Goal: Task Accomplishment & Management: Use online tool/utility

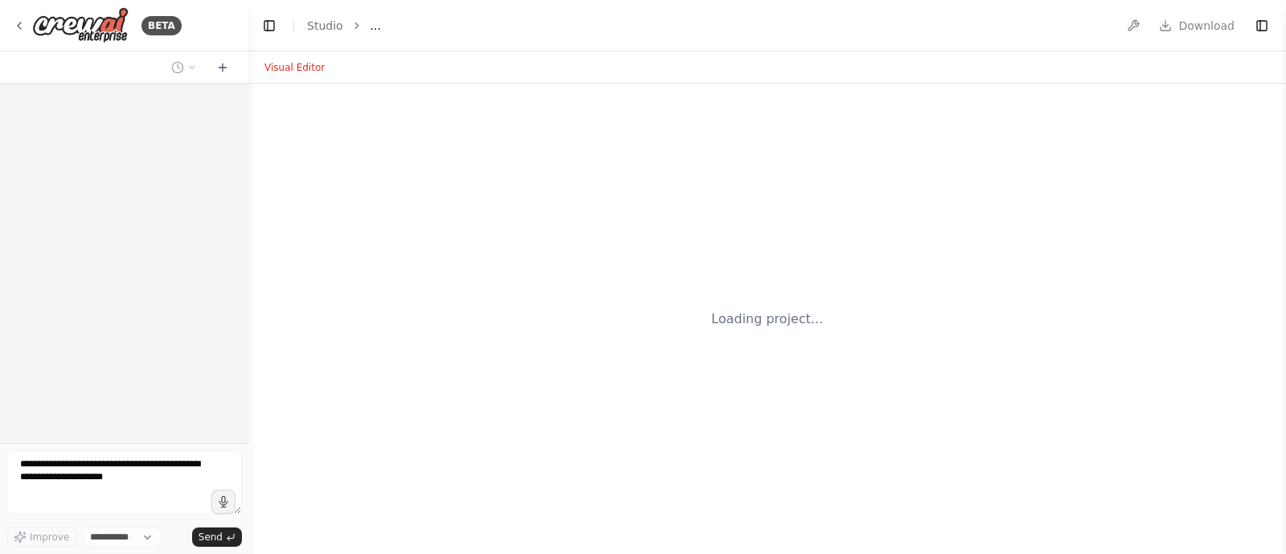
select select "****"
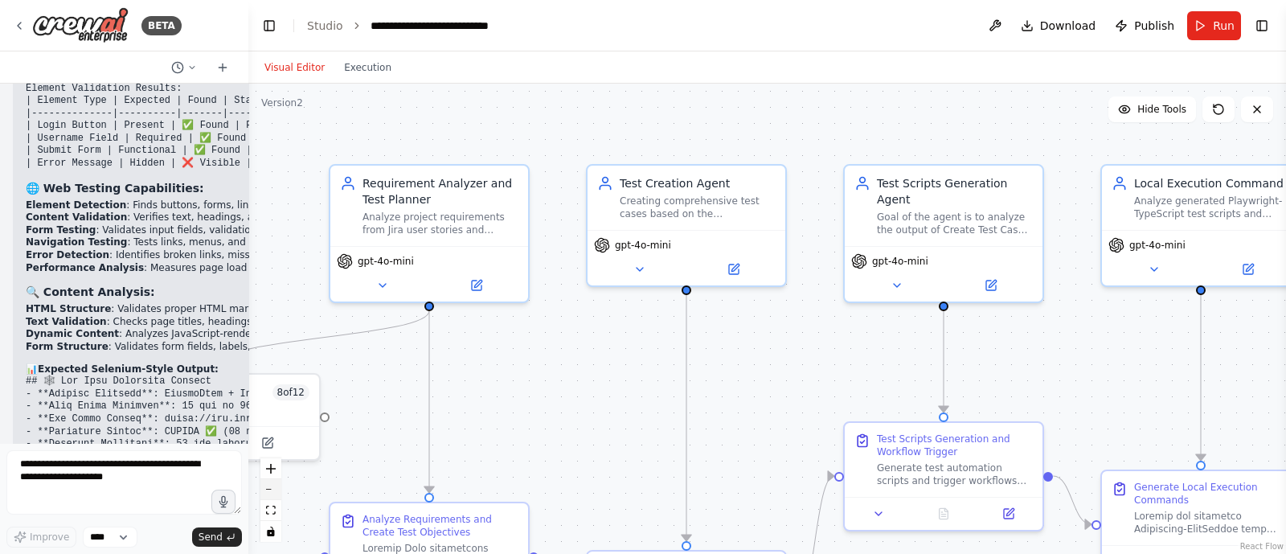
click at [274, 484] on button "zoom out" at bounding box center [270, 489] width 21 height 21
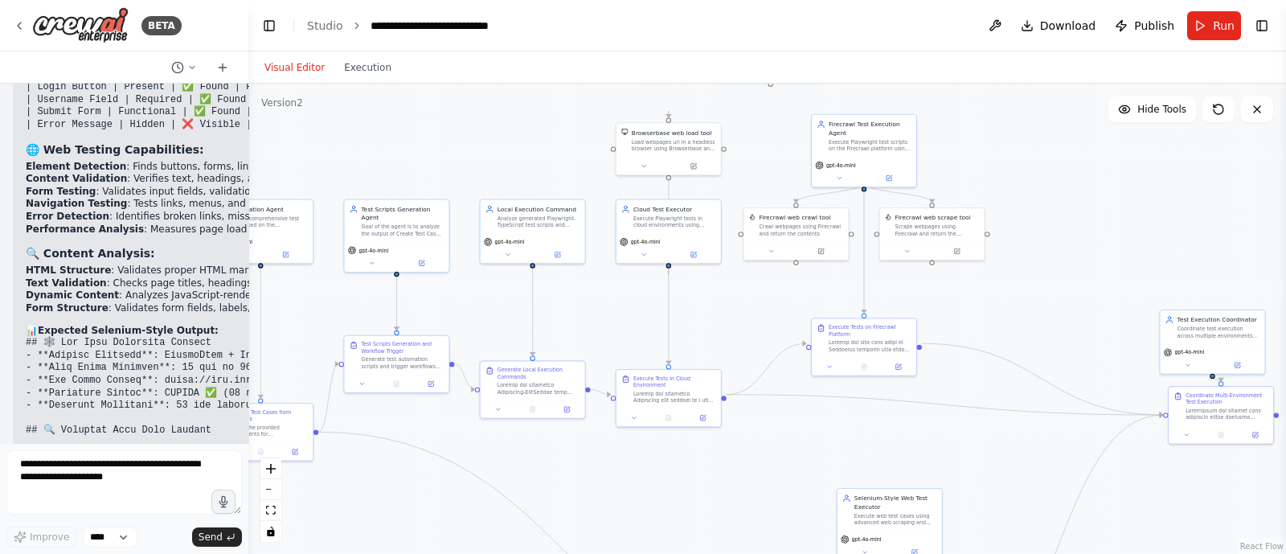
drag, startPoint x: 748, startPoint y: 228, endPoint x: 362, endPoint y: 161, distance: 392.6
click at [362, 161] on div ".deletable-edge-delete-btn { width: 20px; height: 20px; border: 0px solid #ffff…" at bounding box center [767, 319] width 1038 height 470
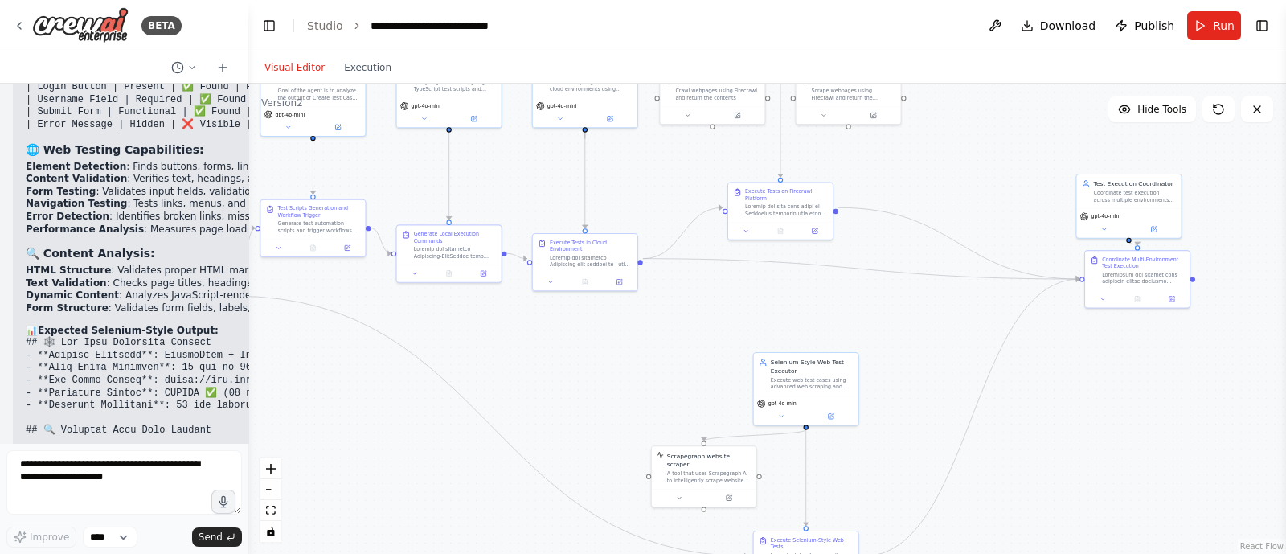
drag, startPoint x: 610, startPoint y: 455, endPoint x: 529, endPoint y: 318, distance: 159.0
click at [529, 318] on div ".deletable-edge-delete-btn { width: 20px; height: 20px; border: 0px solid #ffff…" at bounding box center [767, 319] width 1038 height 470
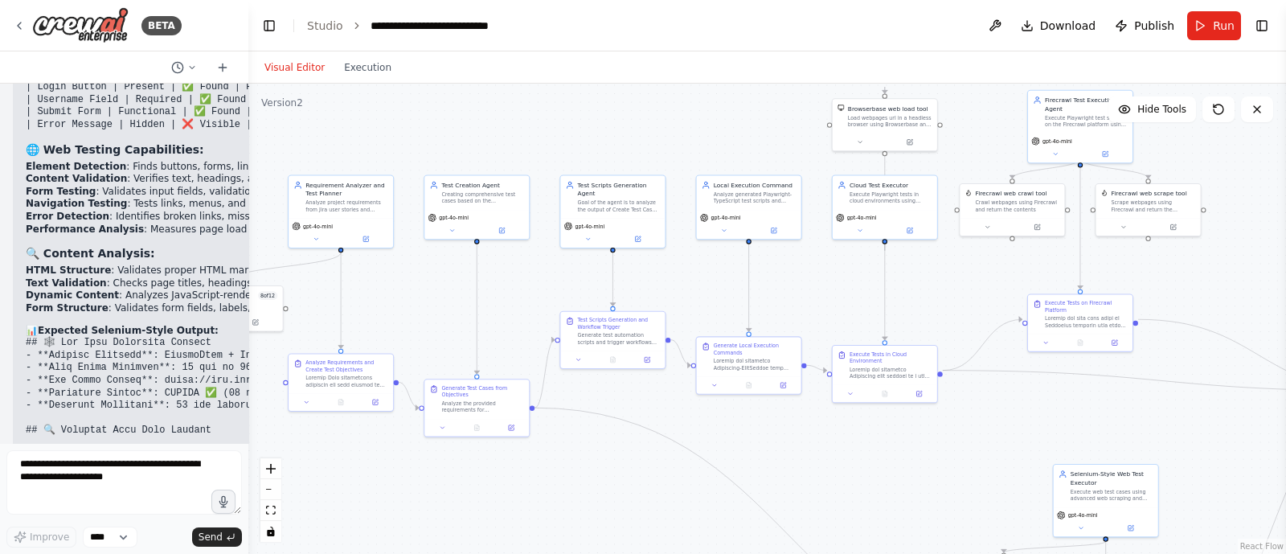
drag, startPoint x: 584, startPoint y: 354, endPoint x: 888, endPoint y: 465, distance: 322.8
click at [888, 465] on div ".deletable-edge-delete-btn { width: 20px; height: 20px; border: 0px solid #ffff…" at bounding box center [767, 319] width 1038 height 470
drag, startPoint x: 629, startPoint y: 484, endPoint x: 713, endPoint y: 472, distance: 84.5
click at [713, 472] on div ".deletable-edge-delete-btn { width: 20px; height: 20px; border: 0px solid #ffff…" at bounding box center [767, 319] width 1038 height 470
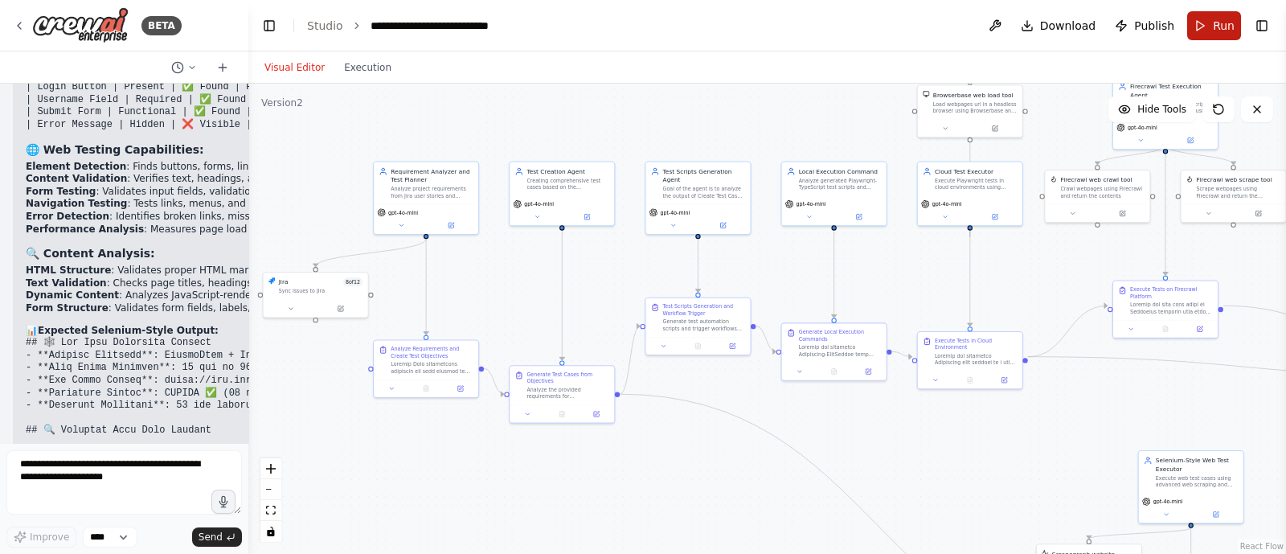
click at [1218, 24] on span "Run" at bounding box center [1224, 26] width 22 height 16
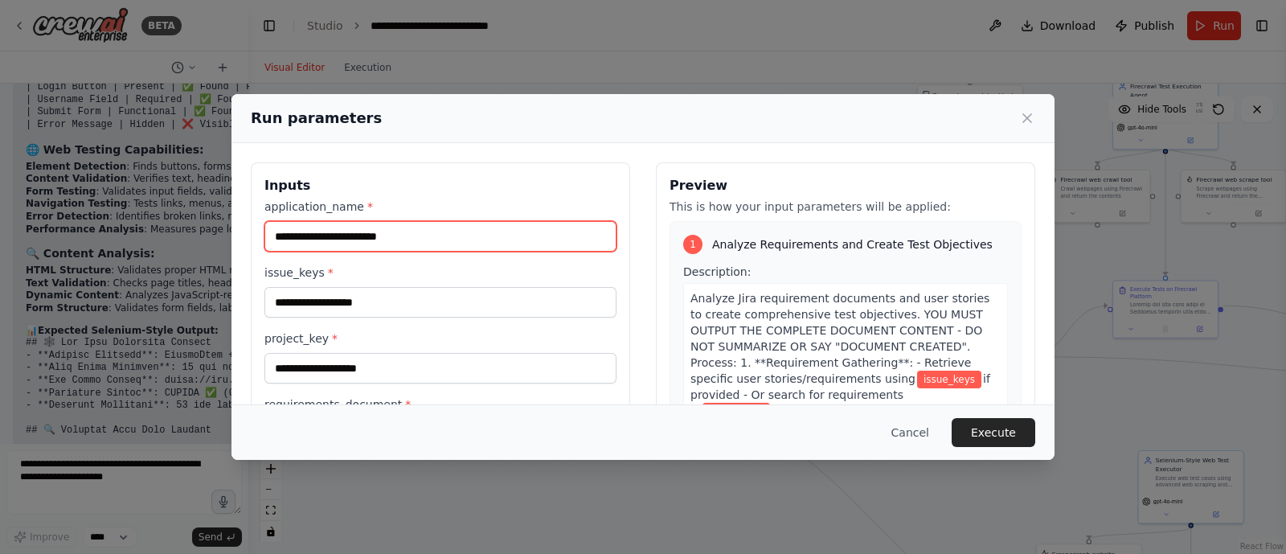
click at [348, 237] on input "application_name *" at bounding box center [440, 236] width 352 height 31
paste input "**********"
type input "**********"
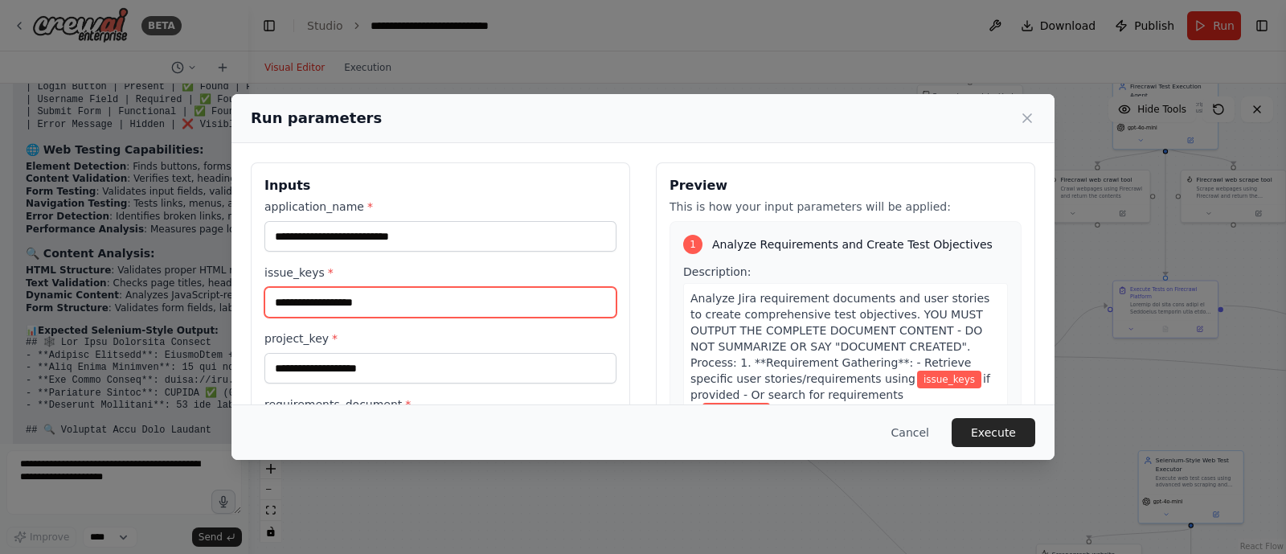
click at [323, 299] on input "issue_keys *" at bounding box center [440, 302] width 352 height 31
click at [321, 297] on input "****" at bounding box center [440, 302] width 352 height 31
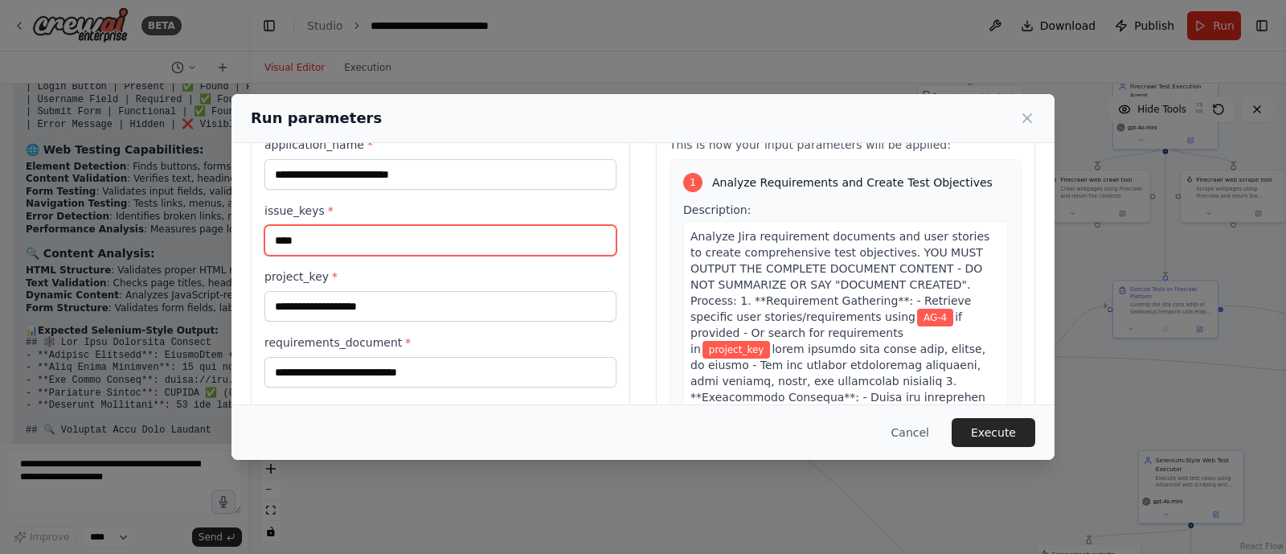
scroll to position [64, 0]
type input "****"
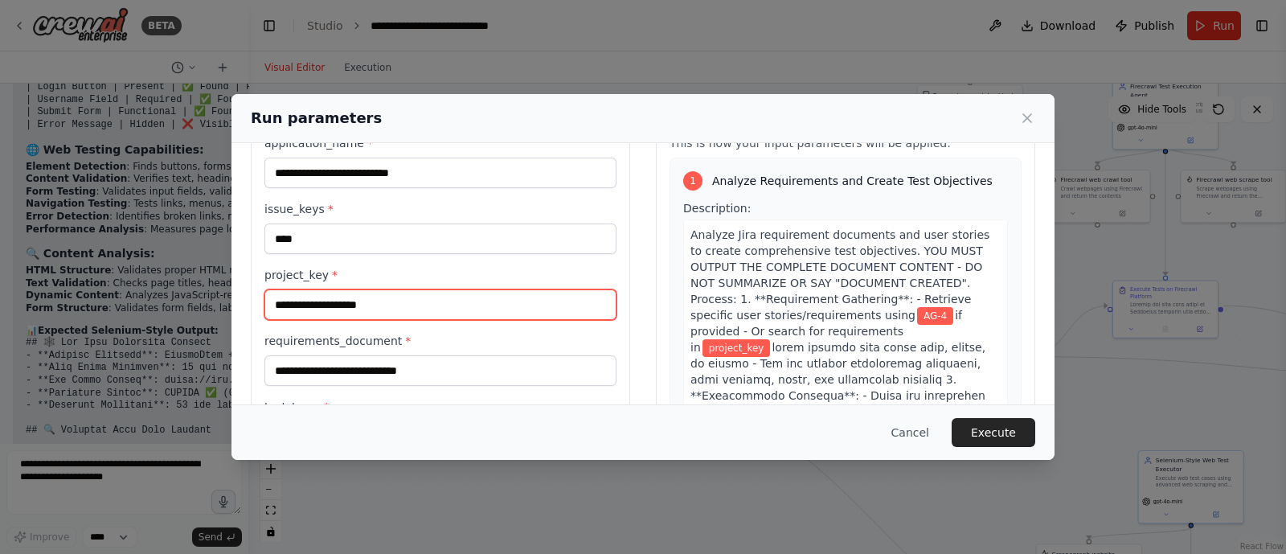
click at [324, 302] on input "project_key *" at bounding box center [440, 304] width 352 height 31
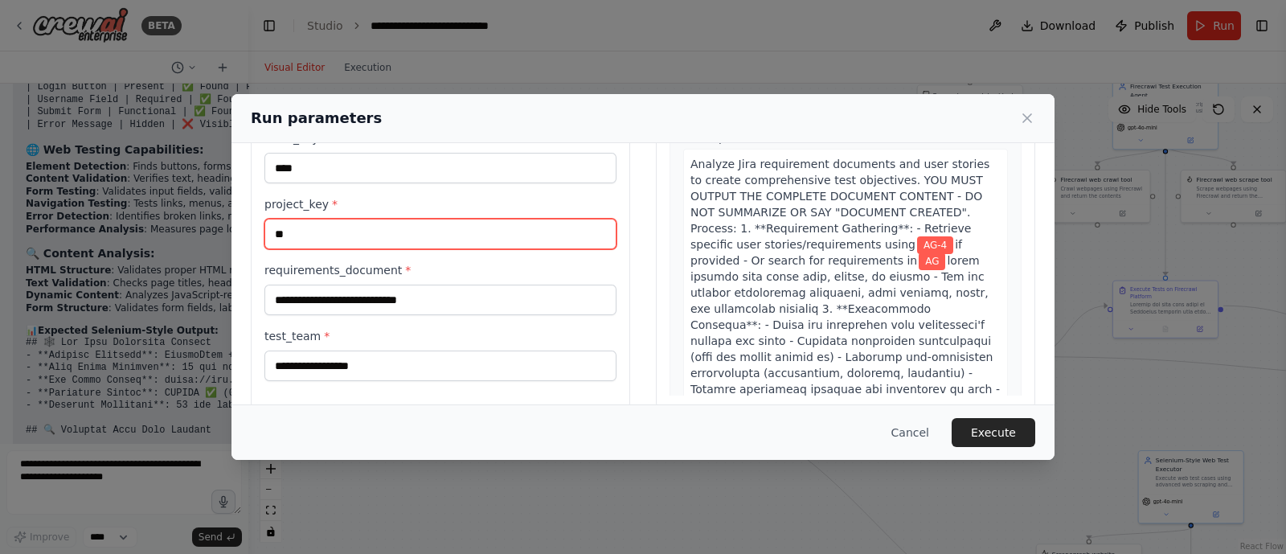
scroll to position [136, 0]
type input "**"
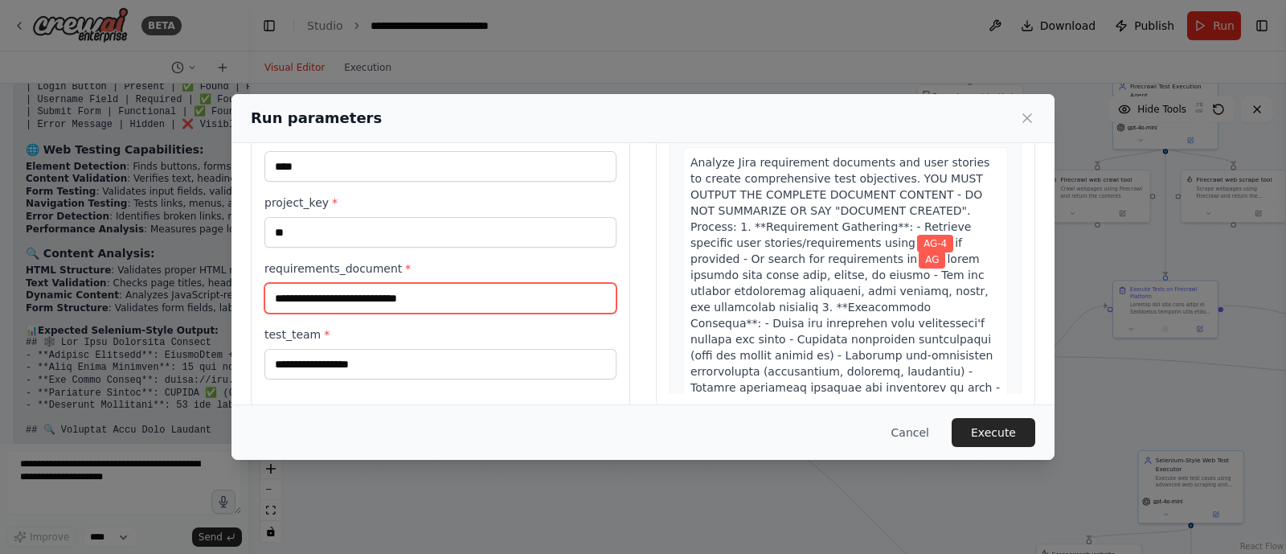
click at [311, 283] on input "requirements_document *" at bounding box center [440, 298] width 352 height 31
paste input "**********"
type input "**********"
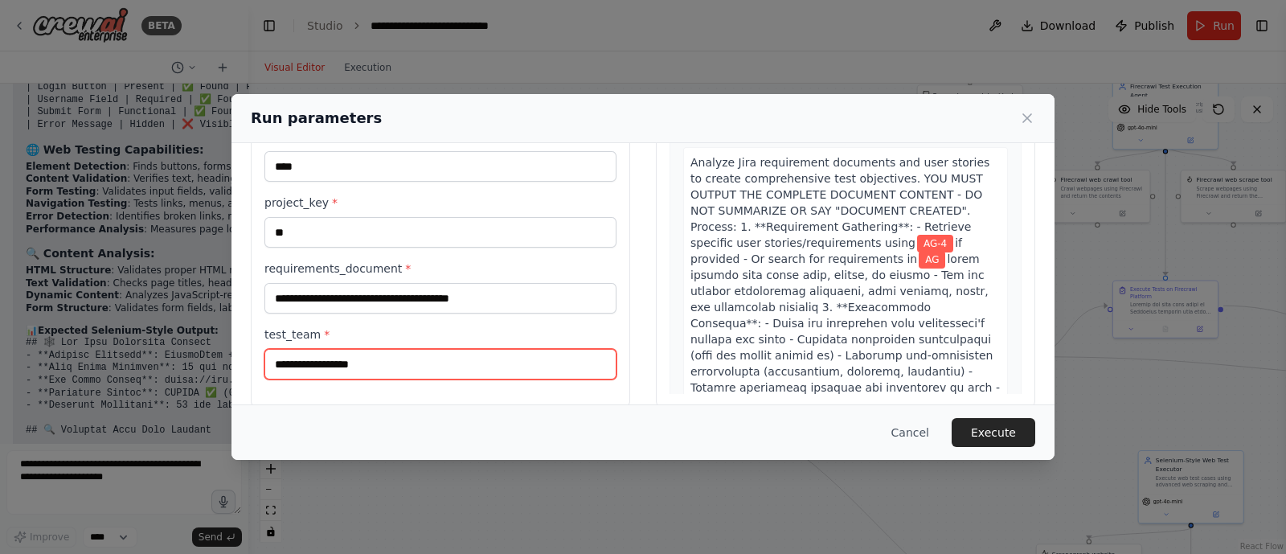
click at [337, 365] on input "test_team *" at bounding box center [440, 364] width 352 height 31
type input "**"
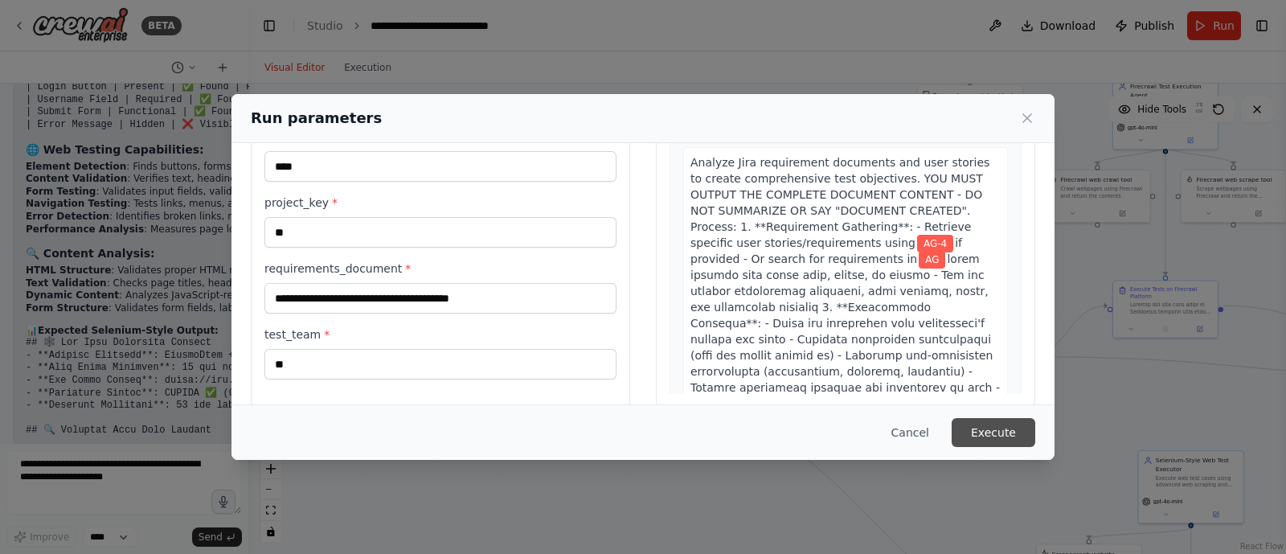
click at [1021, 438] on button "Execute" at bounding box center [994, 432] width 84 height 29
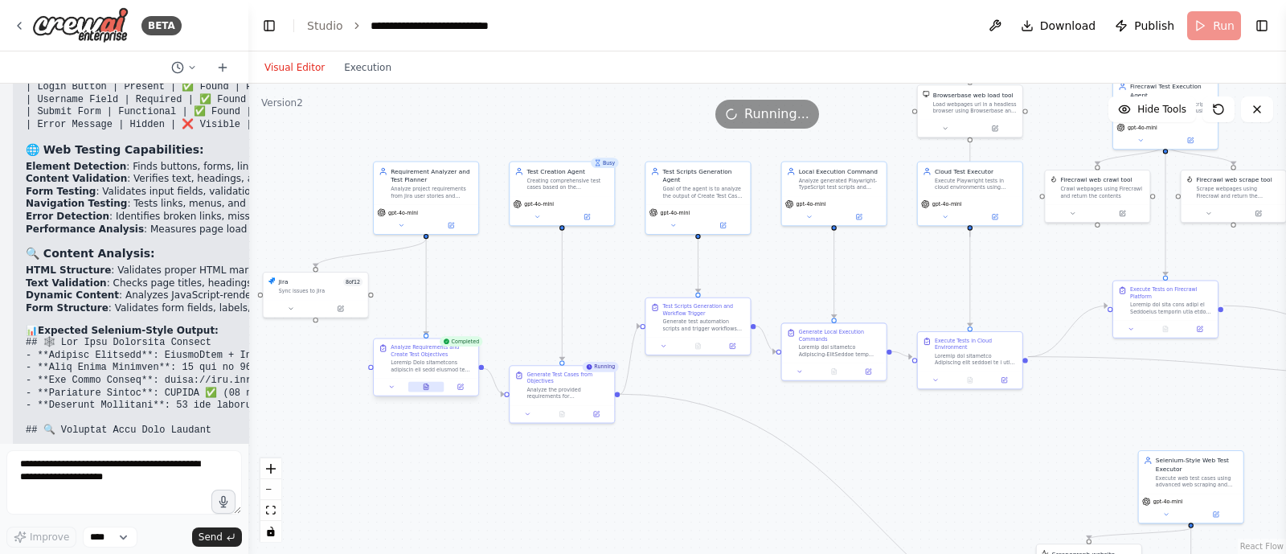
click at [422, 391] on button at bounding box center [426, 387] width 36 height 10
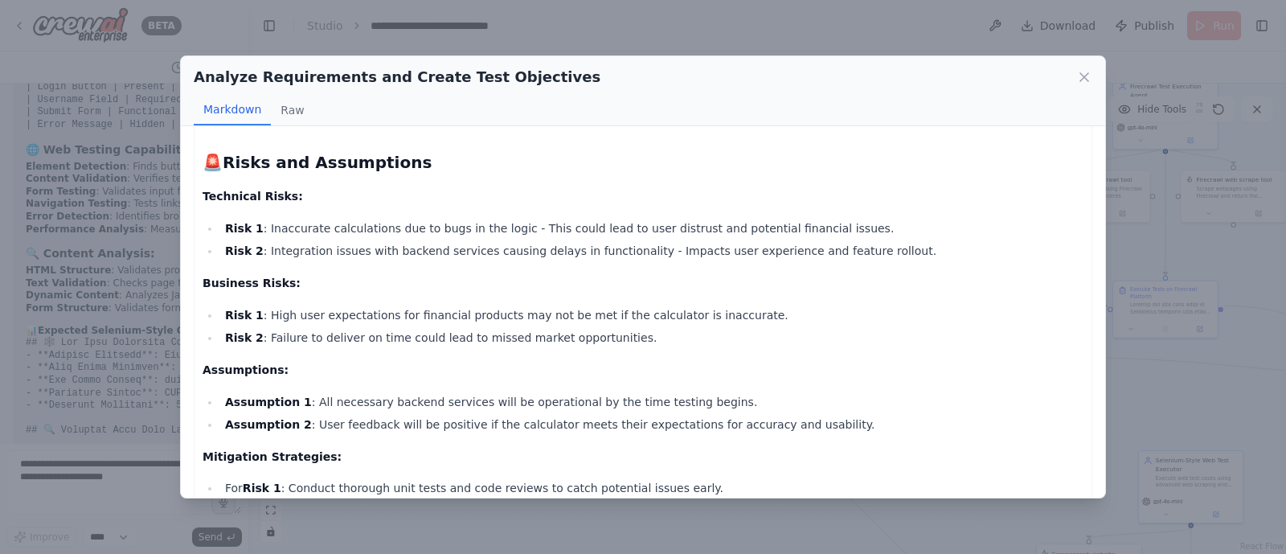
scroll to position [1840, 0]
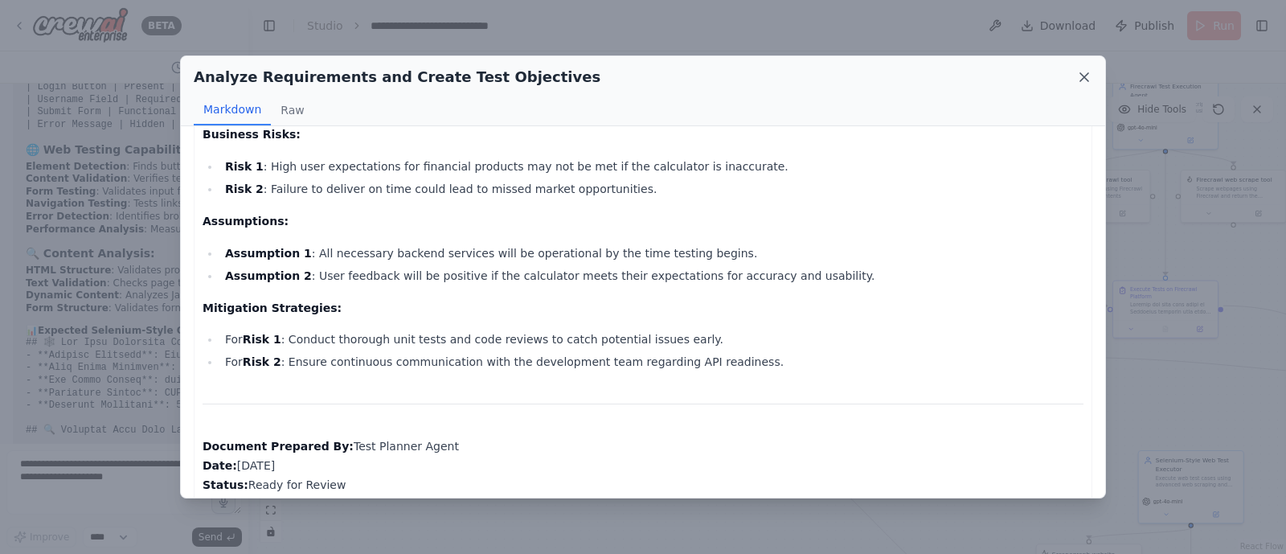
click at [1085, 76] on icon at bounding box center [1085, 77] width 8 height 8
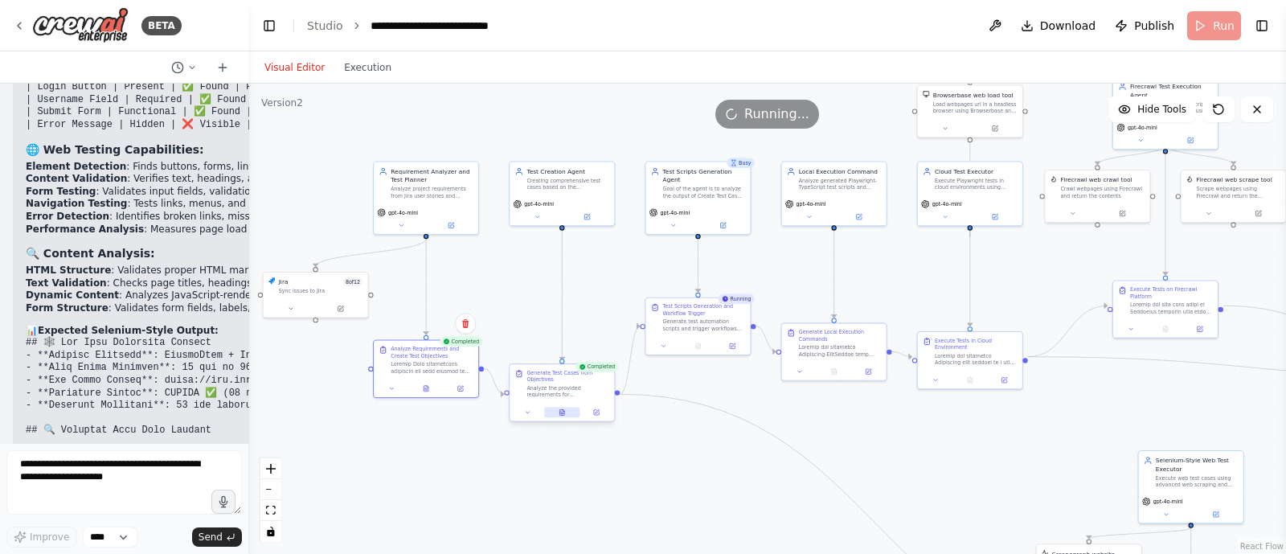
click at [564, 412] on icon at bounding box center [562, 412] width 5 height 6
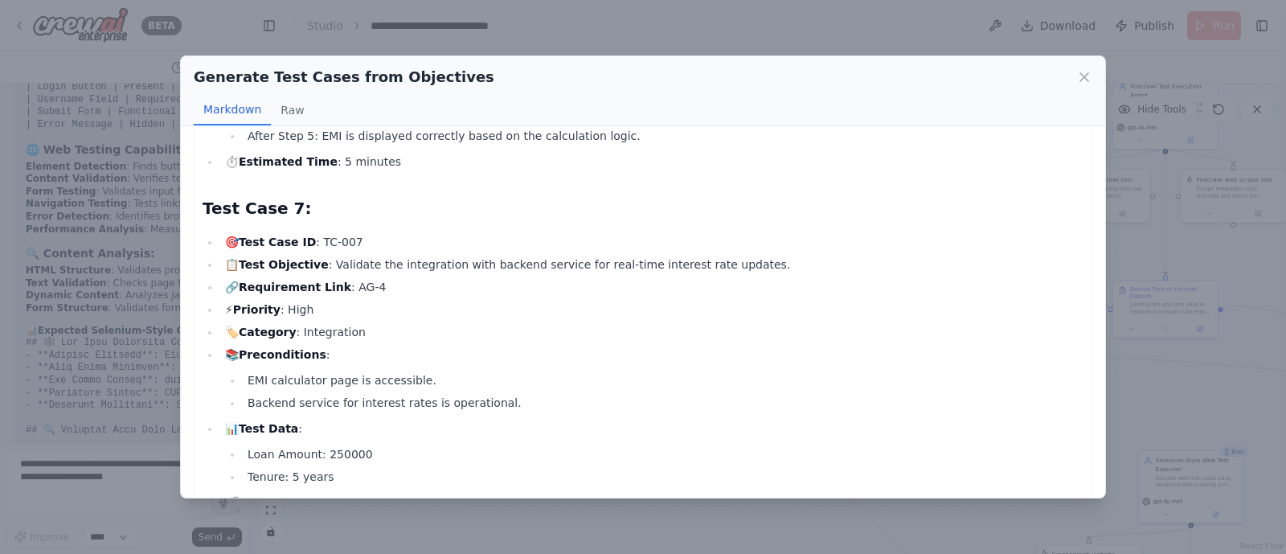
scroll to position [3230, 0]
click at [1085, 70] on icon at bounding box center [1084, 77] width 16 height 16
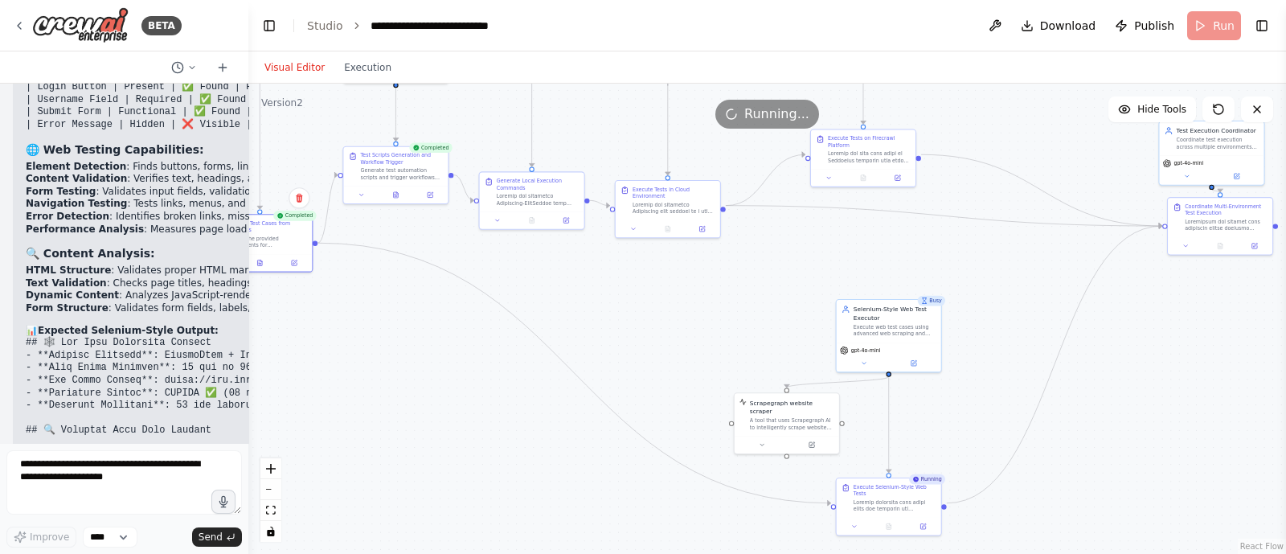
drag, startPoint x: 845, startPoint y: 428, endPoint x: 543, endPoint y: 278, distance: 337.2
click at [543, 278] on div ".deletable-edge-delete-btn { width: 20px; height: 20px; border: 0px solid #ffff…" at bounding box center [767, 319] width 1038 height 470
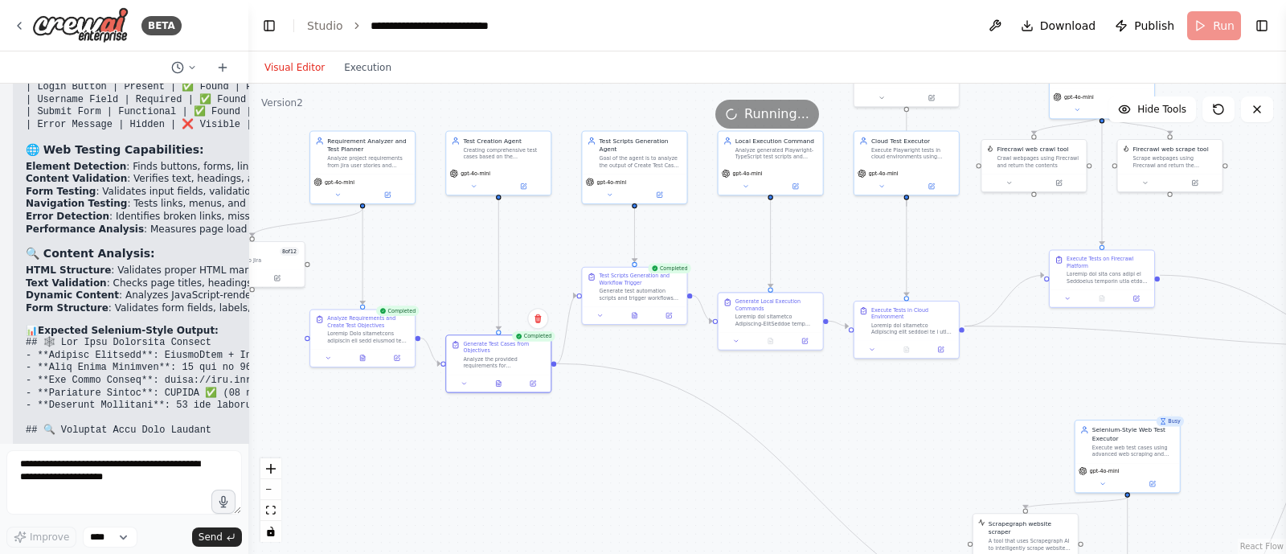
drag, startPoint x: 554, startPoint y: 291, endPoint x: 794, endPoint y: 412, distance: 268.9
click at [794, 412] on div ".deletable-edge-delete-btn { width: 20px; height: 20px; border: 0px solid #ffff…" at bounding box center [767, 319] width 1038 height 470
click at [638, 313] on icon at bounding box center [636, 315] width 6 height 6
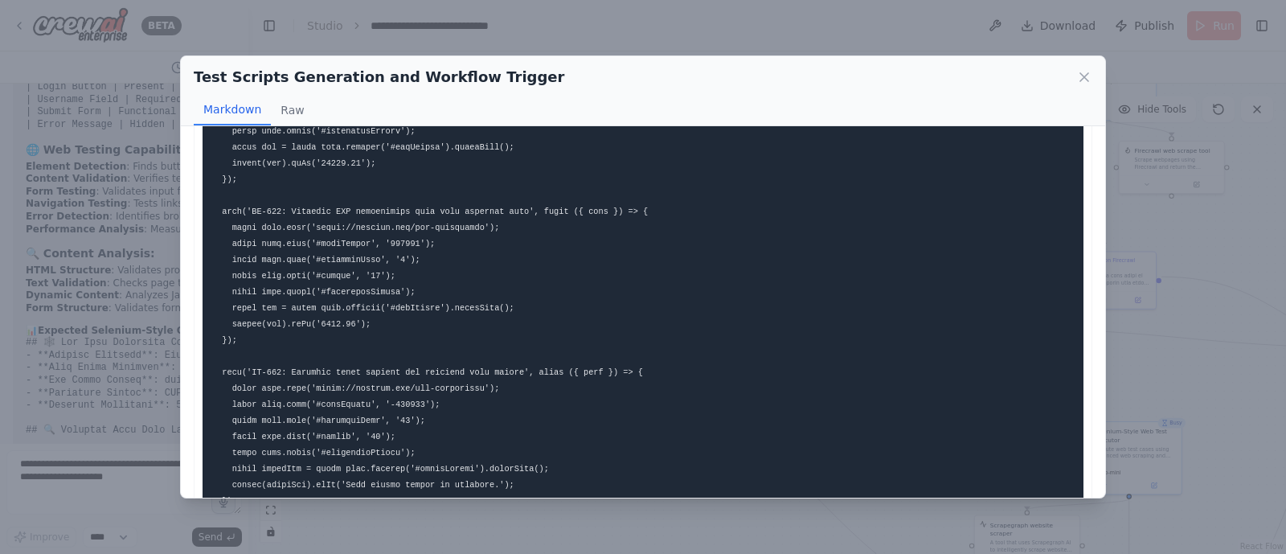
scroll to position [0, 0]
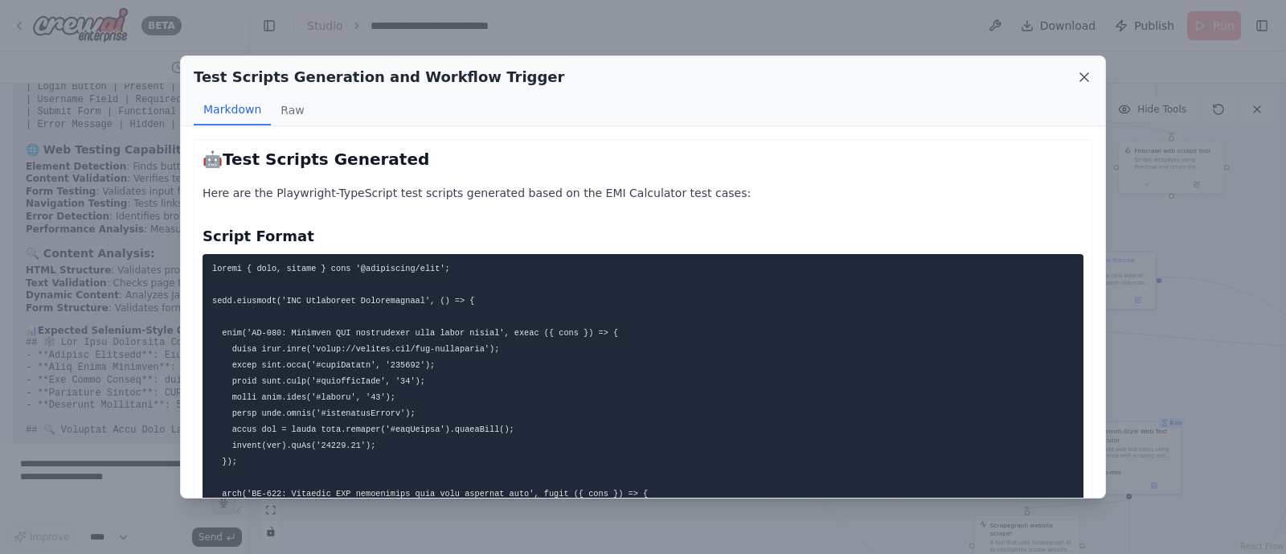
click at [1081, 76] on icon at bounding box center [1084, 77] width 16 height 16
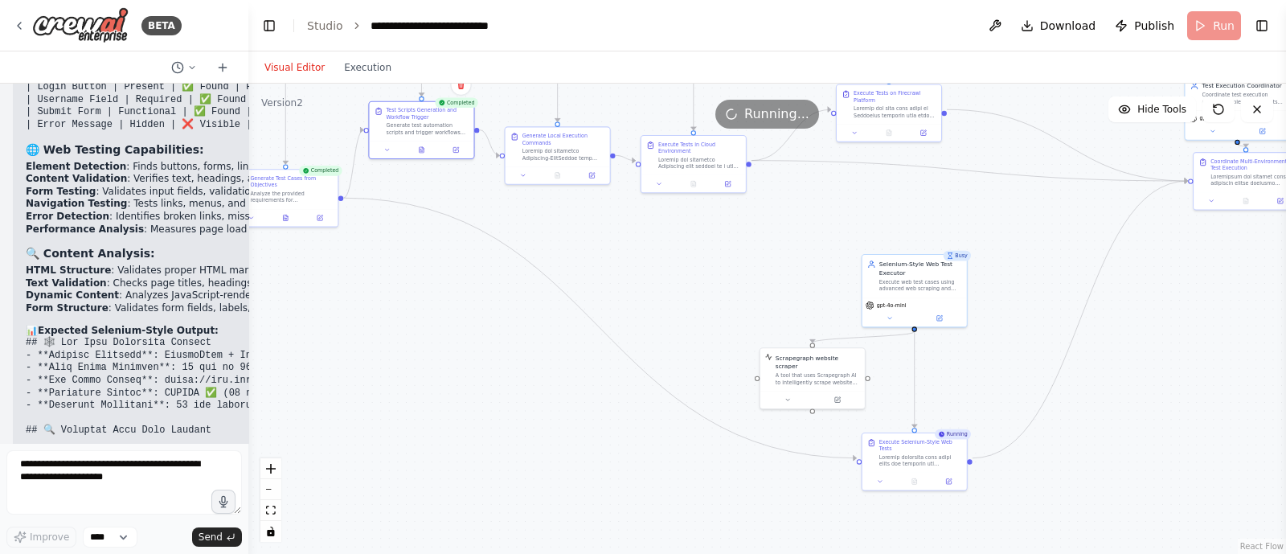
drag, startPoint x: 764, startPoint y: 473, endPoint x: 541, endPoint y: 295, distance: 284.9
click at [541, 295] on div ".deletable-edge-delete-btn { width: 20px; height: 20px; border: 0px solid #ffff…" at bounding box center [767, 319] width 1038 height 470
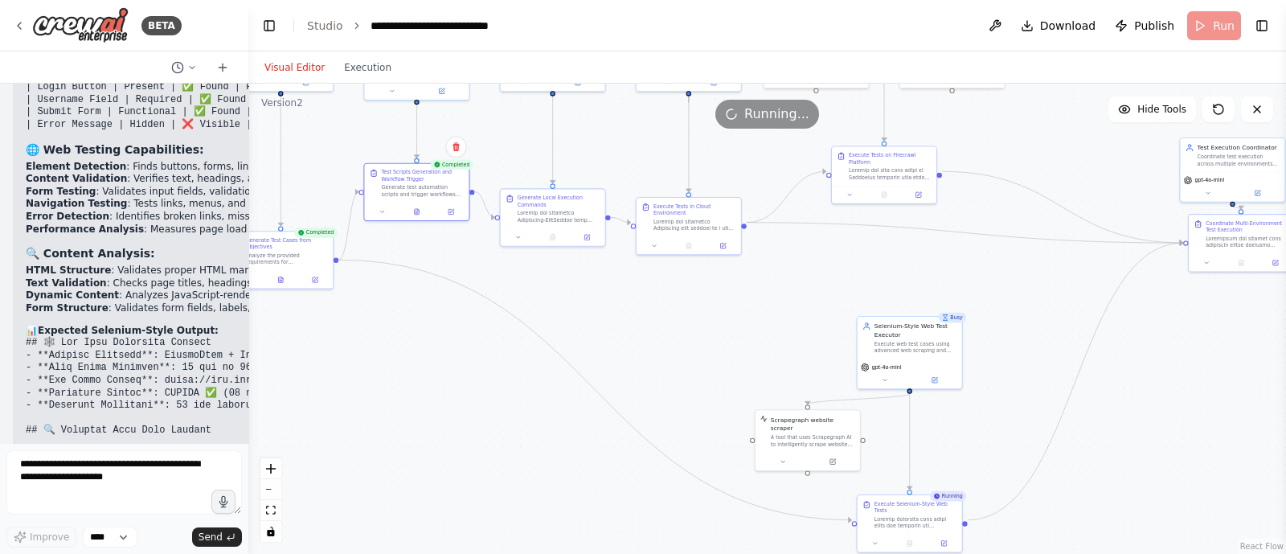
drag, startPoint x: 547, startPoint y: 342, endPoint x: 547, endPoint y: 420, distance: 77.2
click at [547, 420] on div ".deletable-edge-delete-btn { width: 20px; height: 20px; border: 0px solid #ffff…" at bounding box center [767, 319] width 1038 height 470
click at [540, 346] on icon "Edge from c0e458b1-da8d-466e-8985-339c7acbefda to a6863d74-6d3b-41f3-b352-95253…" at bounding box center [591, 394] width 513 height 260
click at [570, 376] on icon "Edge from c0e458b1-da8d-466e-8985-339c7acbefda to a6863d74-6d3b-41f3-b352-95253…" at bounding box center [591, 394] width 513 height 260
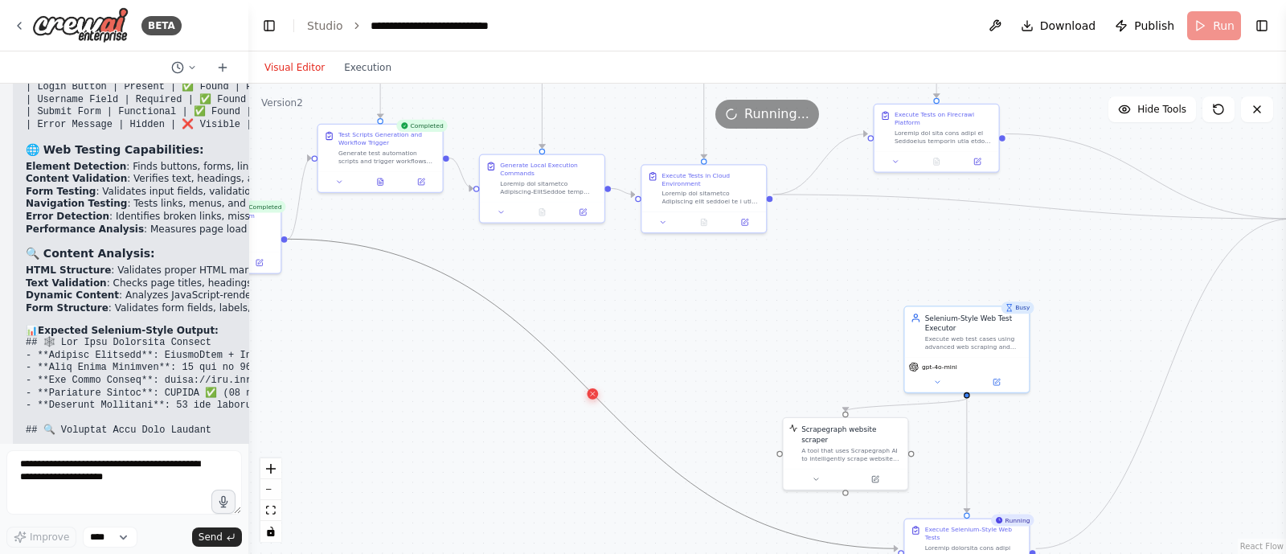
click at [592, 396] on icon at bounding box center [593, 393] width 8 height 9
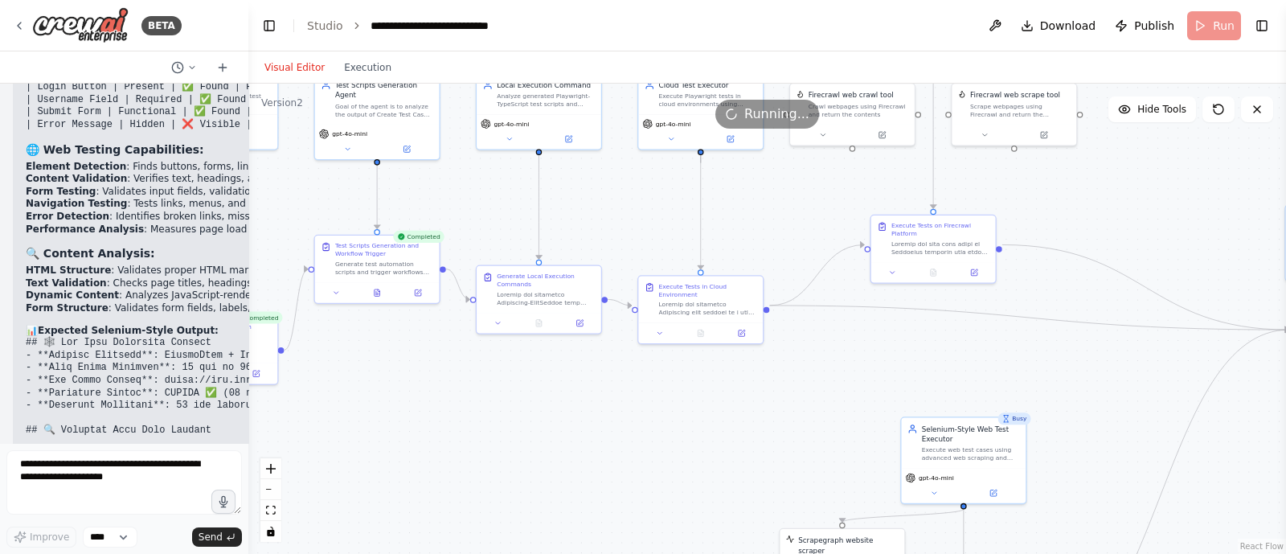
drag, startPoint x: 614, startPoint y: 376, endPoint x: 614, endPoint y: 493, distance: 116.6
click at [614, 493] on div ".deletable-edge-delete-btn { width: 20px; height: 20px; border: 0px solid #ffff…" at bounding box center [767, 319] width 1038 height 470
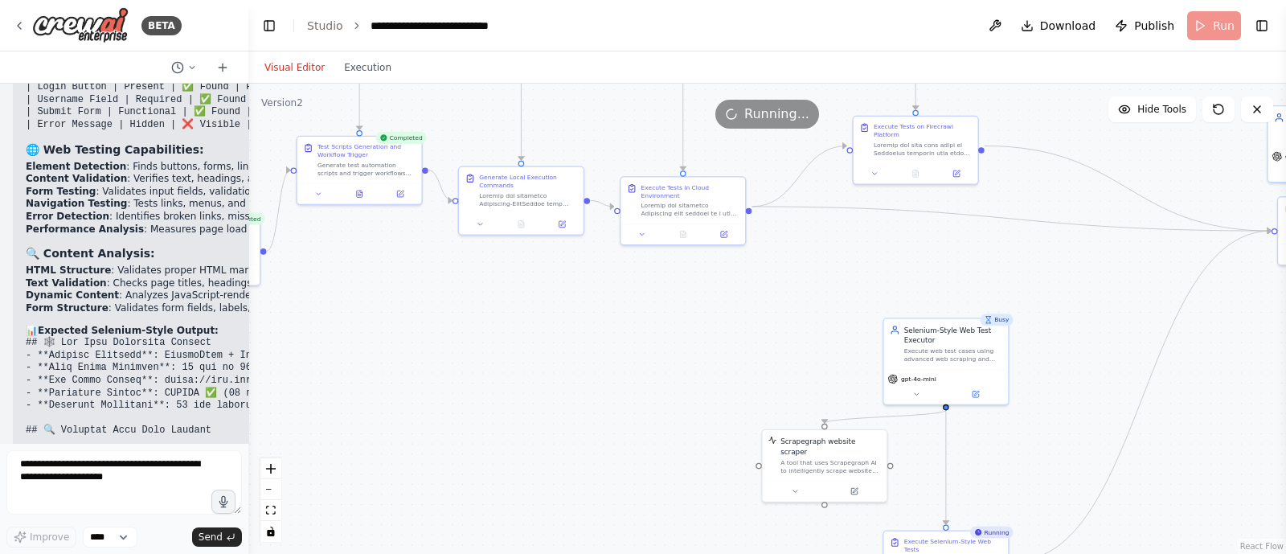
drag, startPoint x: 592, startPoint y: 456, endPoint x: 556, endPoint y: 327, distance: 133.6
click at [556, 327] on div ".deletable-edge-delete-btn { width: 20px; height: 20px; border: 0px solid #ffff…" at bounding box center [767, 319] width 1038 height 470
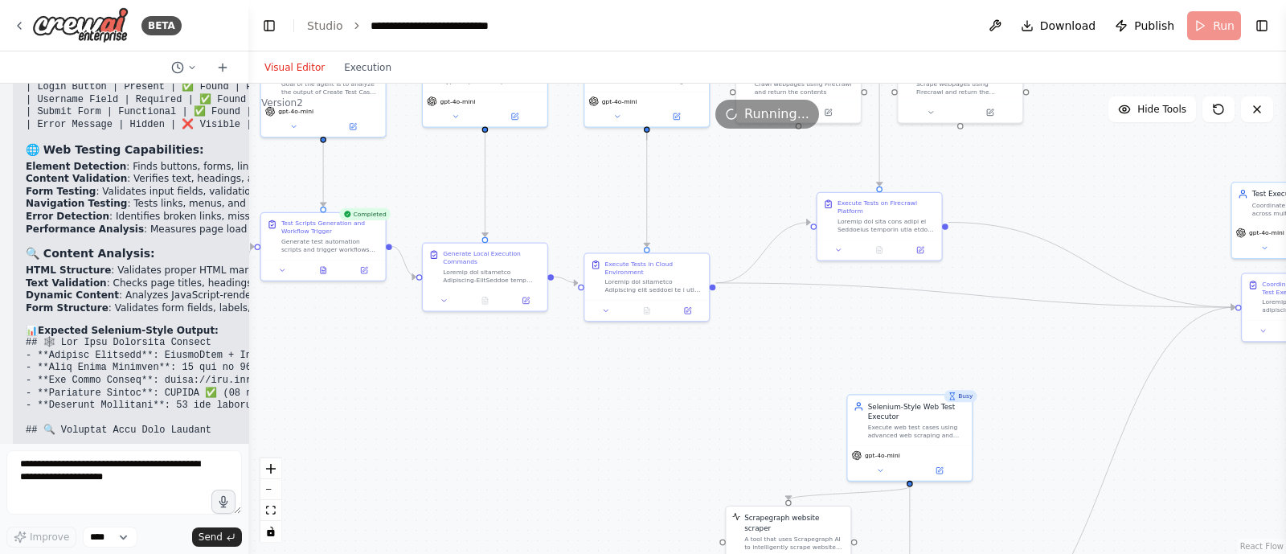
drag, startPoint x: 587, startPoint y: 383, endPoint x: 551, endPoint y: 360, distance: 42.6
click at [551, 360] on div ".deletable-edge-delete-btn { width: 20px; height: 20px; border: 0px solid #ffff…" at bounding box center [767, 319] width 1038 height 470
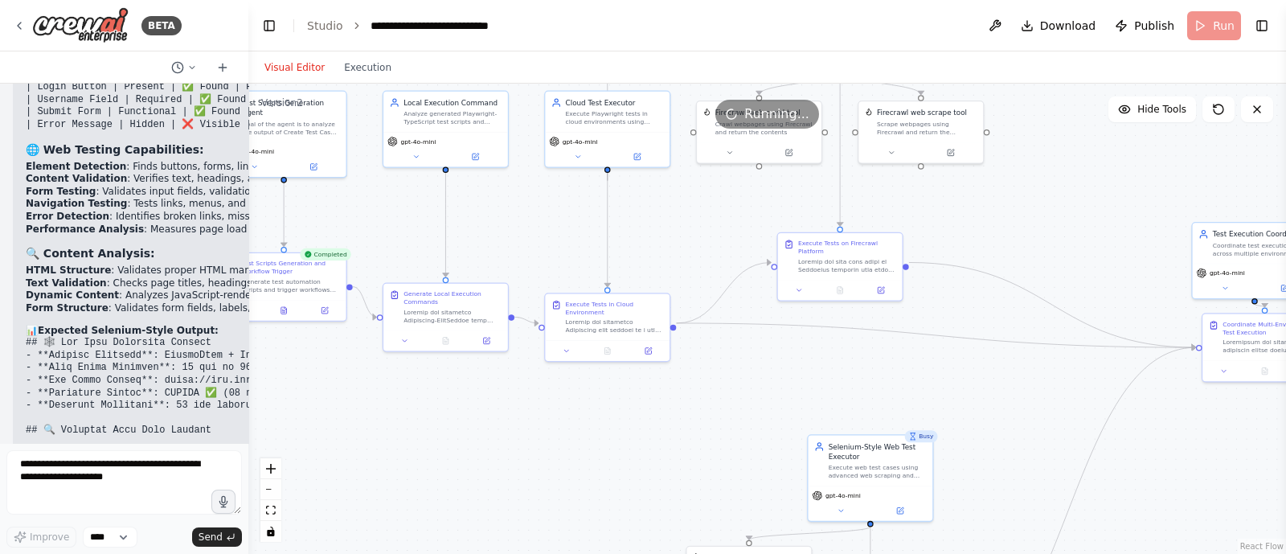
drag, startPoint x: 619, startPoint y: 332, endPoint x: 595, endPoint y: 496, distance: 165.8
click at [595, 496] on div ".deletable-edge-delete-btn { width: 20px; height: 20px; border: 0px solid #ffff…" at bounding box center [767, 319] width 1038 height 470
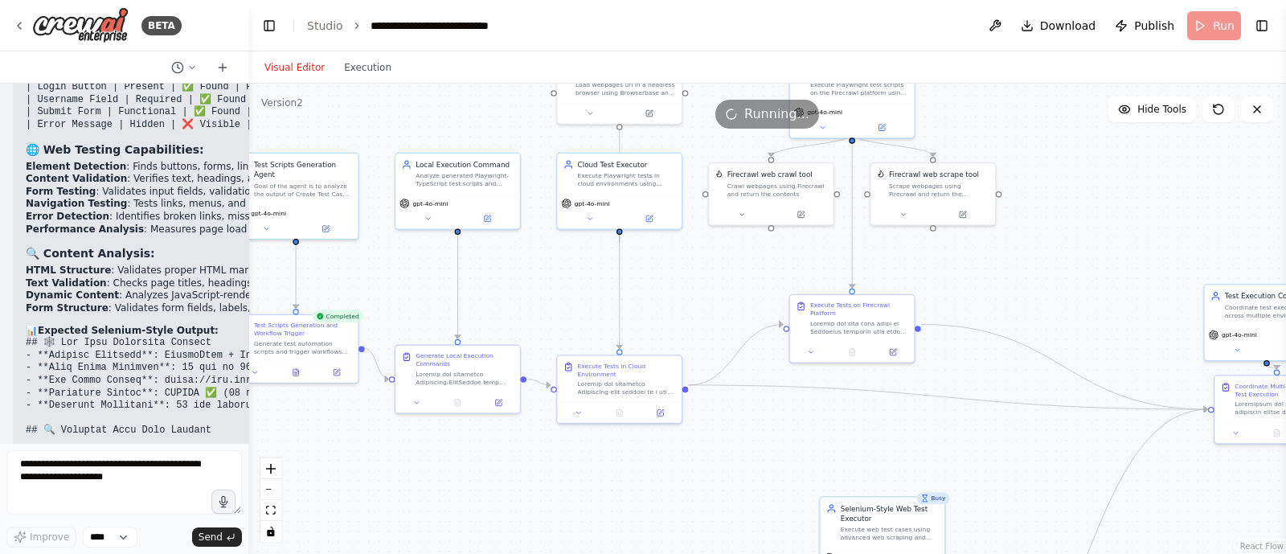
drag, startPoint x: 595, startPoint y: 496, endPoint x: 610, endPoint y: 559, distance: 64.5
click at [610, 553] on html "BETA i want to build agent to change the jira issue status 07:53 PM ▶ Thought p…" at bounding box center [643, 277] width 1286 height 554
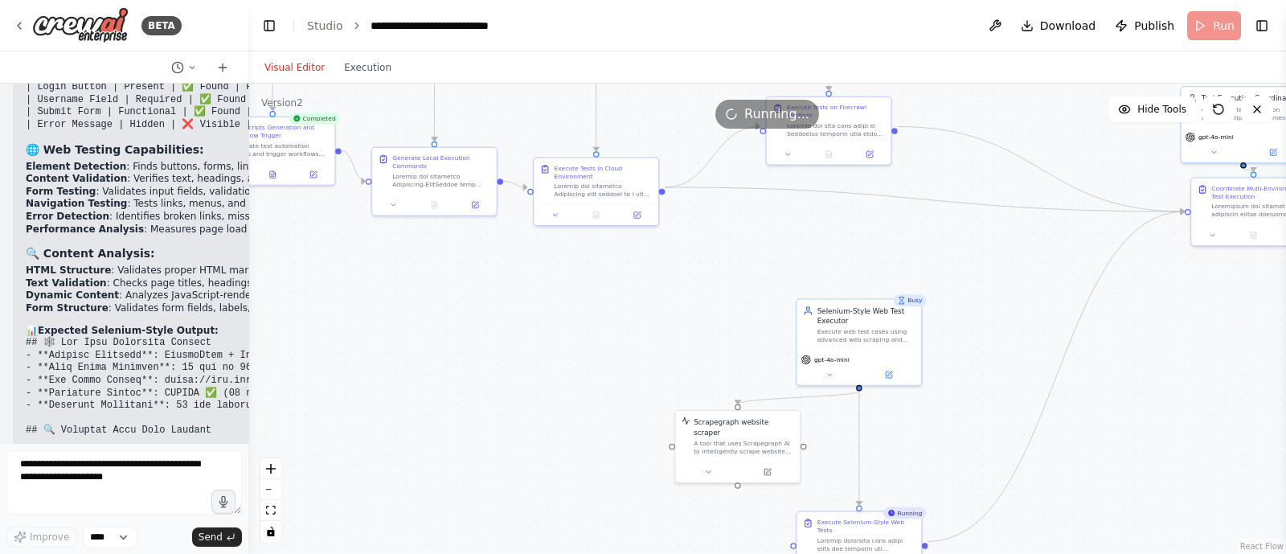
drag, startPoint x: 713, startPoint y: 452, endPoint x: 687, endPoint y: 254, distance: 199.5
click at [687, 254] on div ".deletable-edge-delete-btn { width: 20px; height: 20px; border: 0px solid #ffff…" at bounding box center [767, 319] width 1038 height 470
click at [1225, 22] on header "**********" at bounding box center [767, 25] width 1038 height 51
click at [905, 304] on icon at bounding box center [902, 301] width 8 height 8
click at [778, 260] on div ".deletable-edge-delete-btn { width: 20px; height: 20px; border: 0px solid #ffff…" at bounding box center [767, 319] width 1038 height 470
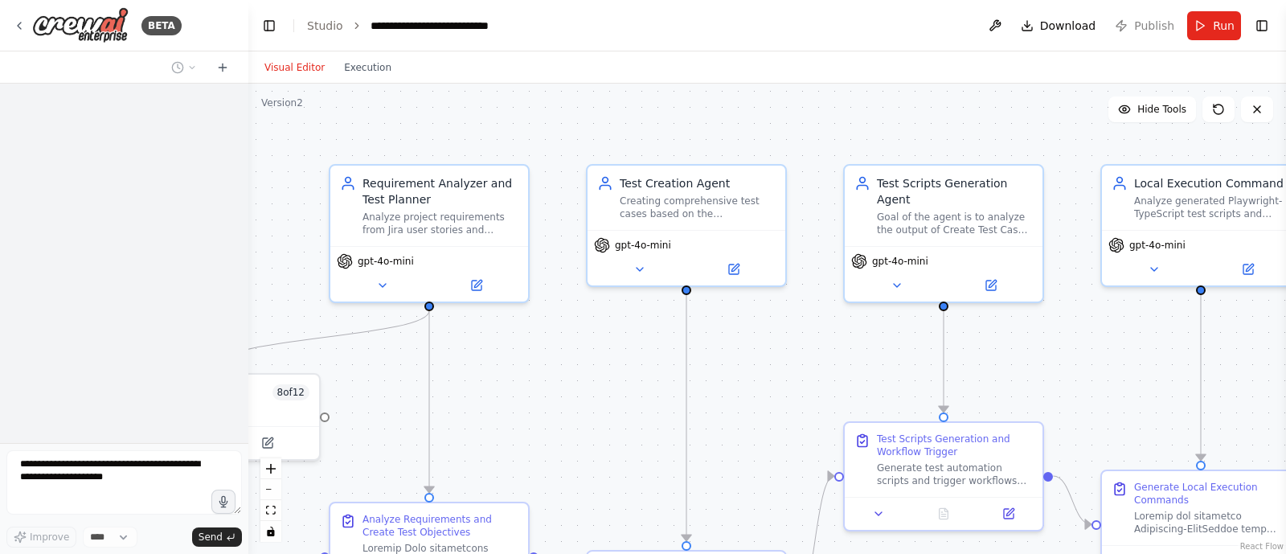
drag, startPoint x: 587, startPoint y: 405, endPoint x: 617, endPoint y: 120, distance: 286.9
click at [617, 120] on div ".deletable-edge-delete-btn { width: 20px; height: 20px; border: 0px solid #ffff…" at bounding box center [767, 319] width 1038 height 470
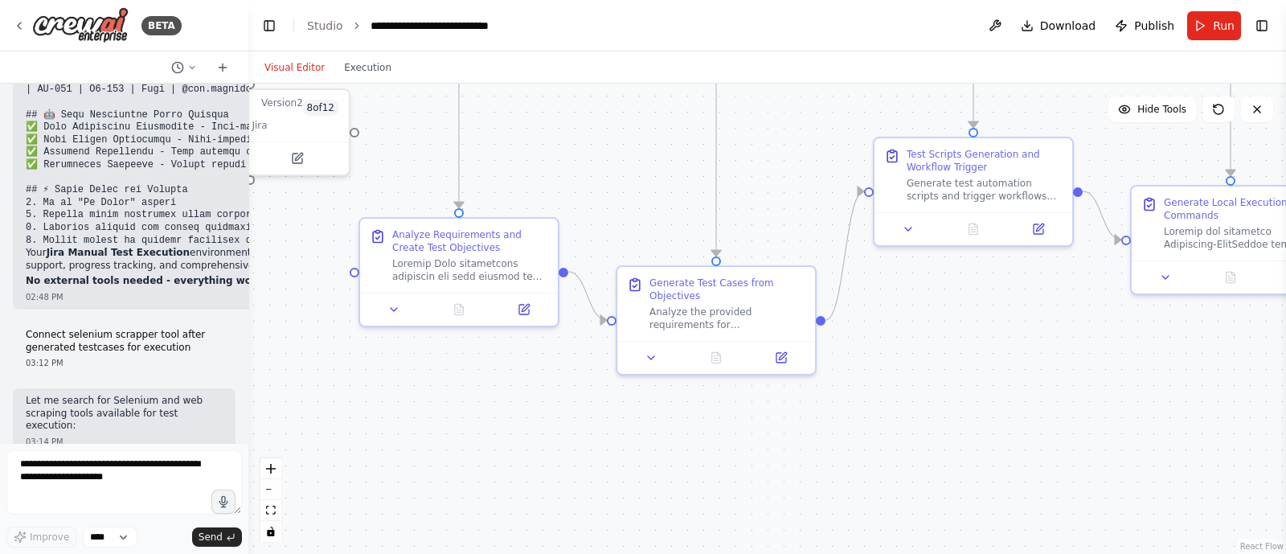
scroll to position [41664, 0]
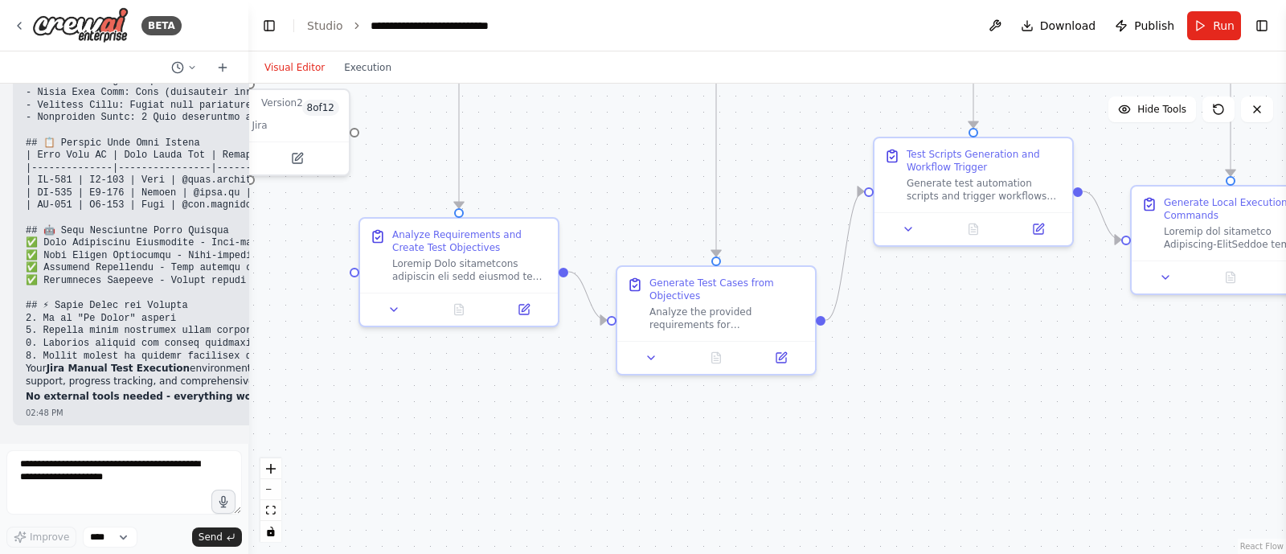
drag, startPoint x: 576, startPoint y: 373, endPoint x: 578, endPoint y: 424, distance: 50.7
click at [578, 424] on div ".deletable-edge-delete-btn { width: 20px; height: 20px; border: 0px solid #ffff…" at bounding box center [767, 319] width 1038 height 470
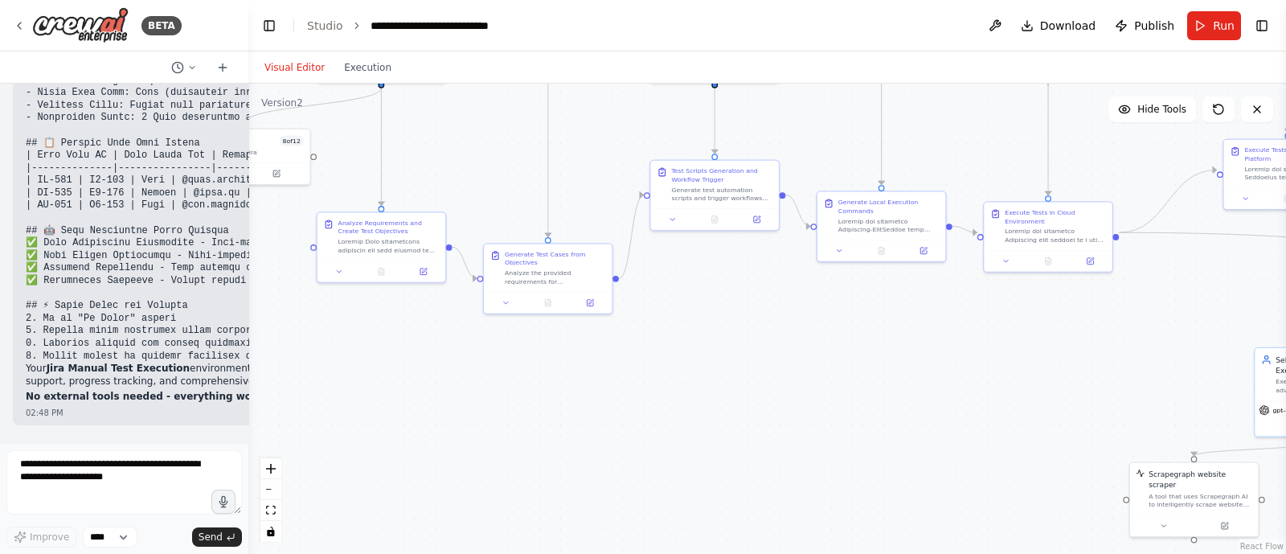
drag, startPoint x: 764, startPoint y: 470, endPoint x: 597, endPoint y: 376, distance: 191.2
click at [597, 376] on div ".deletable-edge-delete-btn { width: 20px; height: 20px; border: 0px solid #ffff…" at bounding box center [767, 319] width 1038 height 470
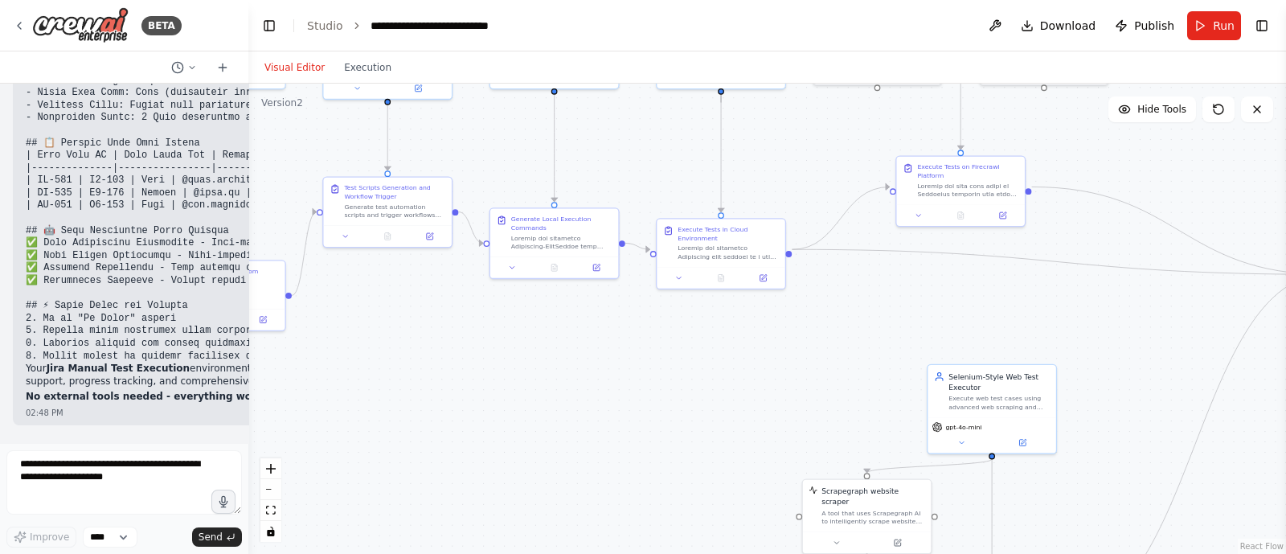
drag, startPoint x: 1068, startPoint y: 383, endPoint x: 731, endPoint y: 373, distance: 337.8
click at [731, 373] on div ".deletable-edge-delete-btn { width: 20px; height: 20px; border: 0px solid #ffff…" at bounding box center [767, 319] width 1038 height 470
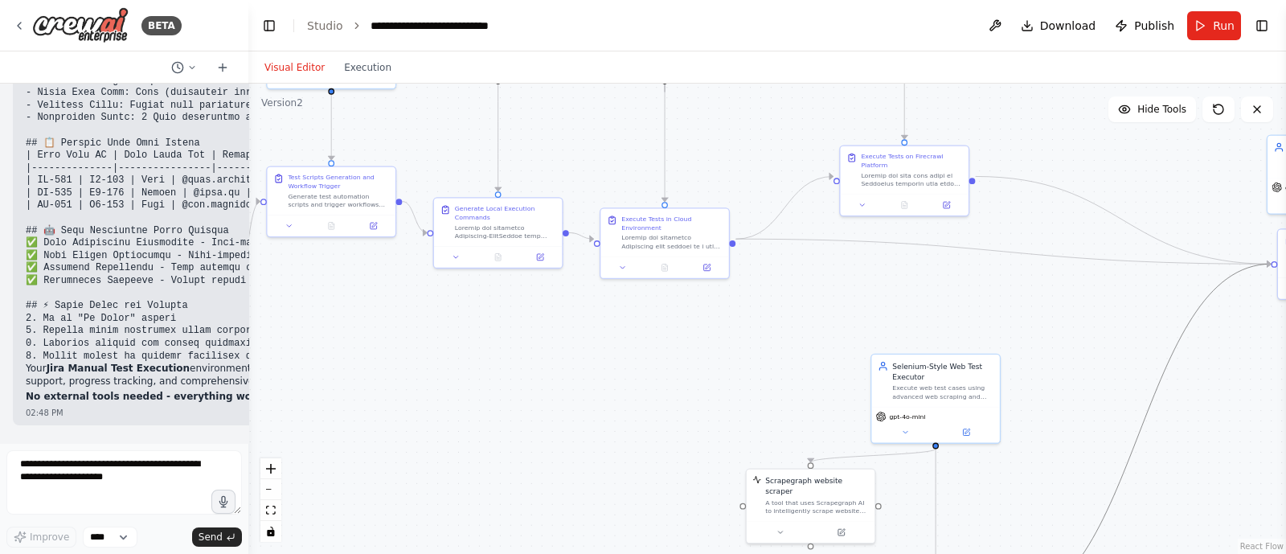
click at [1138, 452] on icon "Edge from a6863d74-6d3b-41f3-b352-9525329c2910 to 97b0d27b-263d-4e7b-8dd8-17f76…" at bounding box center [1139, 434] width 264 height 340
click at [1139, 429] on icon at bounding box center [1139, 433] width 8 height 9
click at [1213, 17] on button "Run" at bounding box center [1214, 25] width 54 height 29
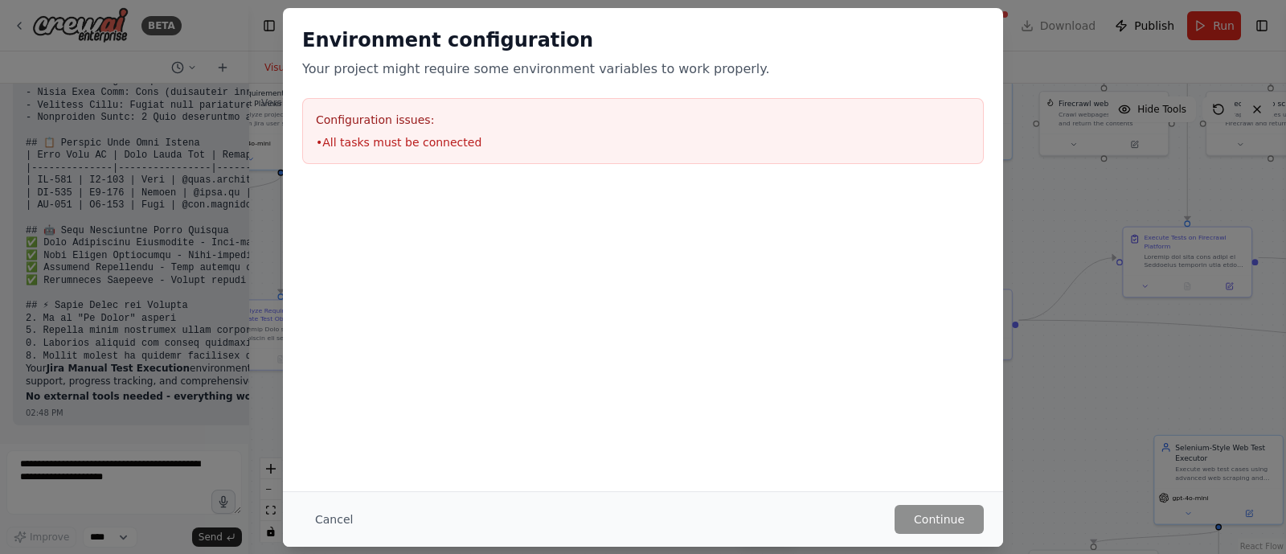
drag, startPoint x: 642, startPoint y: 412, endPoint x: 884, endPoint y: 464, distance: 247.6
click at [884, 464] on main "**********" at bounding box center [767, 277] width 1038 height 554
click at [326, 516] on button "Cancel" at bounding box center [334, 519] width 64 height 29
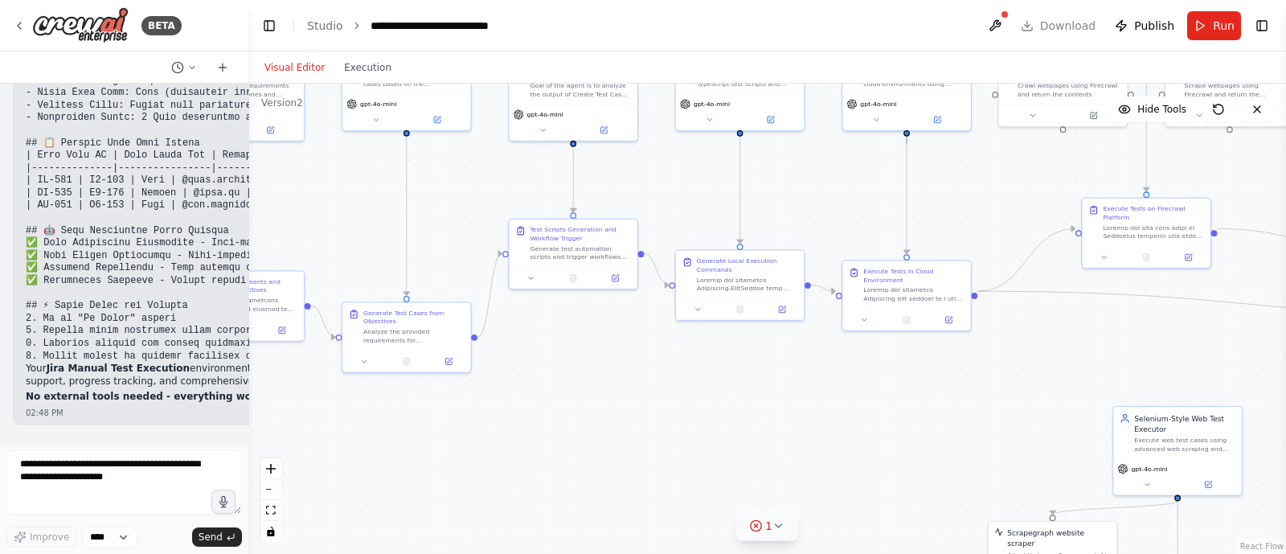
click at [786, 531] on button "1" at bounding box center [767, 526] width 62 height 30
drag, startPoint x: 812, startPoint y: 476, endPoint x: 830, endPoint y: 488, distance: 22.1
click at [830, 488] on div at bounding box center [831, 486] width 27 height 22
click at [830, 488] on button at bounding box center [831, 484] width 27 height 19
click at [612, 379] on div ".deletable-edge-delete-btn { width: 20px; height: 20px; border: 0px solid #ffff…" at bounding box center [767, 319] width 1038 height 470
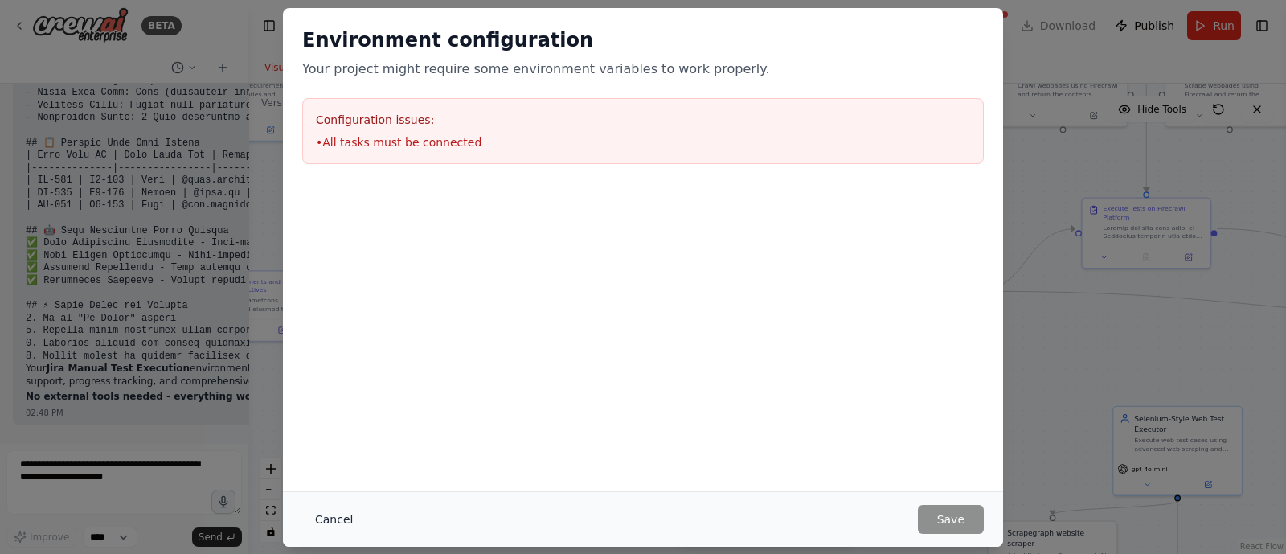
click at [342, 509] on button "Cancel" at bounding box center [334, 519] width 64 height 29
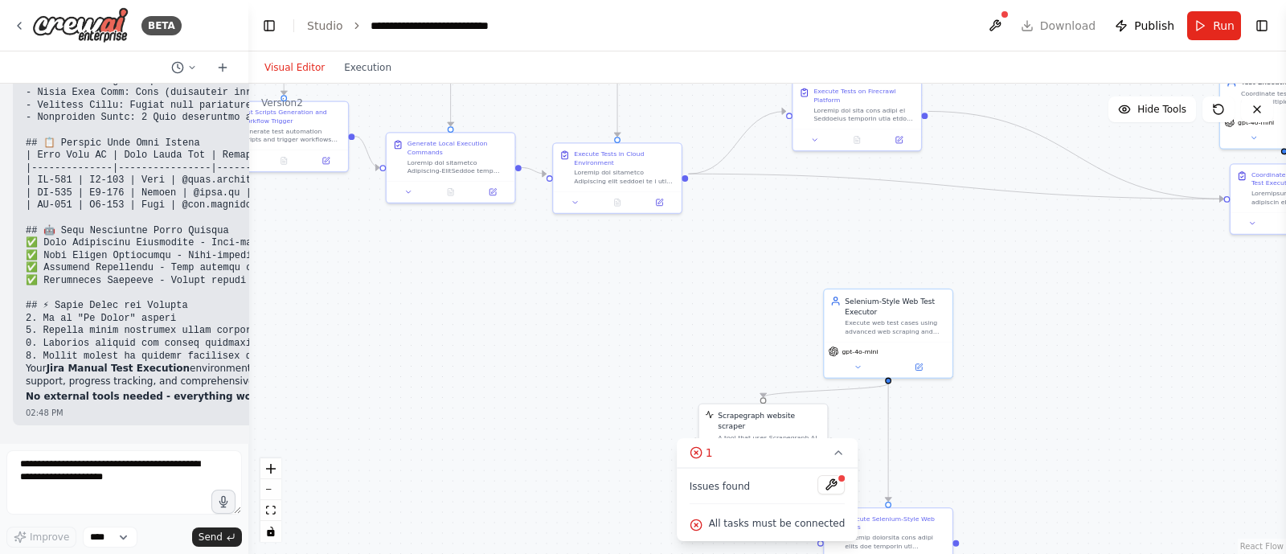
drag, startPoint x: 948, startPoint y: 418, endPoint x: 658, endPoint y: 301, distance: 312.3
click at [658, 301] on div ".deletable-edge-delete-btn { width: 20px; height: 20px; border: 0px solid #ffff…" at bounding box center [767, 319] width 1038 height 470
click at [822, 388] on icon "Edge from a02ef13b-4938-4fe7-8ab6-c6078658b965 to 886f0499-f6e4-4061-8e39-c502d…" at bounding box center [826, 390] width 125 height 14
click at [828, 389] on icon at bounding box center [826, 390] width 8 height 9
click at [888, 452] on icon "Edge from a02ef13b-4938-4fe7-8ab6-c6078658b965 to a6863d74-6d3b-41f3-b352-95253…" at bounding box center [888, 442] width 0 height 118
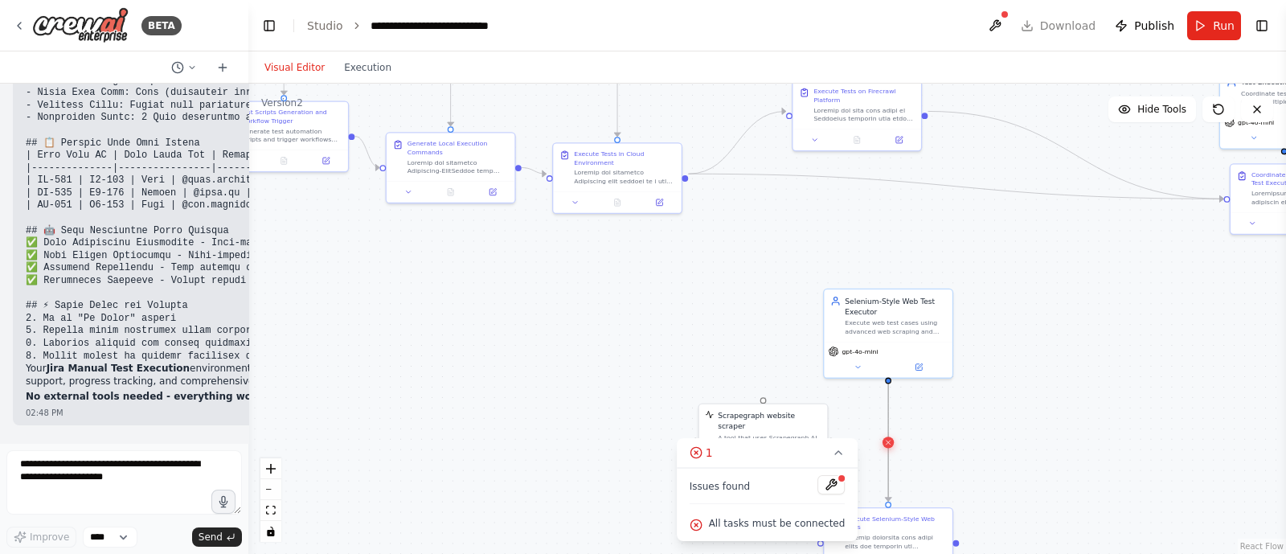
click at [889, 438] on icon at bounding box center [888, 442] width 8 height 9
click at [605, 346] on div ".deletable-edge-delete-btn { width: 20px; height: 20px; border: 0px solid #ffff…" at bounding box center [767, 319] width 1038 height 470
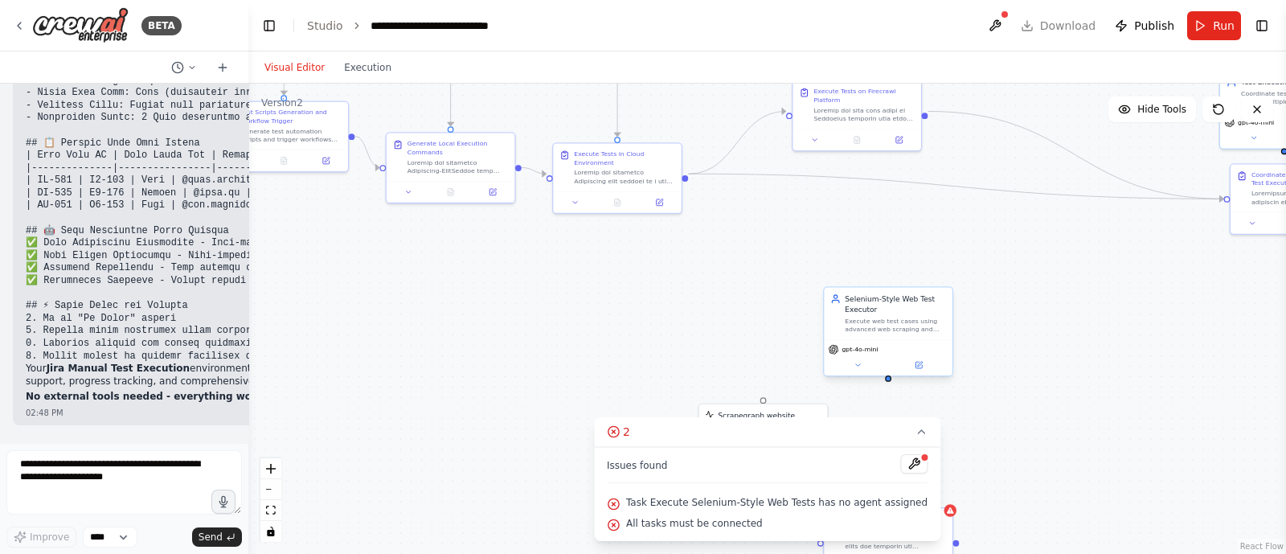
click at [856, 310] on div "Selenium-Style Web Test Executor" at bounding box center [895, 303] width 101 height 21
click at [941, 279] on button at bounding box center [939, 270] width 21 height 21
click at [884, 279] on button "Confirm" at bounding box center [894, 270] width 57 height 19
click at [764, 420] on button "2" at bounding box center [767, 432] width 347 height 30
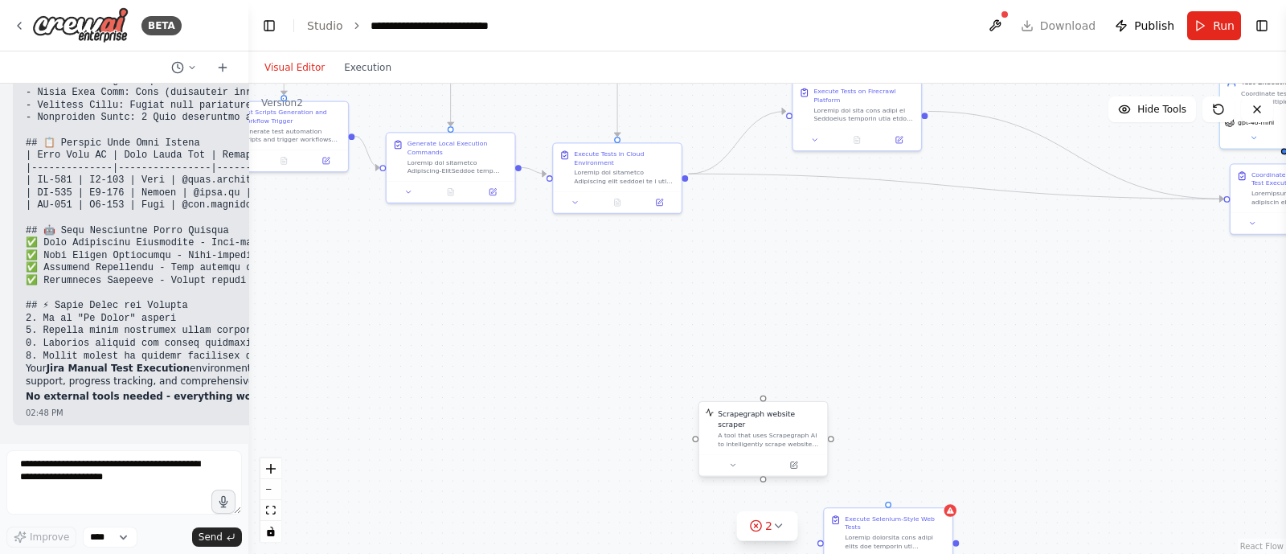
click at [776, 416] on div "Scrapegraph website scraper" at bounding box center [769, 418] width 103 height 21
click at [818, 390] on icon at bounding box center [815, 385] width 10 height 10
click at [776, 381] on button "Confirm" at bounding box center [768, 384] width 57 height 19
click at [865, 531] on div at bounding box center [895, 539] width 101 height 17
click at [943, 488] on icon at bounding box center [940, 491] width 10 height 10
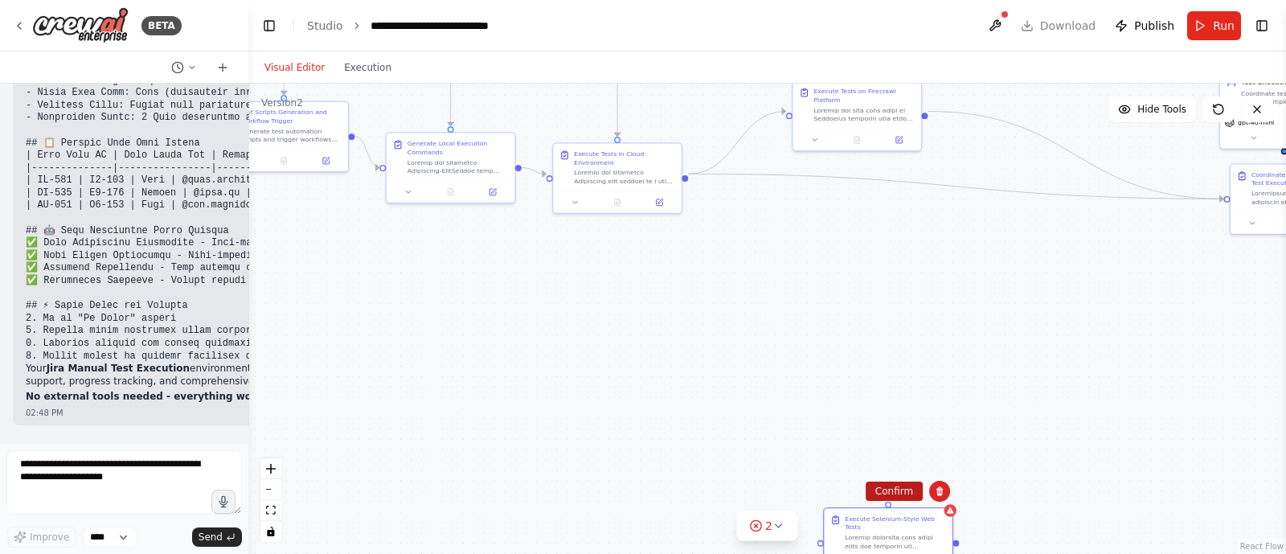
click at [893, 486] on button "Confirm" at bounding box center [894, 491] width 57 height 19
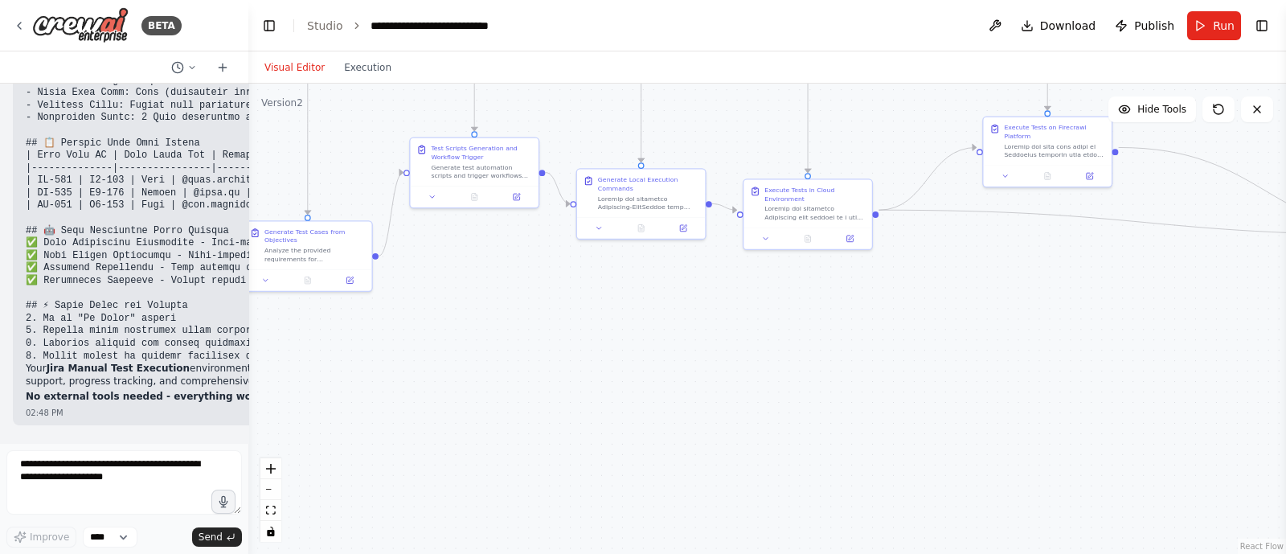
drag, startPoint x: 784, startPoint y: 421, endPoint x: 976, endPoint y: 457, distance: 195.5
click at [976, 457] on div ".deletable-edge-delete-btn { width: 20px; height: 20px; border: 0px solid #ffff…" at bounding box center [767, 319] width 1038 height 470
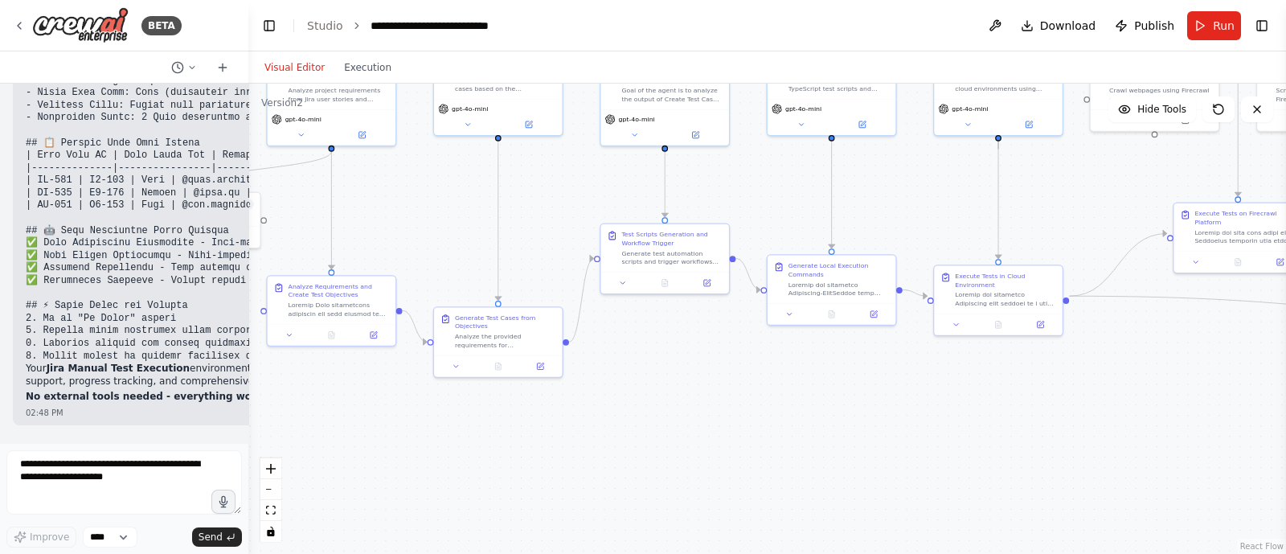
drag, startPoint x: 906, startPoint y: 405, endPoint x: 1094, endPoint y: 491, distance: 206.9
click at [1094, 491] on div ".deletable-edge-delete-btn { width: 20px; height: 20px; border: 0px solid #ffff…" at bounding box center [767, 319] width 1038 height 470
click at [1203, 19] on button "Run" at bounding box center [1214, 25] width 54 height 29
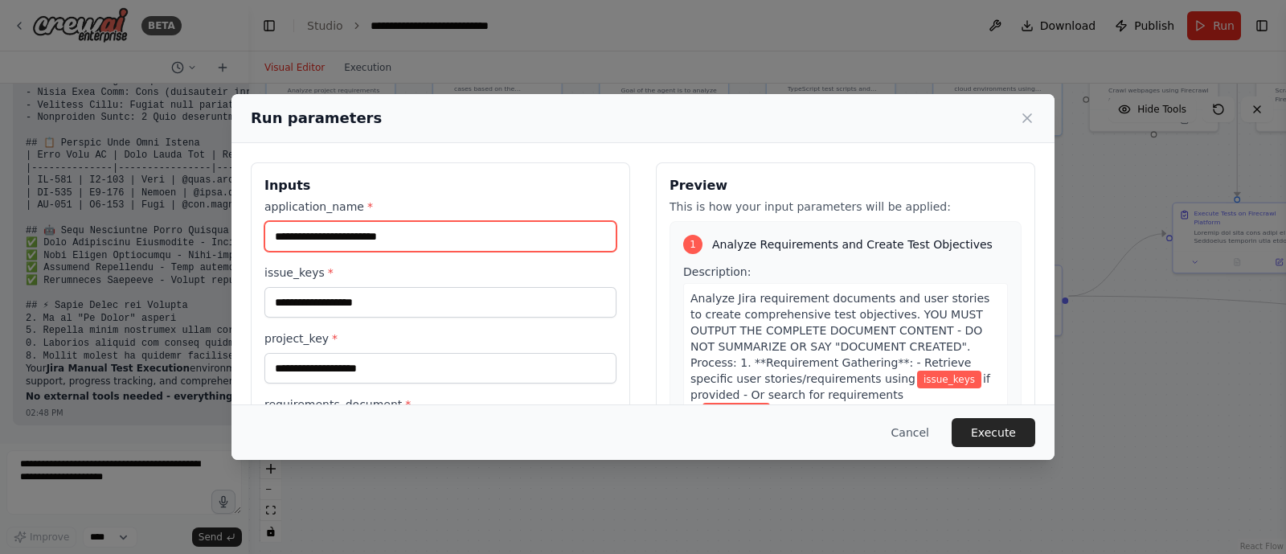
click at [379, 231] on input "application_name *" at bounding box center [440, 236] width 352 height 31
type input "*"
type input "***"
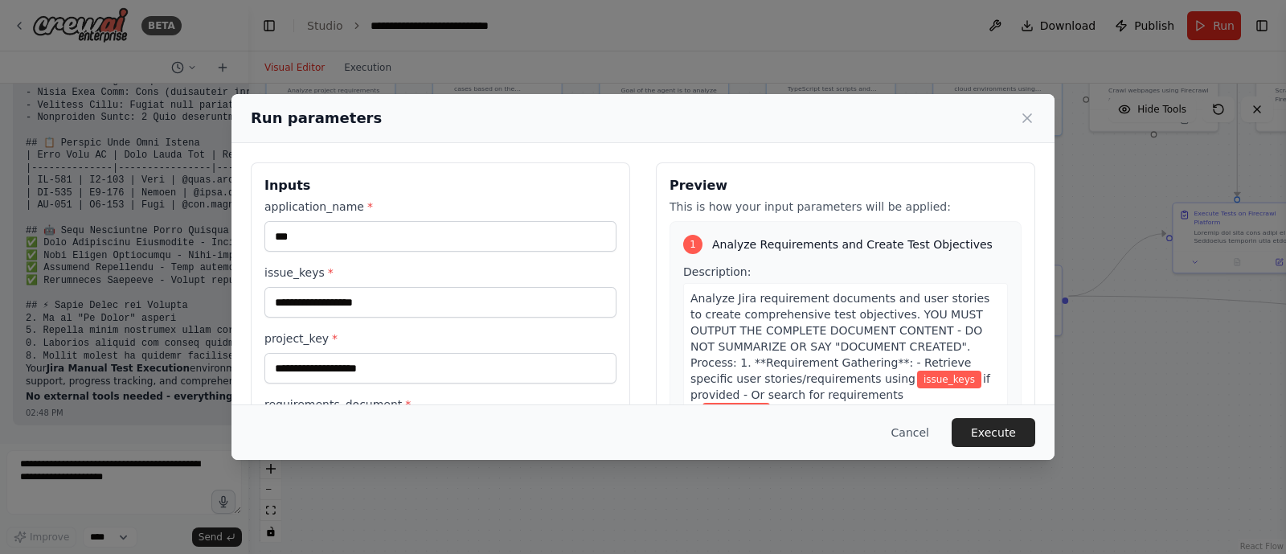
click at [322, 285] on div "issue_keys *" at bounding box center [440, 290] width 352 height 53
click at [297, 308] on input "issue_keys *" at bounding box center [440, 302] width 352 height 31
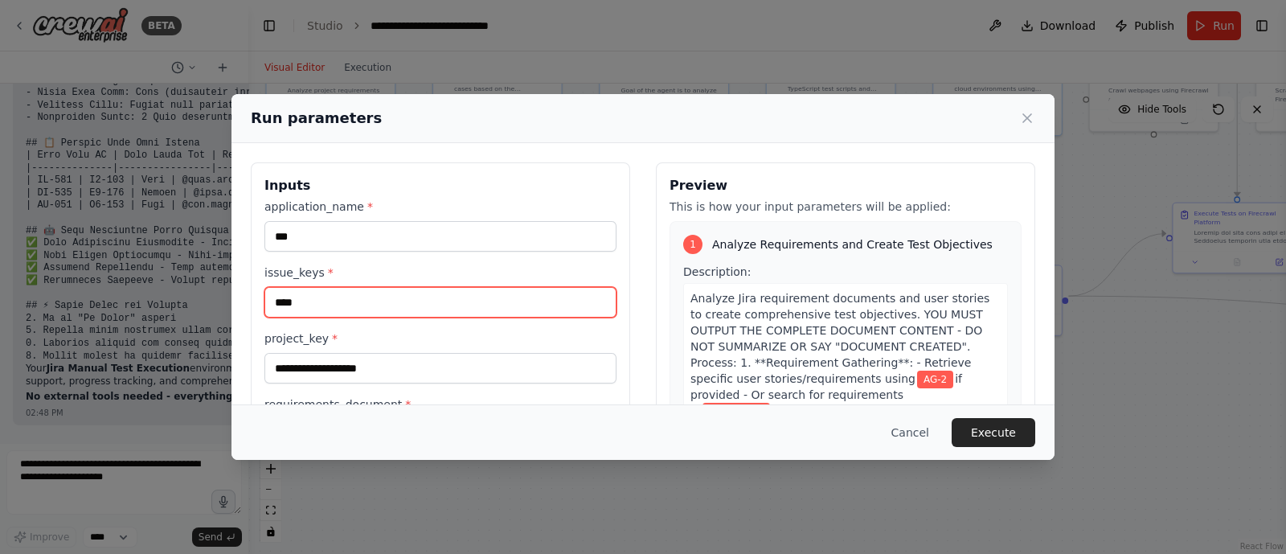
click at [322, 301] on input "****" at bounding box center [440, 302] width 352 height 31
type input "****"
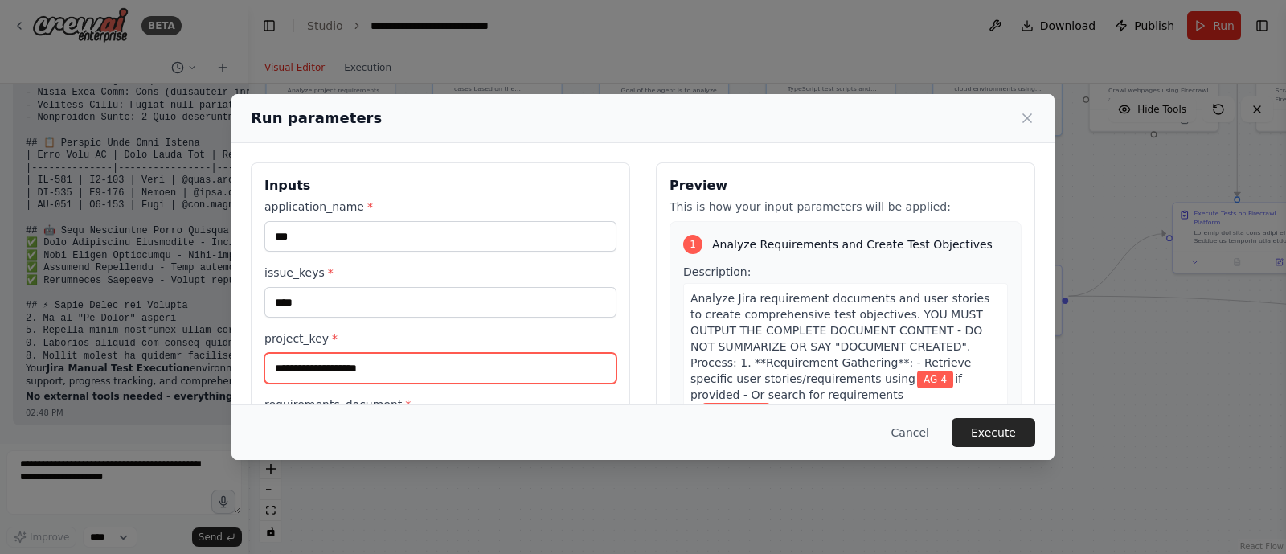
click at [285, 362] on input "project_key *" at bounding box center [440, 368] width 352 height 31
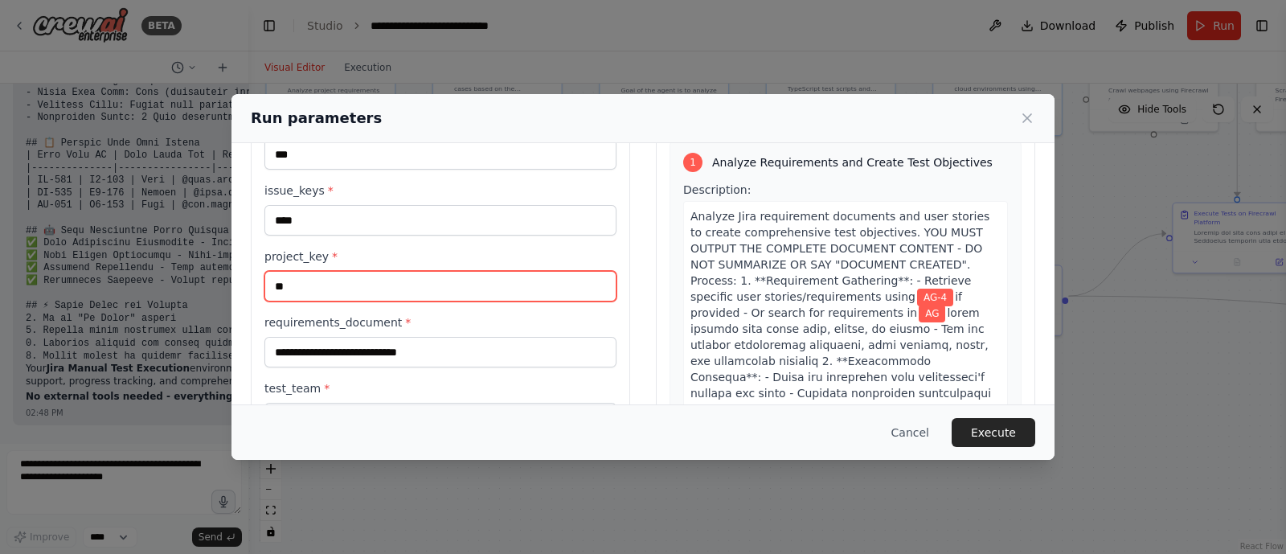
scroll to position [84, 0]
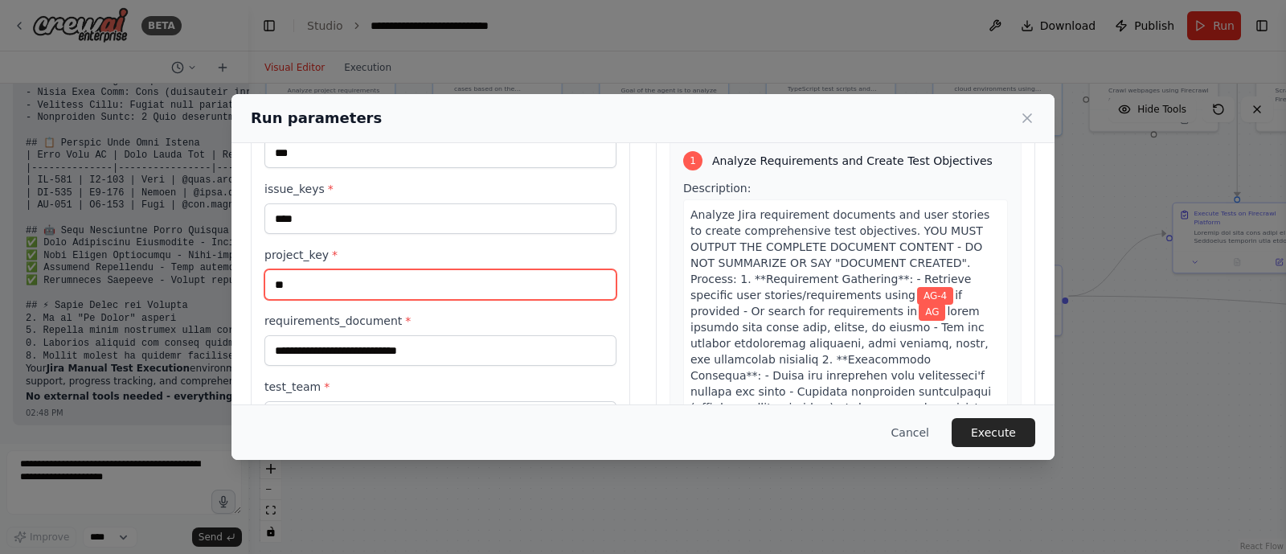
type input "**"
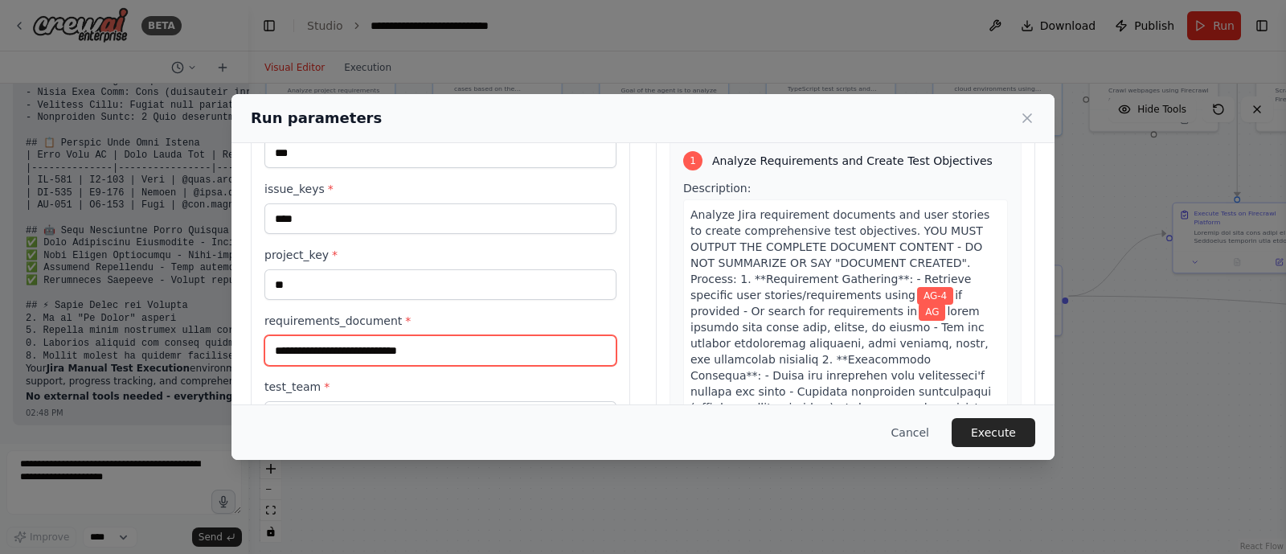
click at [307, 351] on input "requirements_document *" at bounding box center [440, 350] width 352 height 31
paste input "**********"
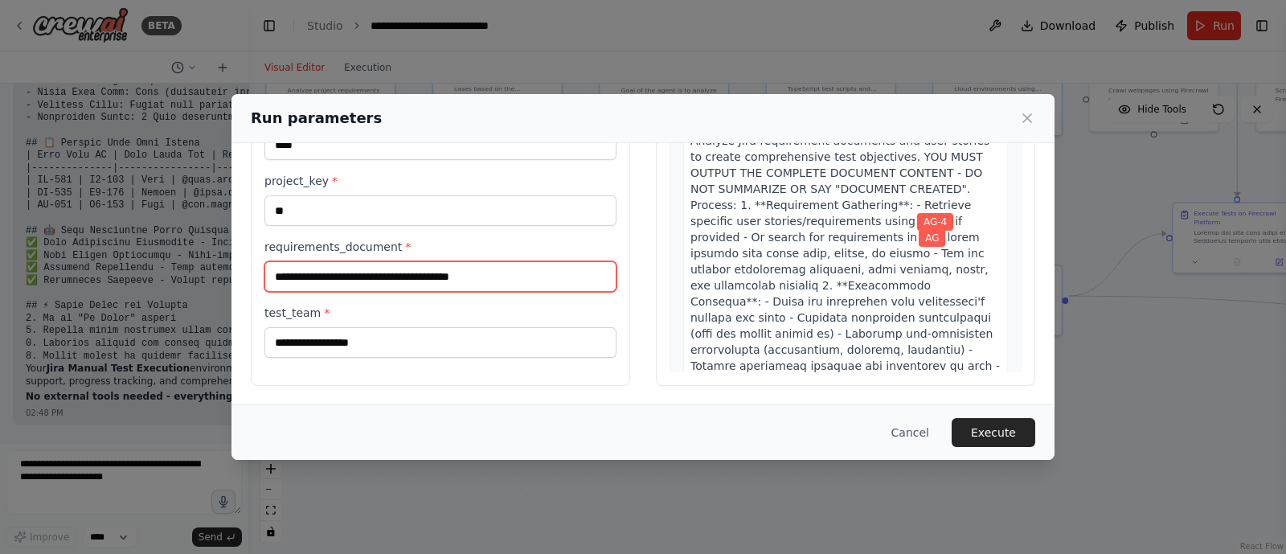
type input "**********"
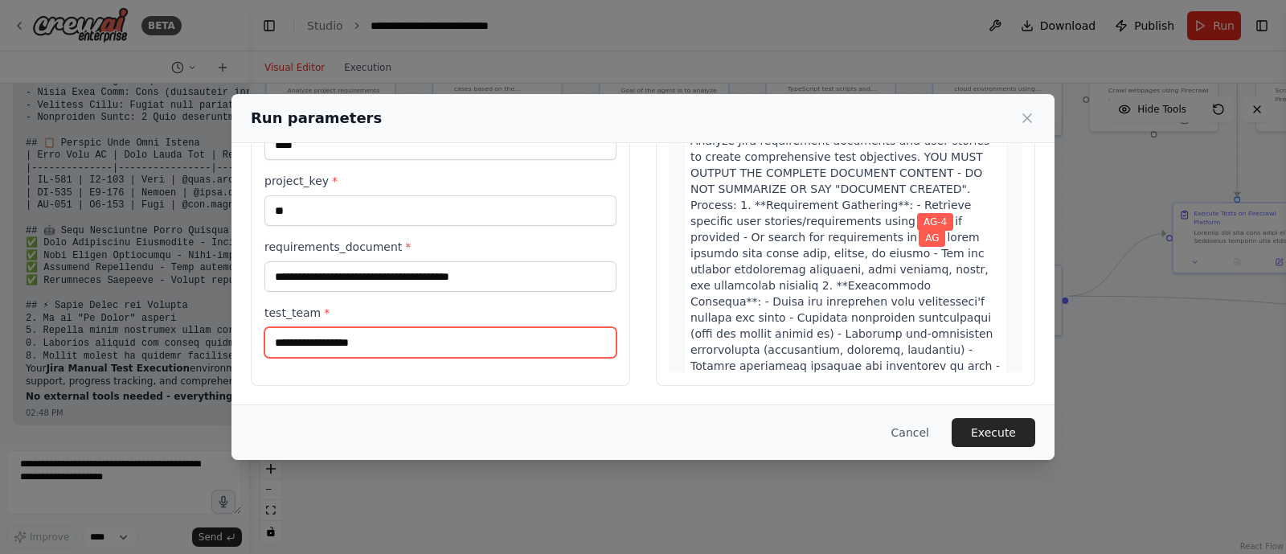
click at [299, 329] on input "test_team *" at bounding box center [440, 342] width 352 height 31
type input "**"
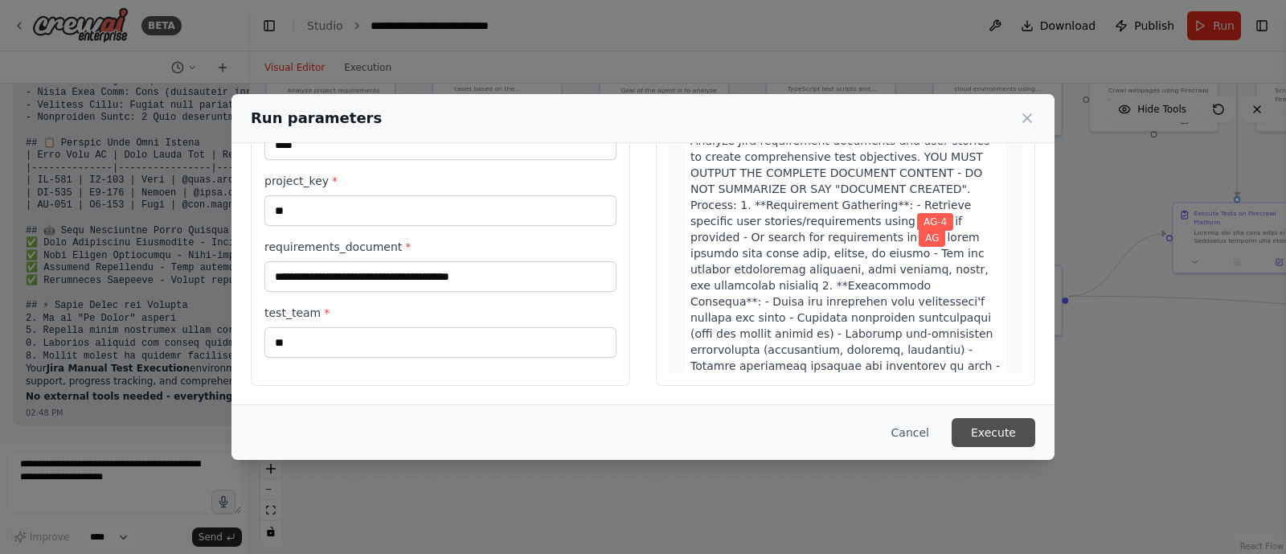
click at [1001, 429] on button "Execute" at bounding box center [994, 432] width 84 height 29
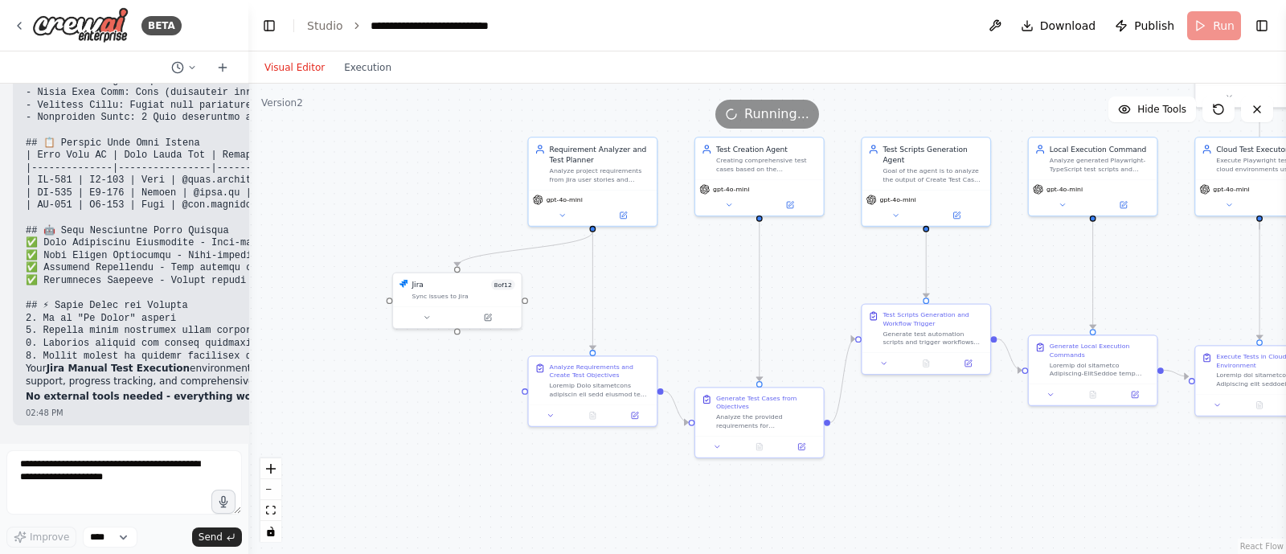
drag, startPoint x: 782, startPoint y: 445, endPoint x: 1044, endPoint y: 525, distance: 274.1
click at [1044, 525] on div ".deletable-edge-delete-btn { width: 20px; height: 20px; border: 0px solid #ffff…" at bounding box center [767, 319] width 1038 height 470
click at [593, 414] on icon at bounding box center [593, 413] width 6 height 7
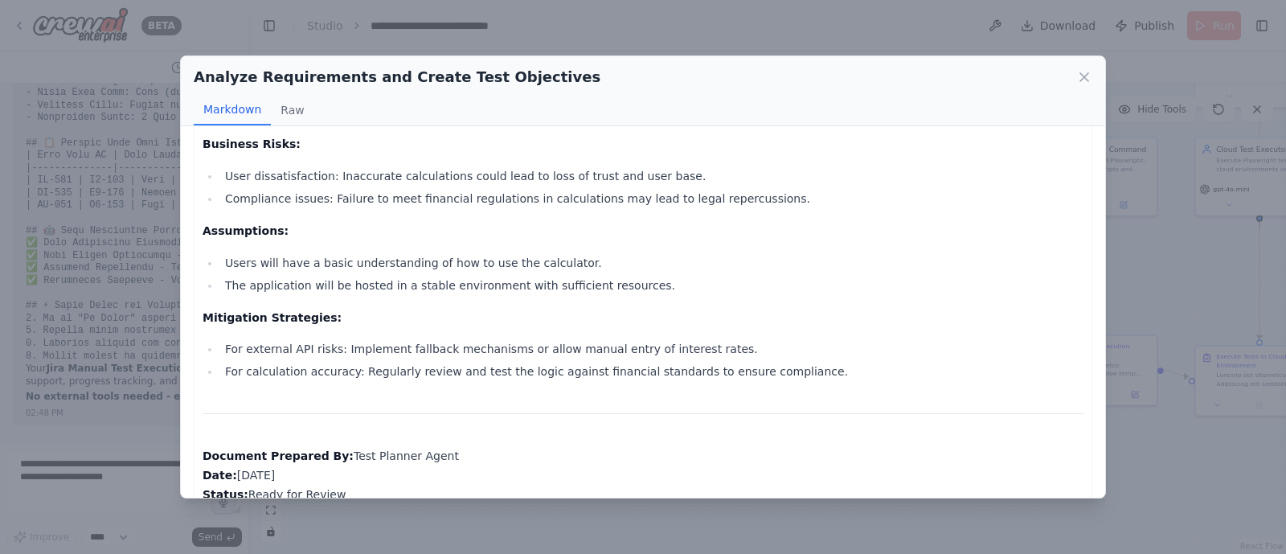
scroll to position [1795, 0]
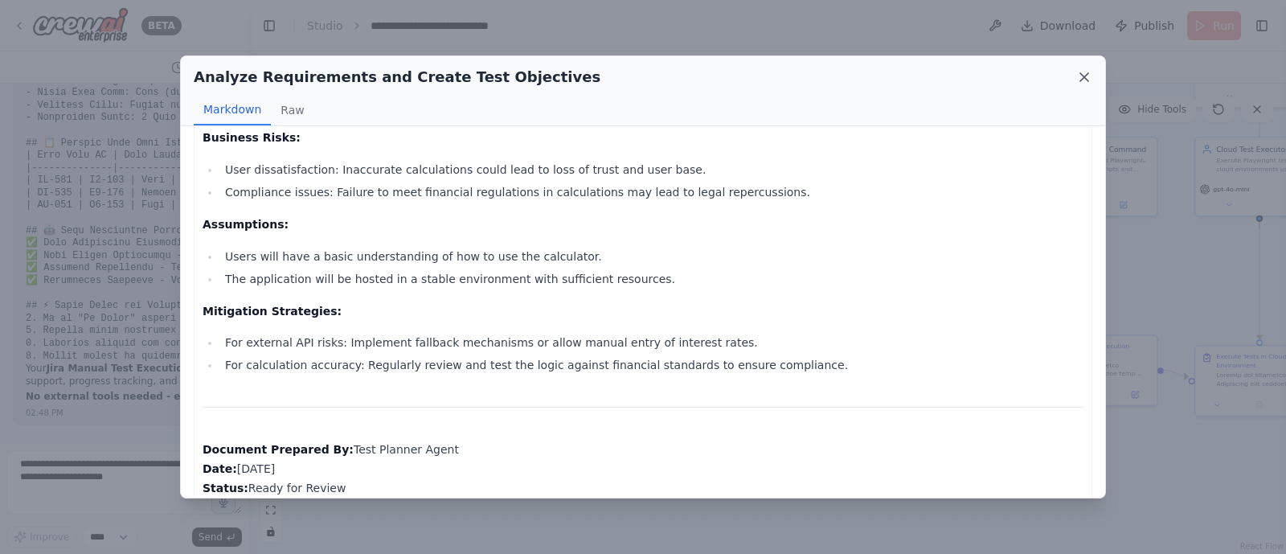
click at [1081, 75] on icon at bounding box center [1084, 77] width 16 height 16
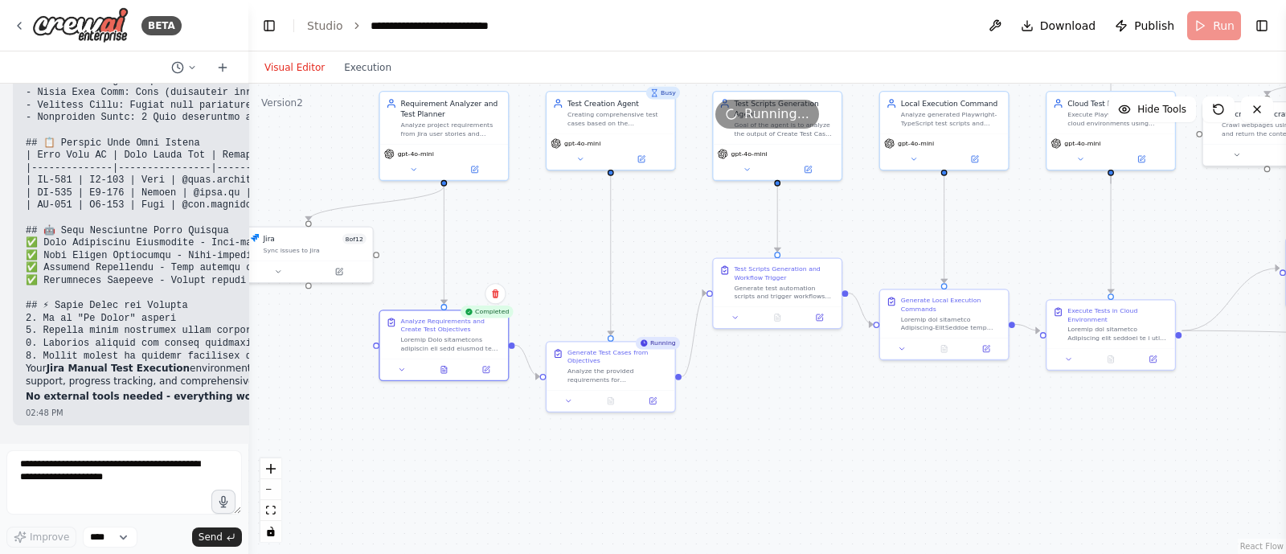
drag, startPoint x: 523, startPoint y: 469, endPoint x: 368, endPoint y: 427, distance: 159.9
click at [368, 427] on div ".deletable-edge-delete-btn { width: 20px; height: 20px; border: 0px solid #ffff…" at bounding box center [767, 319] width 1038 height 470
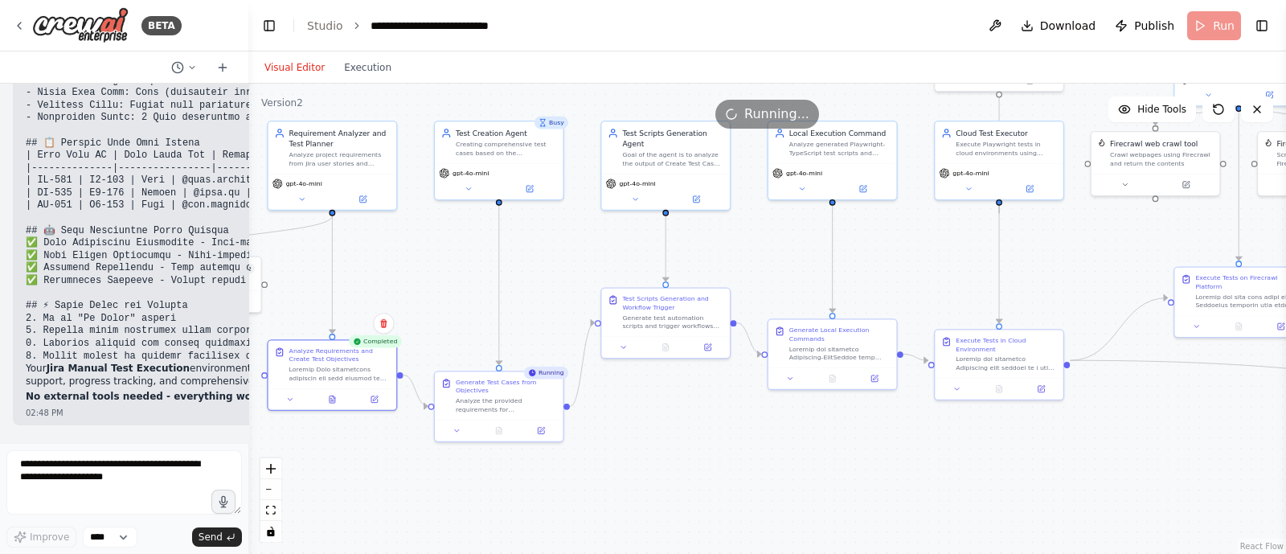
drag, startPoint x: 802, startPoint y: 486, endPoint x: 695, endPoint y: 513, distance: 110.2
click at [695, 513] on div ".deletable-edge-delete-btn { width: 20px; height: 20px; border: 0px solid #ffff…" at bounding box center [767, 319] width 1038 height 470
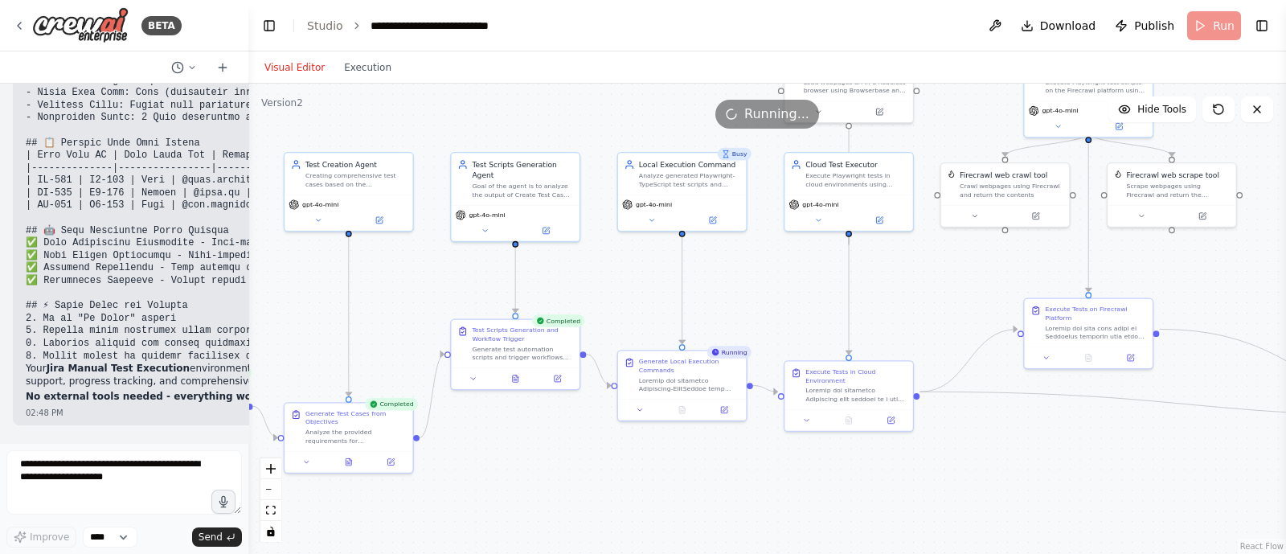
drag, startPoint x: 750, startPoint y: 449, endPoint x: 601, endPoint y: 482, distance: 153.1
click at [601, 482] on div ".deletable-edge-delete-btn { width: 20px; height: 20px; border: 0px solid #ffff…" at bounding box center [767, 319] width 1038 height 470
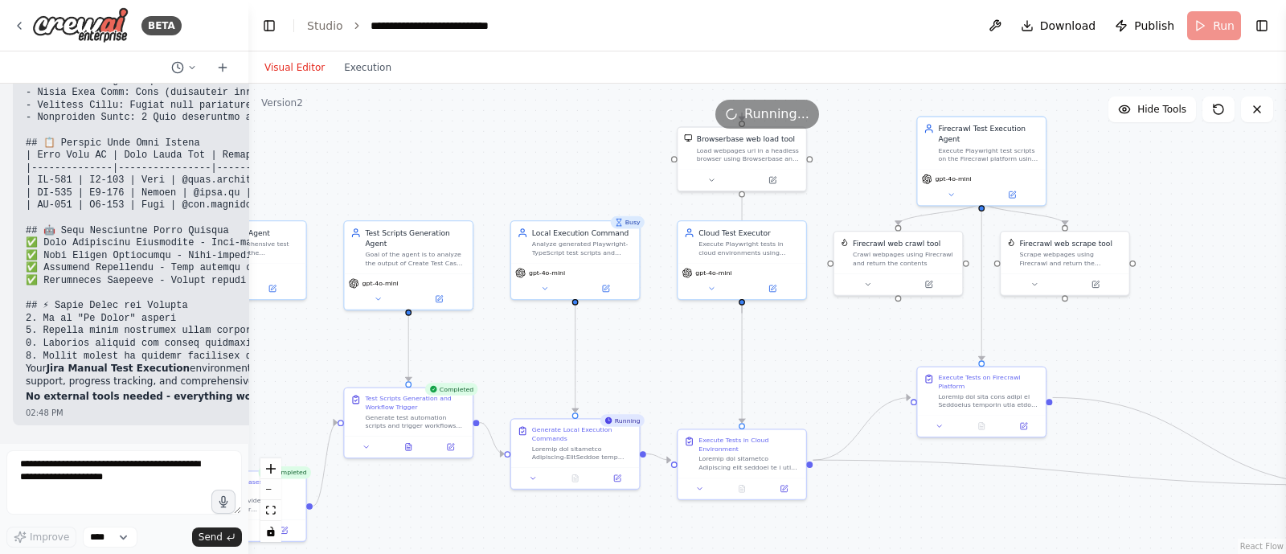
drag, startPoint x: 826, startPoint y: 454, endPoint x: 719, endPoint y: 520, distance: 125.6
click at [719, 520] on div ".deletable-edge-delete-btn { width: 20px; height: 20px; border: 0px solid #ffff…" at bounding box center [767, 319] width 1038 height 470
click at [571, 475] on icon at bounding box center [575, 476] width 8 height 8
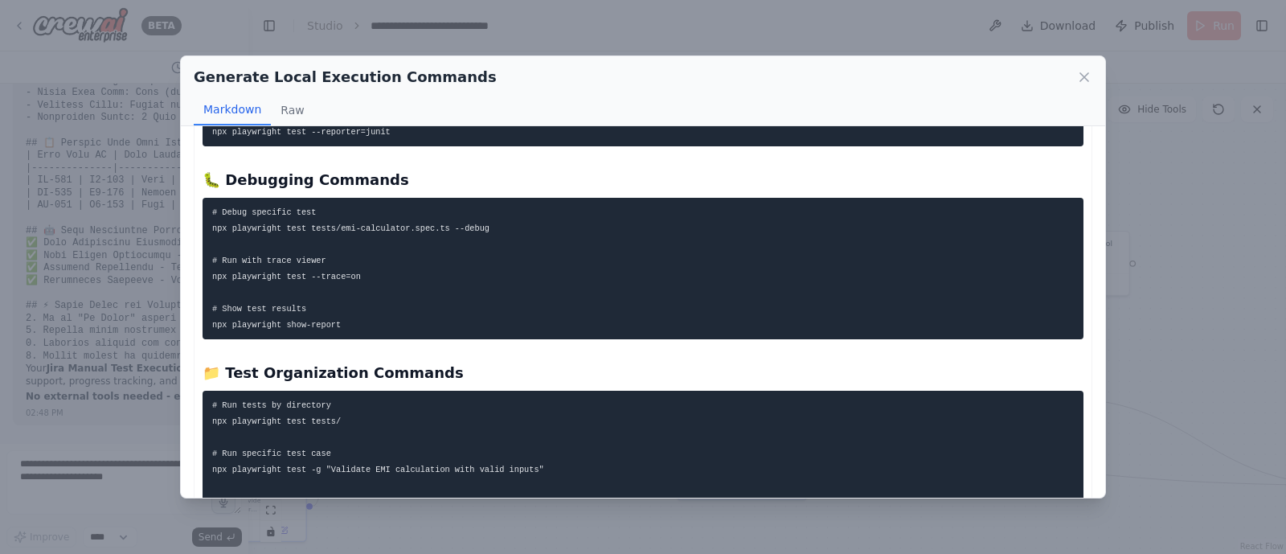
scroll to position [1209, 0]
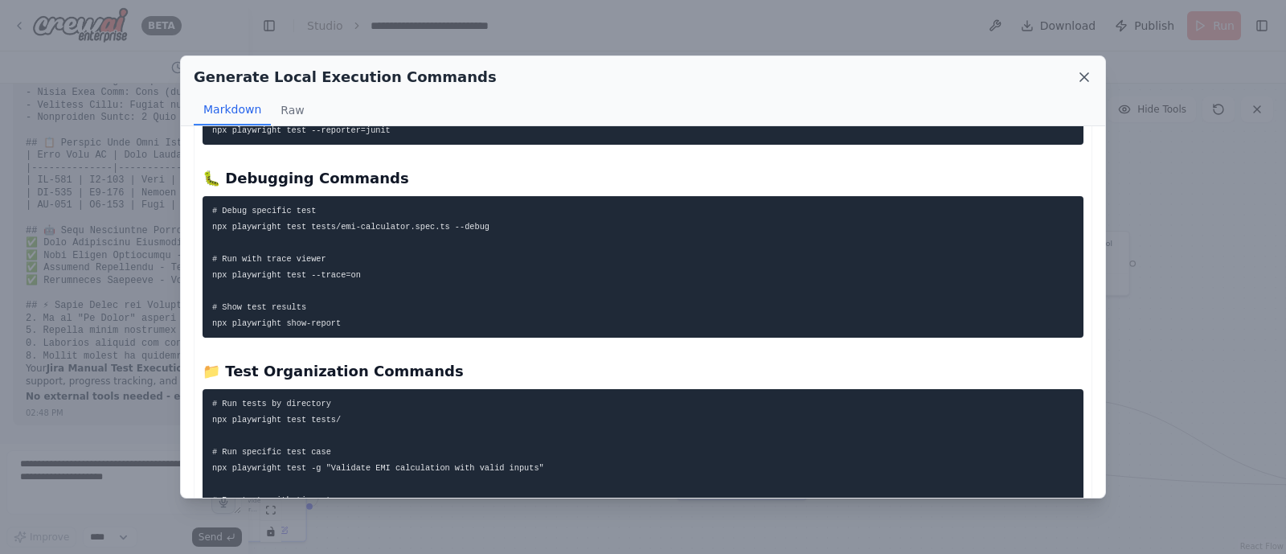
click at [1079, 82] on icon at bounding box center [1084, 77] width 16 height 16
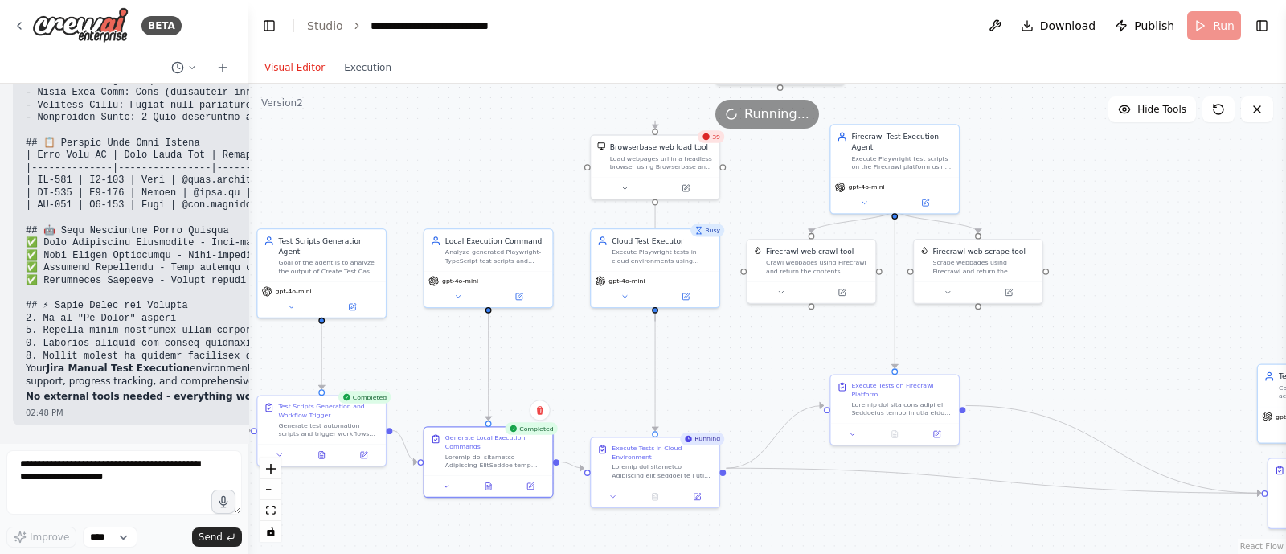
drag, startPoint x: 655, startPoint y: 351, endPoint x: 557, endPoint y: 344, distance: 98.3
click at [557, 344] on div ".deletable-edge-delete-btn { width: 20px; height: 20px; border: 0px solid #ffff…" at bounding box center [767, 319] width 1038 height 470
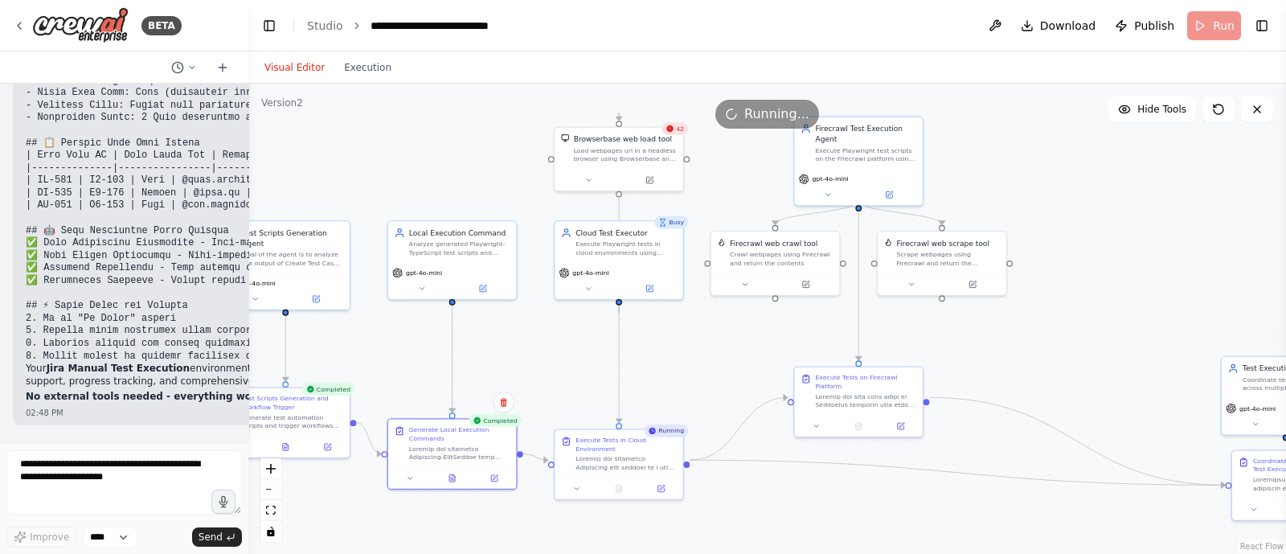
drag, startPoint x: 601, startPoint y: 359, endPoint x: 576, endPoint y: 367, distance: 26.2
click at [576, 367] on div ".deletable-edge-delete-btn { width: 20px; height: 20px; border: 0px solid #ffff…" at bounding box center [767, 319] width 1038 height 470
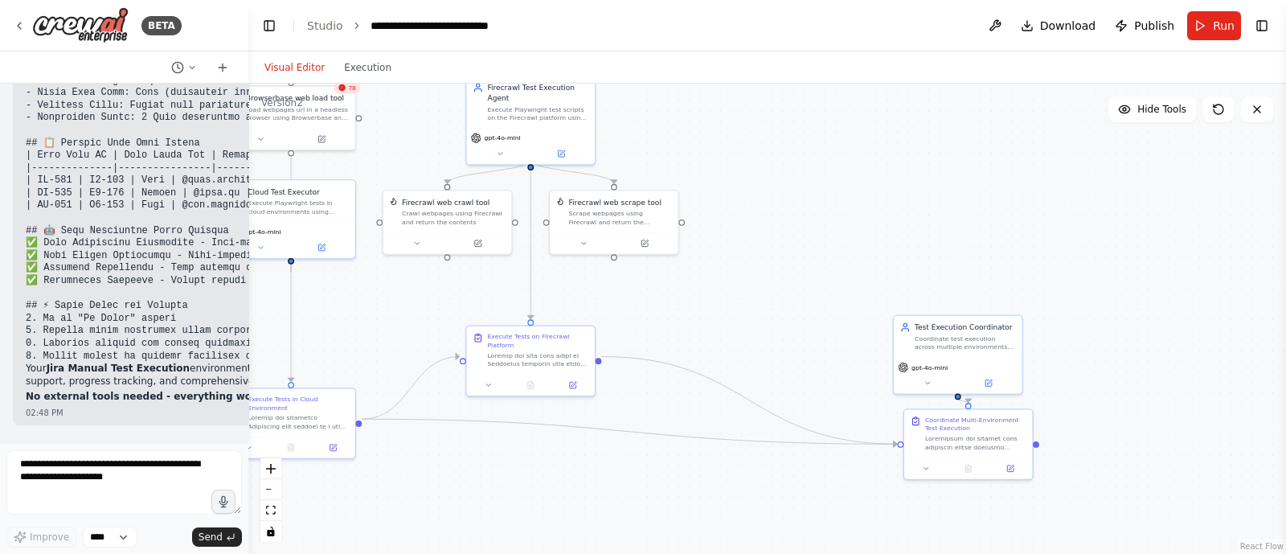
drag, startPoint x: 1076, startPoint y: 365, endPoint x: 748, endPoint y: 322, distance: 330.9
click at [748, 322] on div ".deletable-edge-delete-btn { width: 20px; height: 20px; border: 0px solid #ffff…" at bounding box center [767, 319] width 1038 height 470
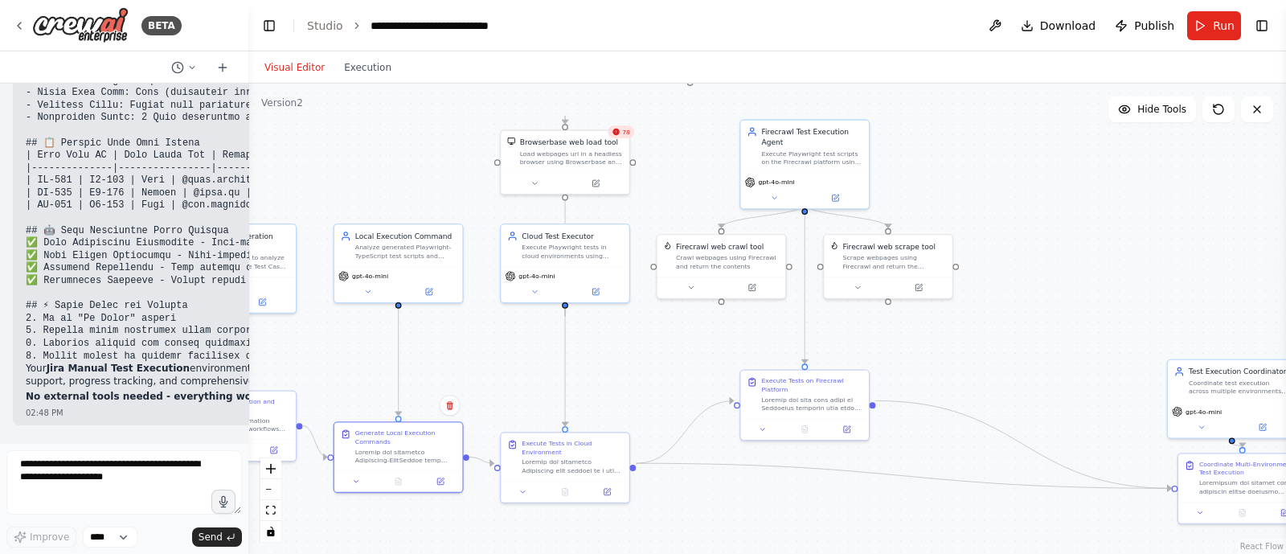
drag, startPoint x: 748, startPoint y: 322, endPoint x: 1056, endPoint y: 370, distance: 312.5
click at [1056, 370] on div ".deletable-edge-delete-btn { width: 20px; height: 20px; border: 0px solid #ffff…" at bounding box center [767, 319] width 1038 height 470
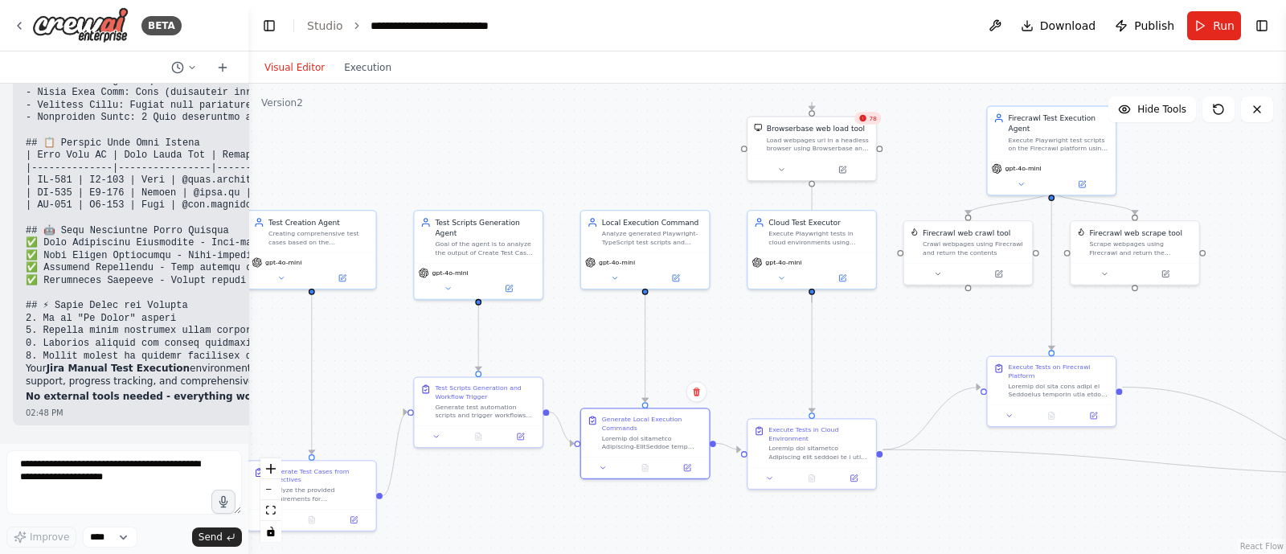
drag, startPoint x: 1056, startPoint y: 370, endPoint x: 1286, endPoint y: 350, distance: 230.0
click at [1286, 350] on div "BETA i want to build agent to change the jira issue status 07:53 PM ▶ Thought p…" at bounding box center [643, 277] width 1286 height 554
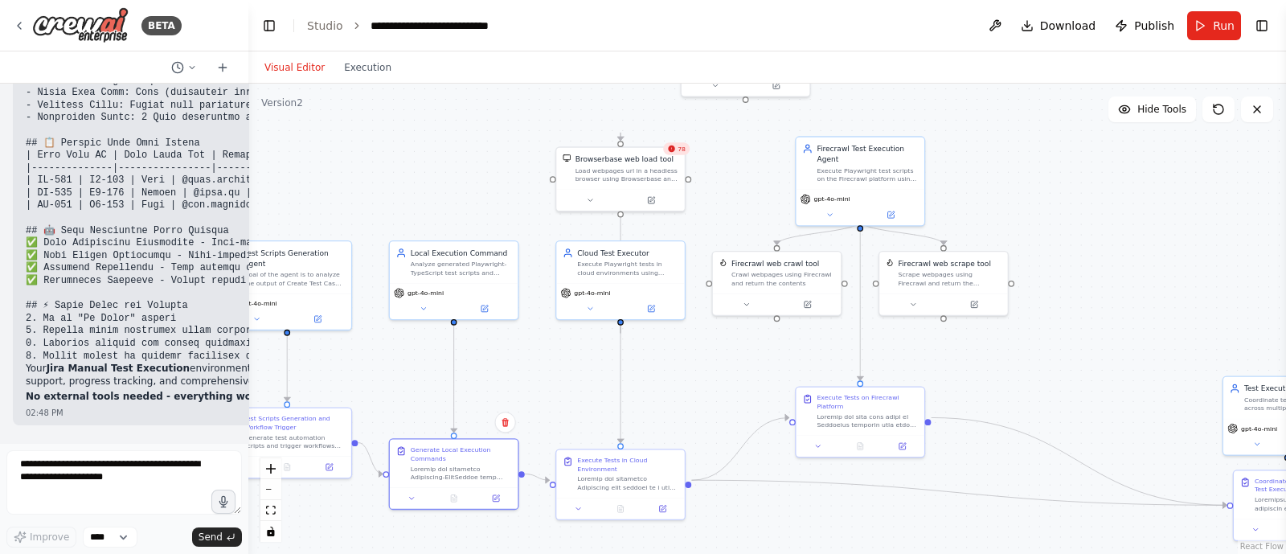
drag, startPoint x: 904, startPoint y: 362, endPoint x: 696, endPoint y: 396, distance: 211.1
click at [696, 396] on div ".deletable-edge-delete-btn { width: 20px; height: 20px; border: 0px solid #ffff…" at bounding box center [767, 319] width 1038 height 470
click at [96, 488] on textarea at bounding box center [124, 482] width 236 height 64
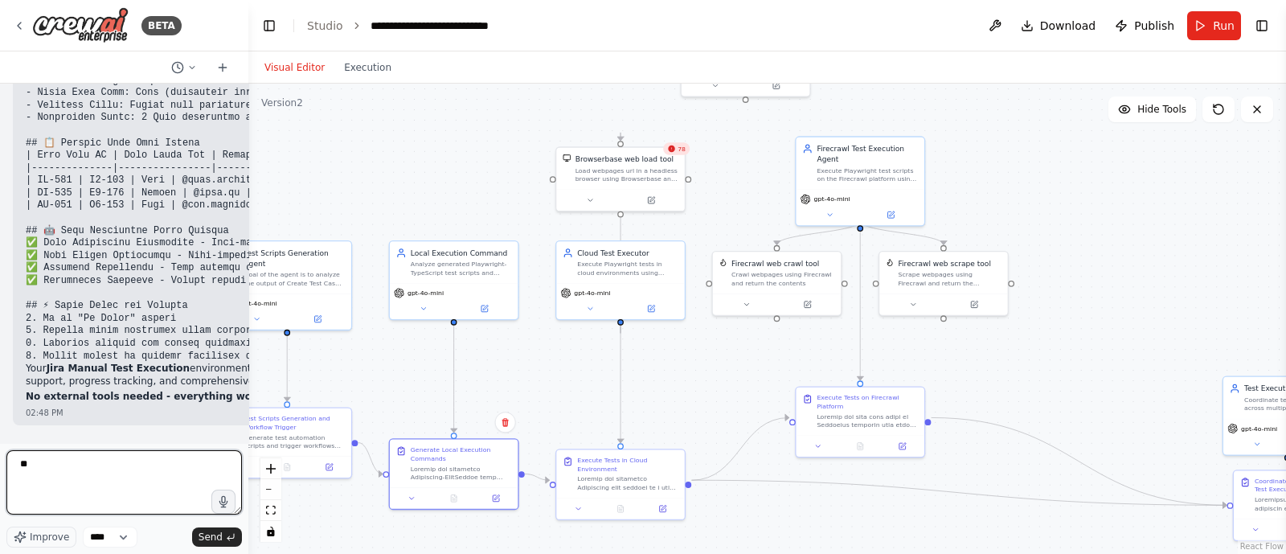
type textarea "*"
click at [157, 468] on textarea "**********" at bounding box center [124, 482] width 236 height 64
click at [215, 464] on textarea "**********" at bounding box center [124, 482] width 236 height 64
click at [88, 464] on textarea "**********" at bounding box center [124, 482] width 236 height 64
click at [141, 464] on textarea "**********" at bounding box center [124, 482] width 236 height 64
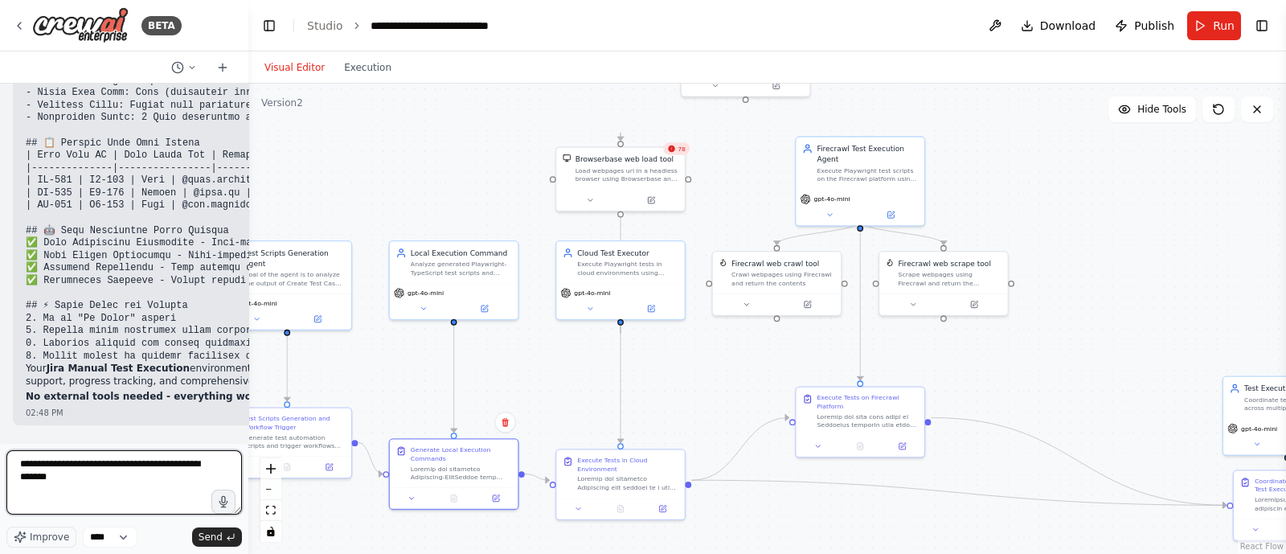
click at [141, 464] on textarea "**********" at bounding box center [124, 482] width 236 height 64
click at [201, 464] on textarea "**********" at bounding box center [124, 482] width 236 height 64
type textarea "**********"
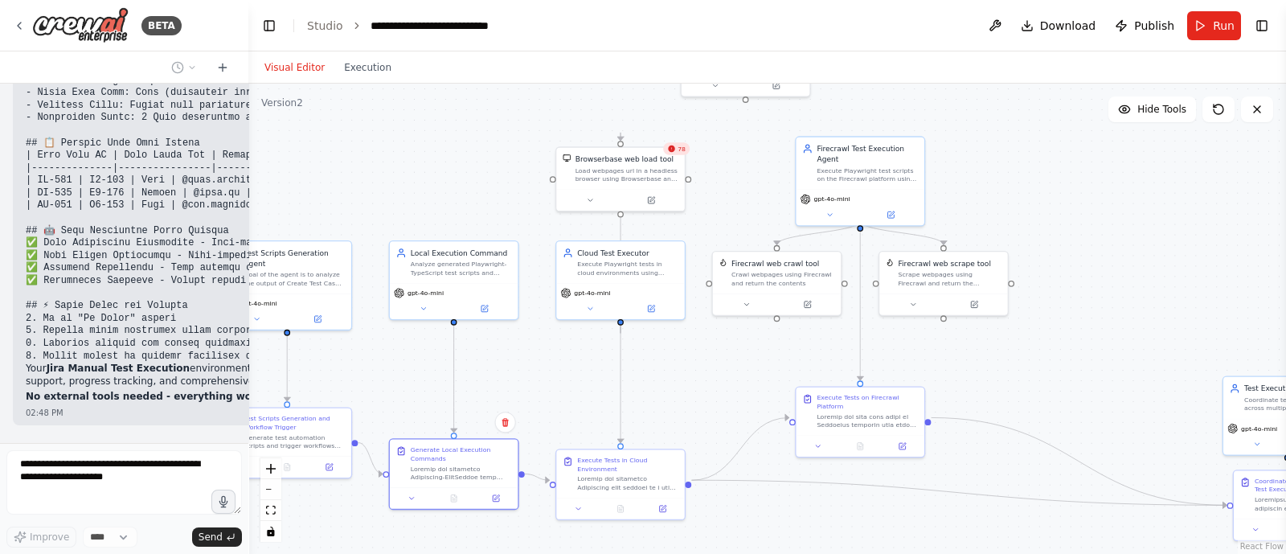
scroll to position [43542, 0]
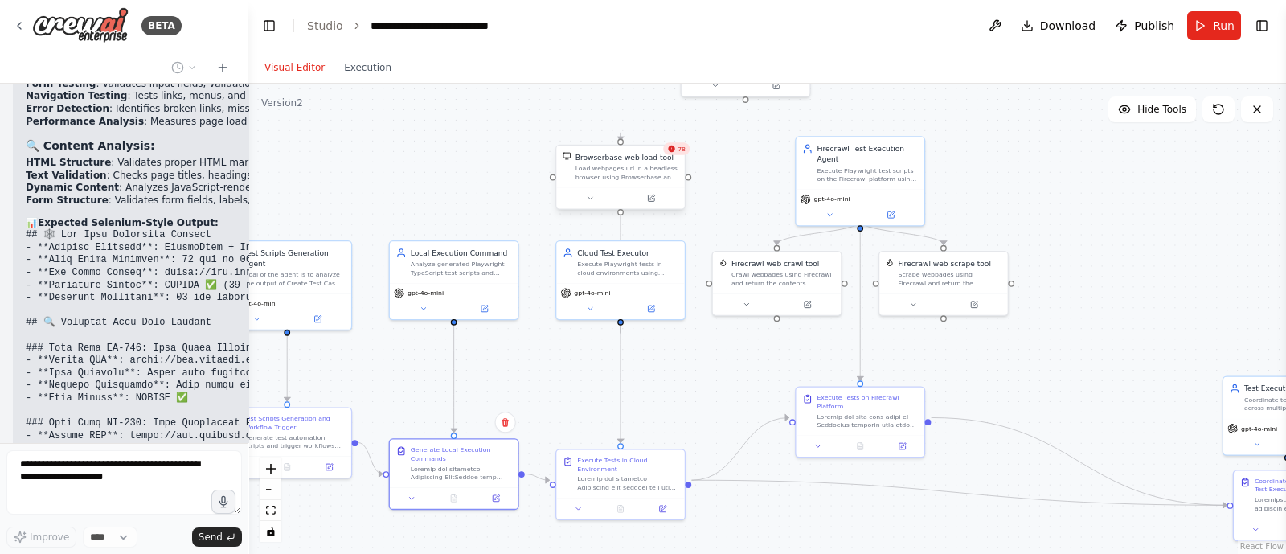
click at [632, 166] on div "Load webpages url in a headless browser using Browserbase and return the conten…" at bounding box center [627, 172] width 103 height 17
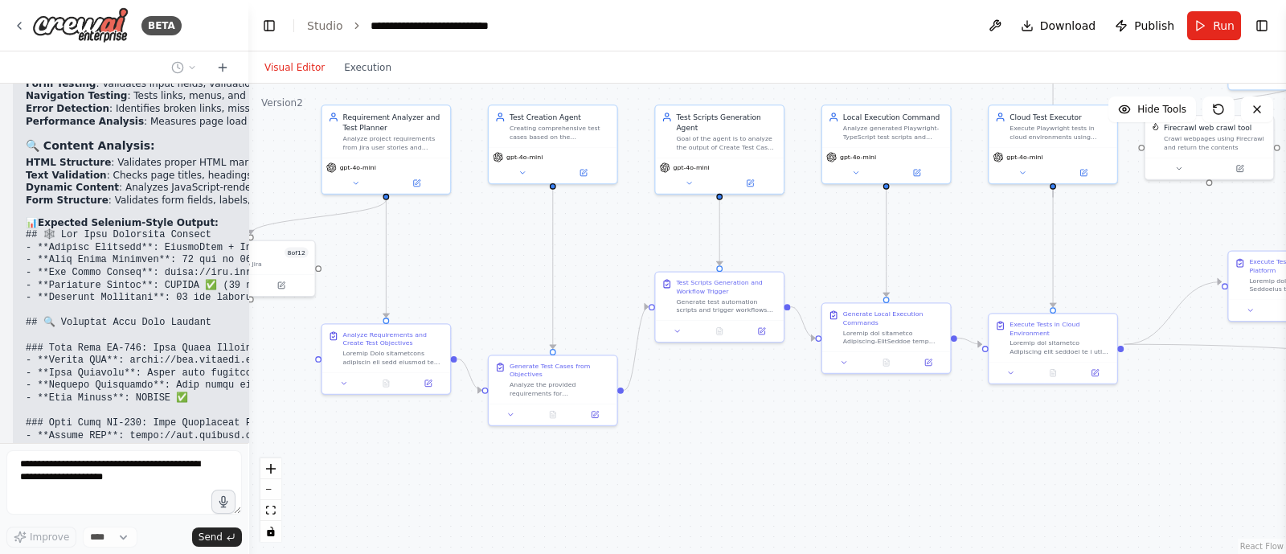
drag, startPoint x: 843, startPoint y: 508, endPoint x: 1238, endPoint y: 404, distance: 408.9
click at [1286, 374] on div "BETA i want to build agent to change the jira issue status 07:53 PM ▶ Thought p…" at bounding box center [643, 277] width 1286 height 554
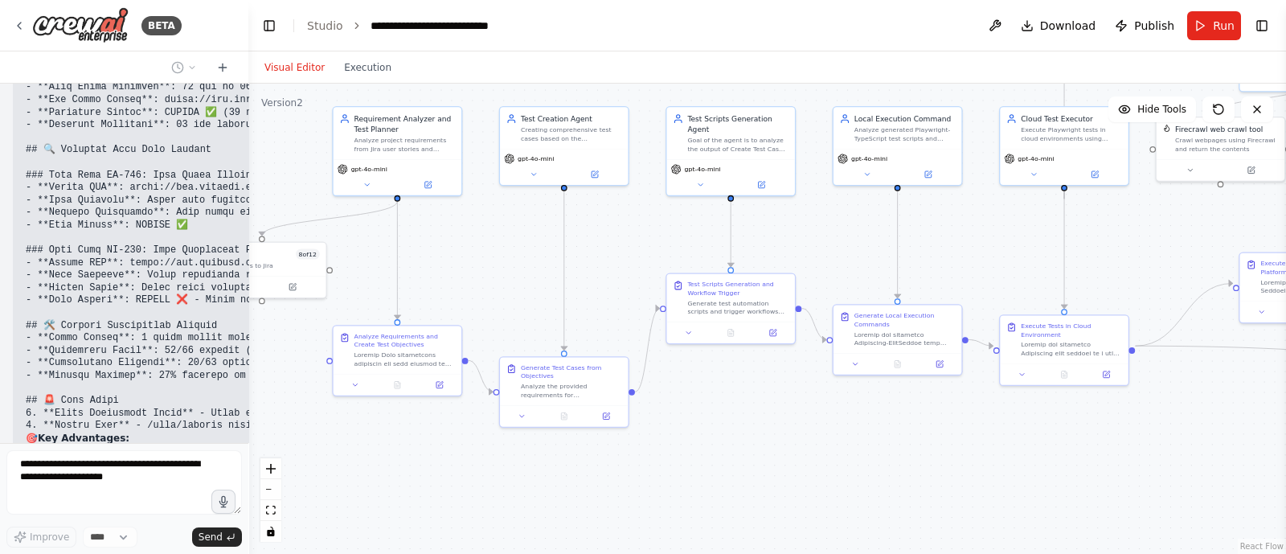
scroll to position [43702, 0]
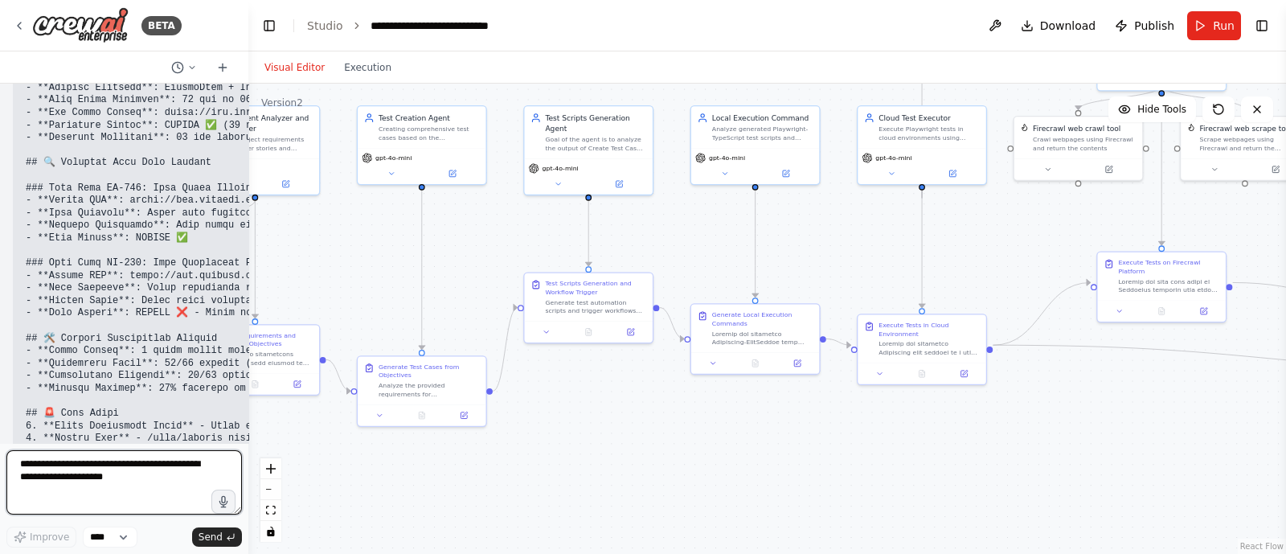
drag, startPoint x: 941, startPoint y: 473, endPoint x: 755, endPoint y: 478, distance: 185.8
click at [755, 478] on div ".deletable-edge-delete-btn { width: 20px; height: 20px; border: 0px solid #ffff…" at bounding box center [767, 319] width 1038 height 470
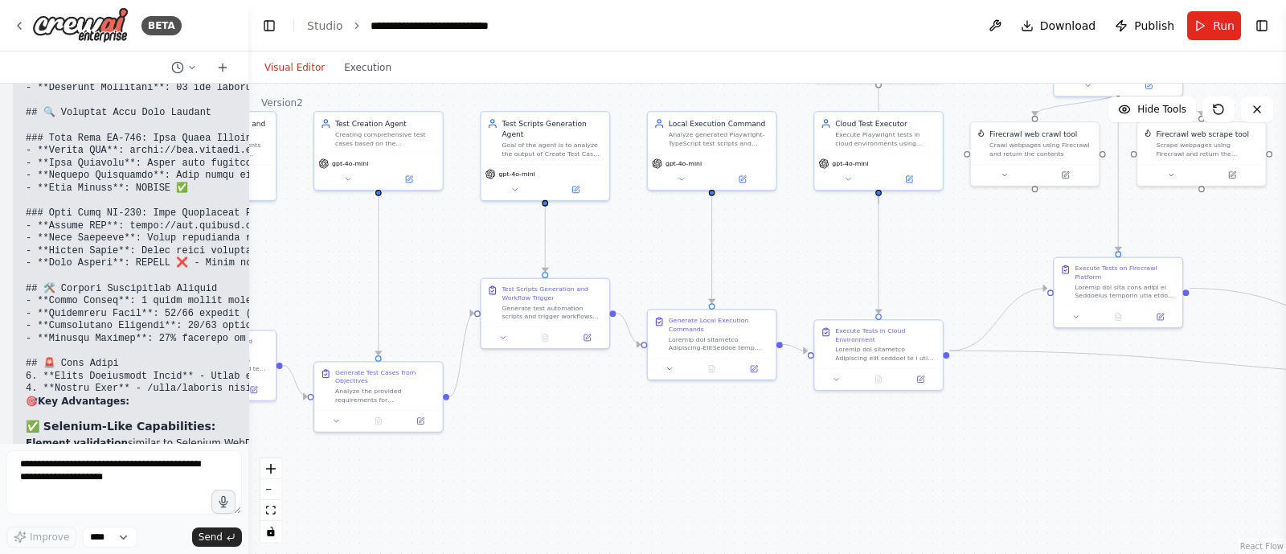
scroll to position [43764, 0]
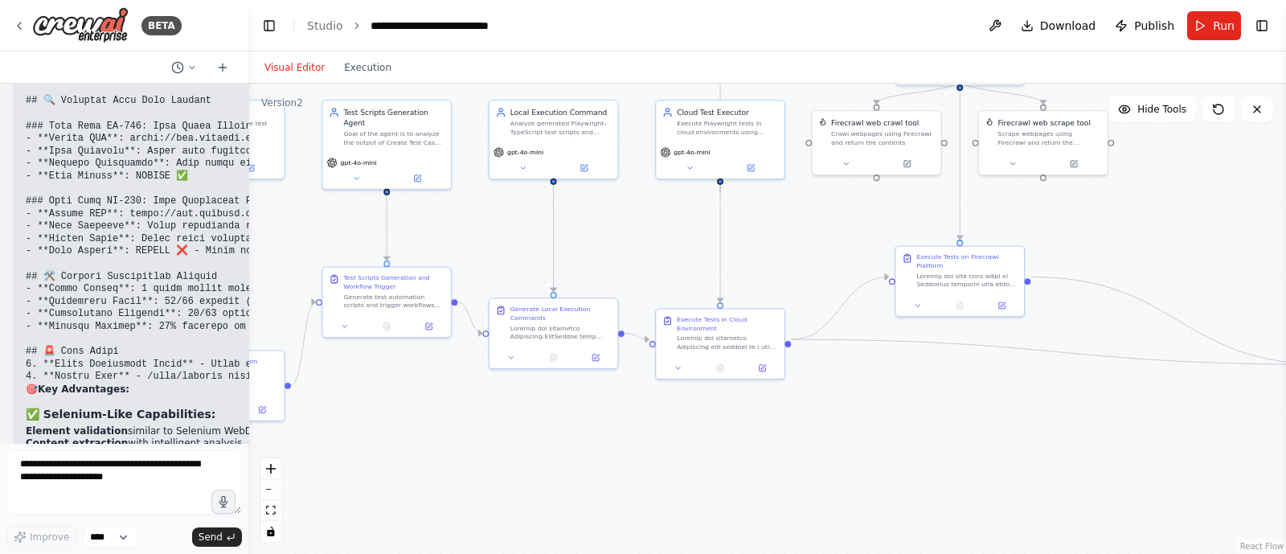
drag, startPoint x: 813, startPoint y: 489, endPoint x: 627, endPoint y: 482, distance: 185.9
click at [627, 482] on div ".deletable-edge-delete-btn { width: 20px; height: 20px; border: 0px solid #ffff…" at bounding box center [767, 319] width 1038 height 470
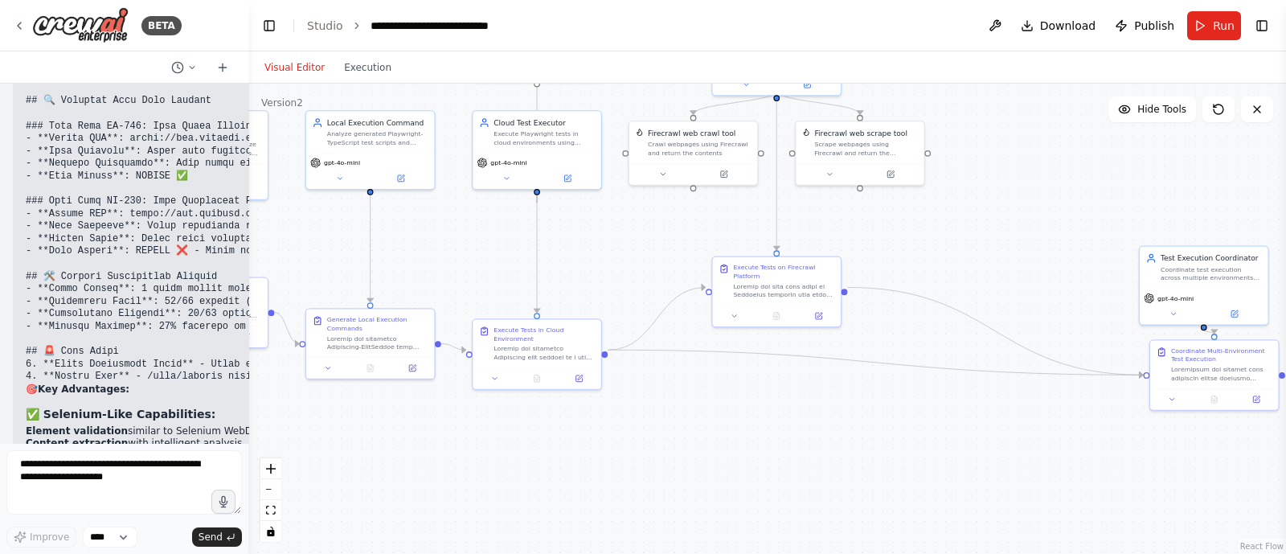
drag, startPoint x: 772, startPoint y: 483, endPoint x: 602, endPoint y: 491, distance: 169.8
click at [602, 491] on div ".deletable-edge-delete-btn { width: 20px; height: 20px; border: 0px solid #ffff…" at bounding box center [767, 319] width 1038 height 470
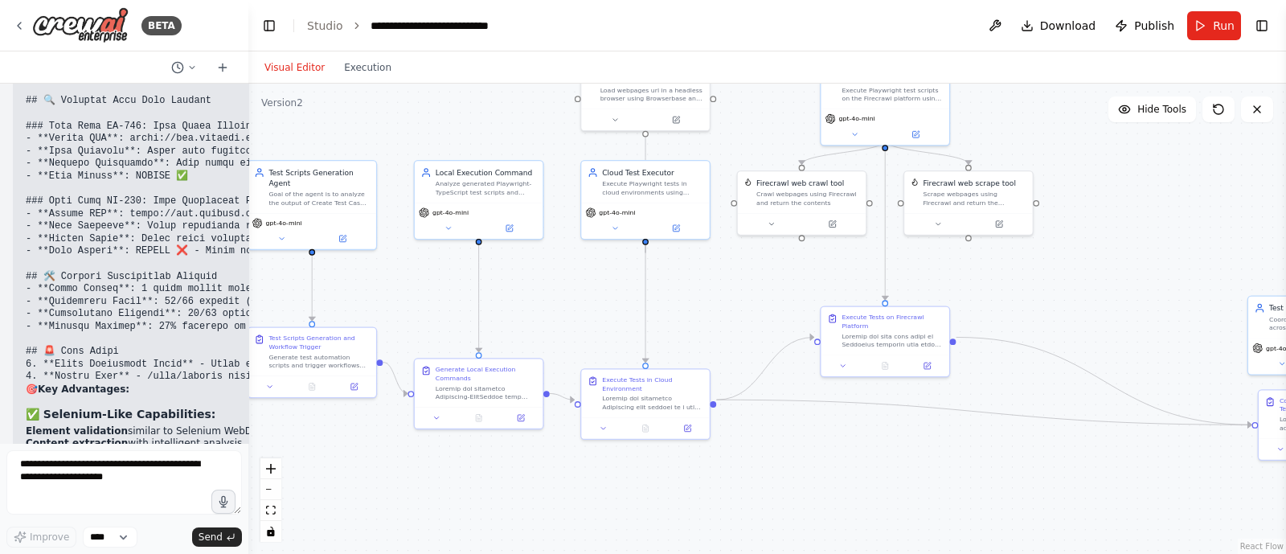
drag, startPoint x: 728, startPoint y: 467, endPoint x: 904, endPoint y: 519, distance: 182.7
click at [904, 519] on div ".deletable-edge-delete-btn { width: 20px; height: 20px; border: 0px solid #ffff…" at bounding box center [767, 319] width 1038 height 470
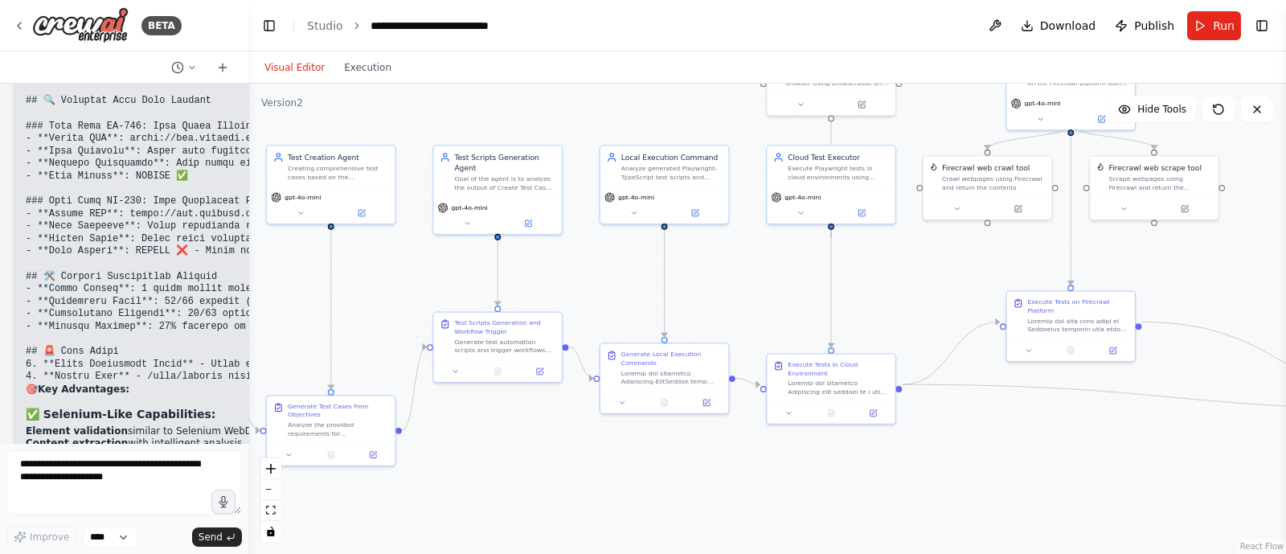
drag, startPoint x: 864, startPoint y: 492, endPoint x: 997, endPoint y: 474, distance: 133.9
click at [997, 474] on div ".deletable-edge-delete-btn { width: 20px; height: 20px; border: 0px solid #ffff…" at bounding box center [767, 319] width 1038 height 470
click at [114, 536] on select "****" at bounding box center [110, 537] width 55 height 21
click at [112, 477] on textarea at bounding box center [124, 482] width 236 height 64
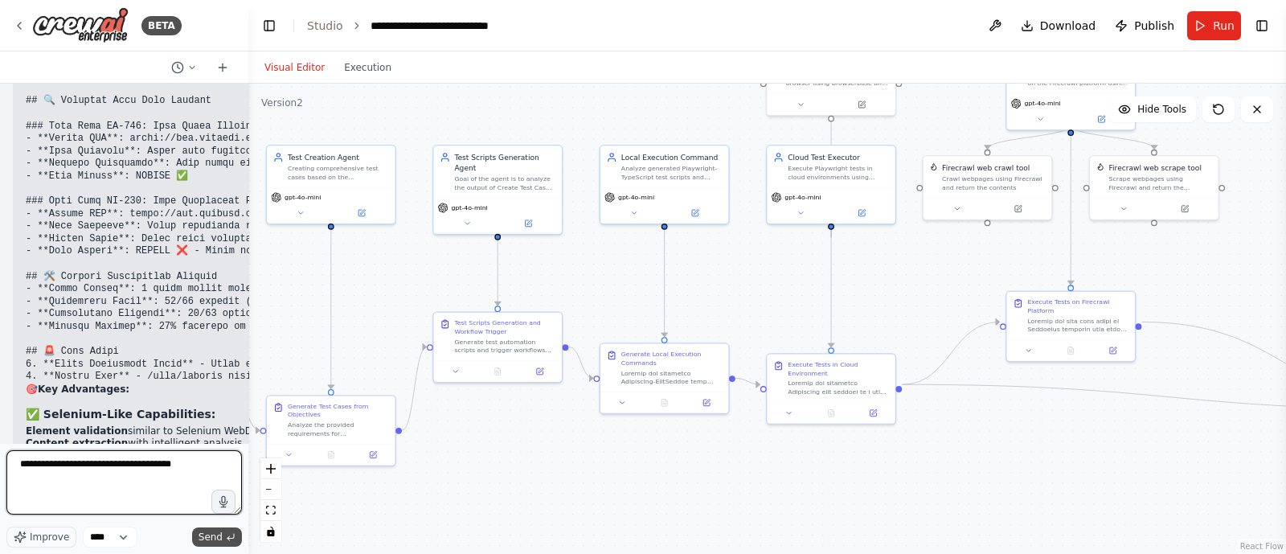
type textarea "**********"
click at [209, 540] on span "Send" at bounding box center [211, 537] width 24 height 13
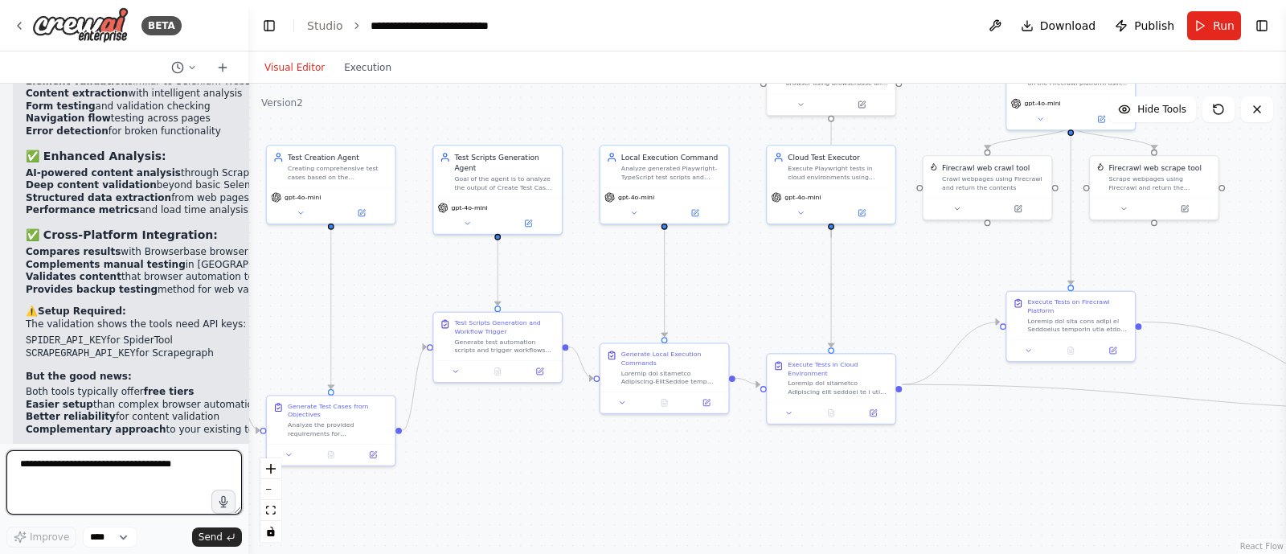
scroll to position [44255, 0]
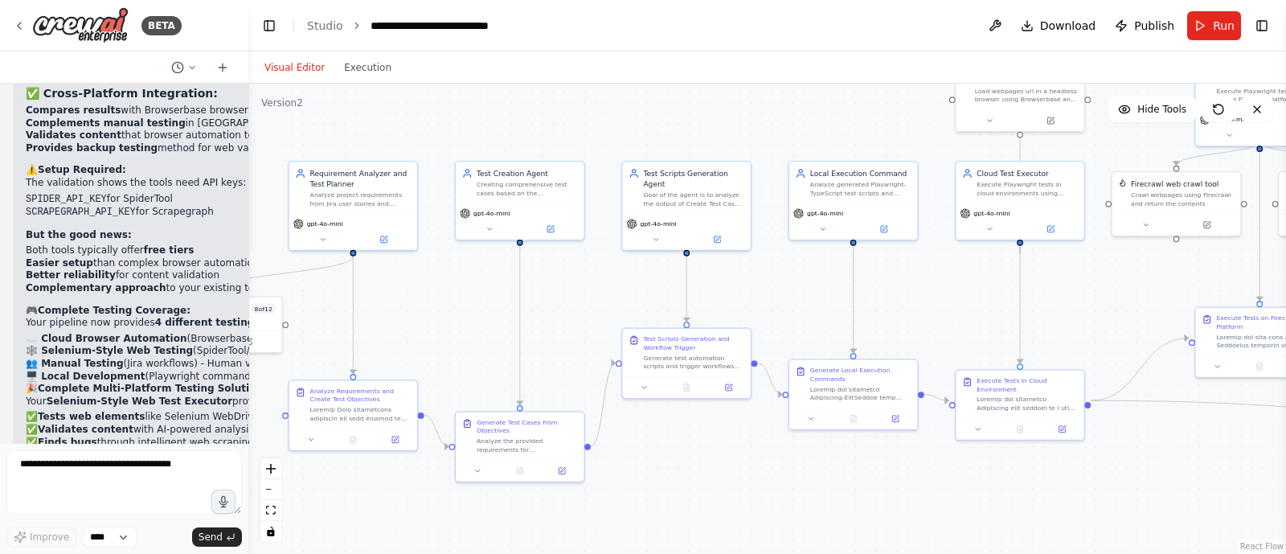
drag, startPoint x: 294, startPoint y: 299, endPoint x: 483, endPoint y: 315, distance: 189.6
click at [483, 315] on div ".deletable-edge-delete-btn { width: 20px; height: 20px; border: 0px solid #ffff…" at bounding box center [767, 319] width 1038 height 470
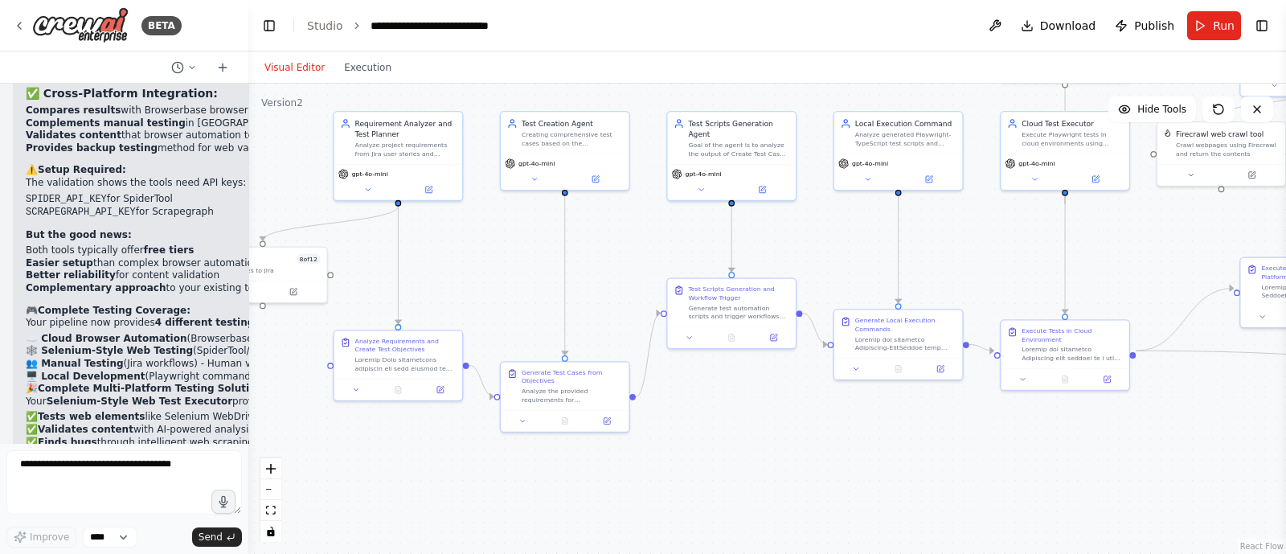
drag, startPoint x: 483, startPoint y: 315, endPoint x: 527, endPoint y: 265, distance: 66.1
click at [527, 265] on div ".deletable-edge-delete-btn { width: 20px; height: 20px; border: 0px solid #ffff…" at bounding box center [767, 319] width 1038 height 470
click at [1209, 27] on button "Run" at bounding box center [1214, 25] width 54 height 29
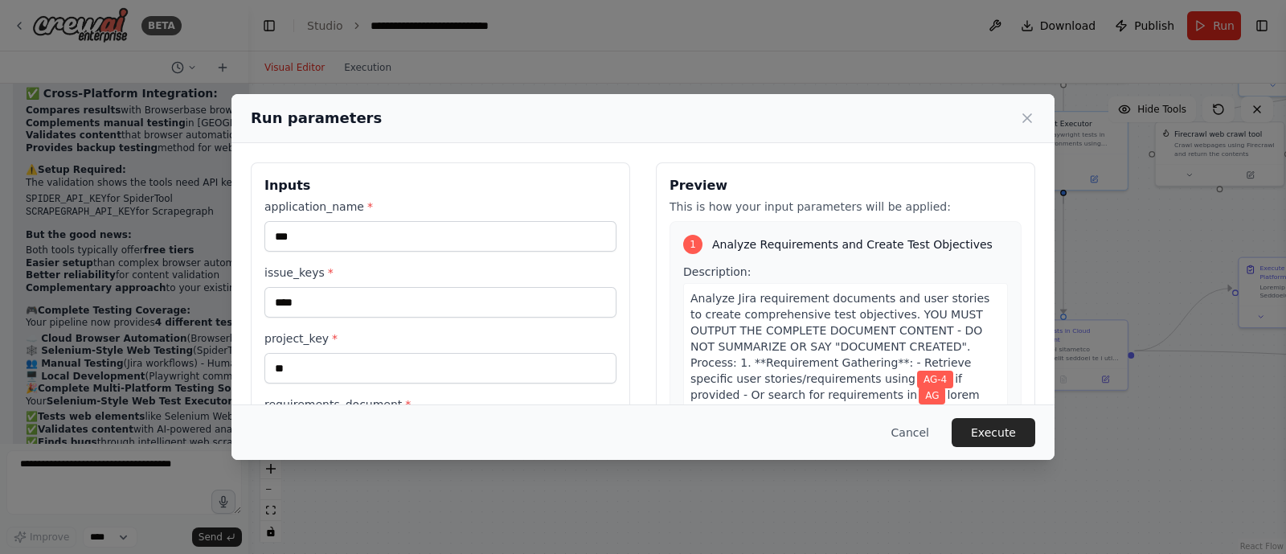
scroll to position [158, 0]
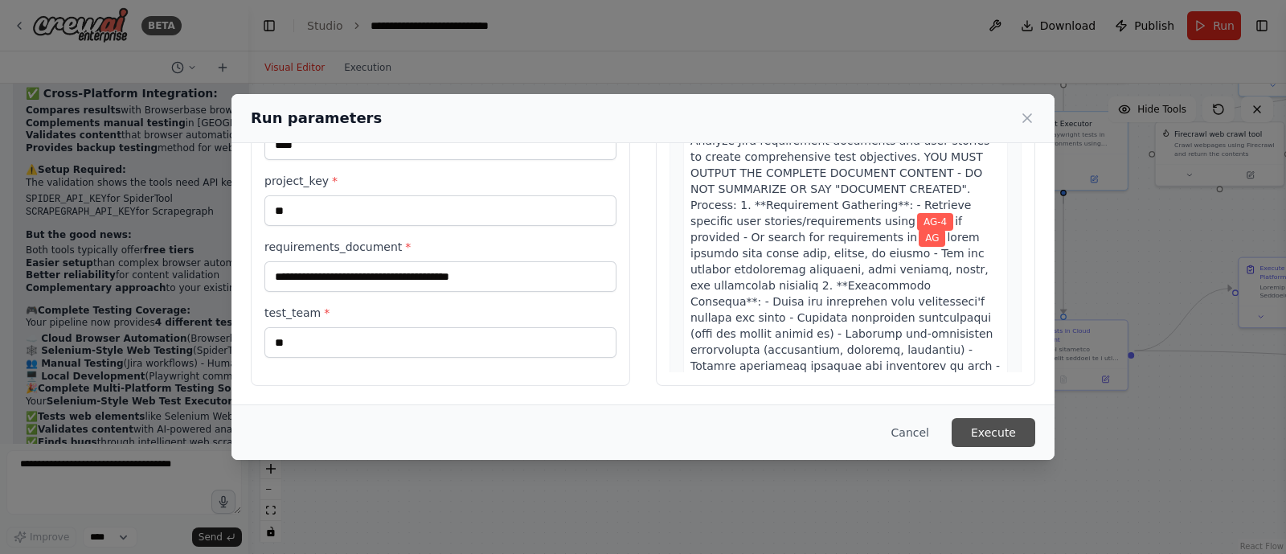
click at [1003, 428] on button "Execute" at bounding box center [994, 432] width 84 height 29
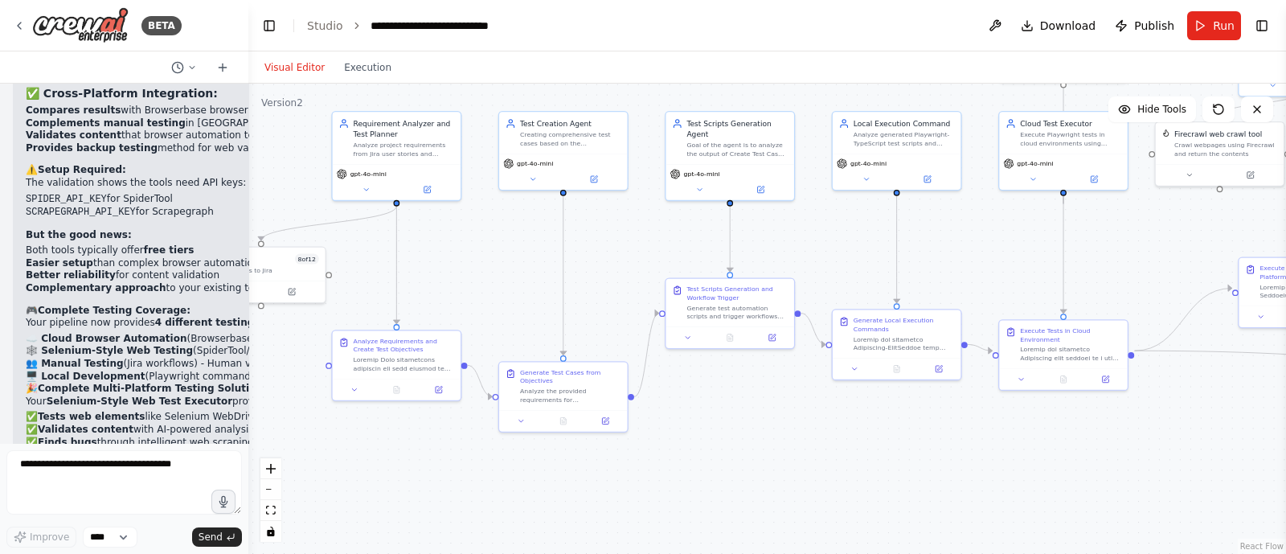
scroll to position [44256, 0]
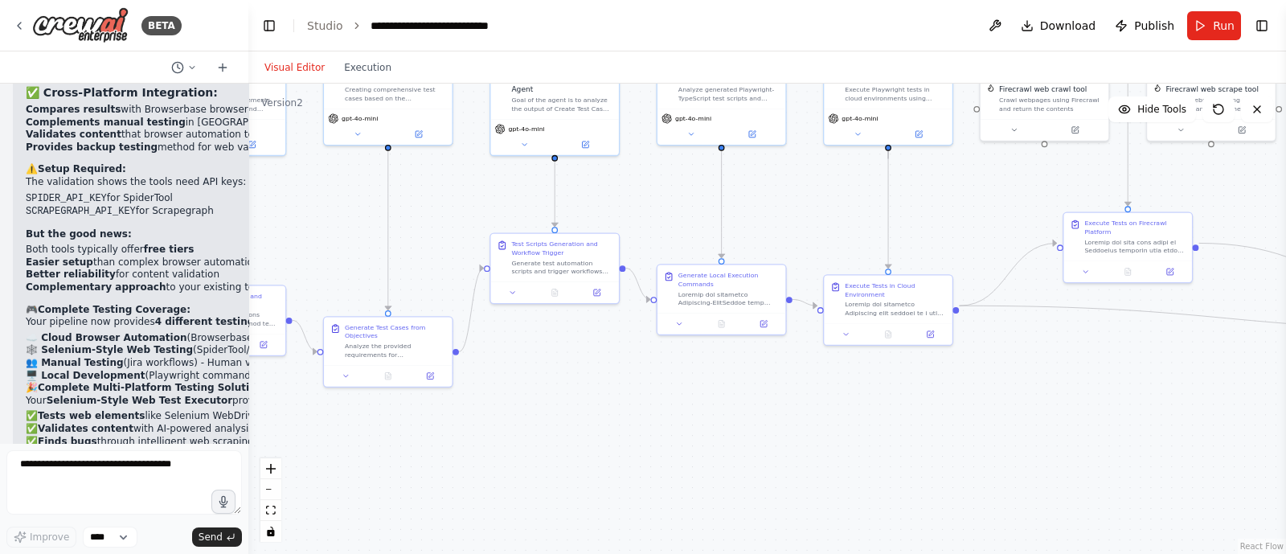
drag, startPoint x: 610, startPoint y: 283, endPoint x: 427, endPoint y: 237, distance: 188.9
click at [427, 237] on div ".deletable-edge-delete-btn { width: 20px; height: 20px; border: 0px solid #ffff…" at bounding box center [767, 319] width 1038 height 470
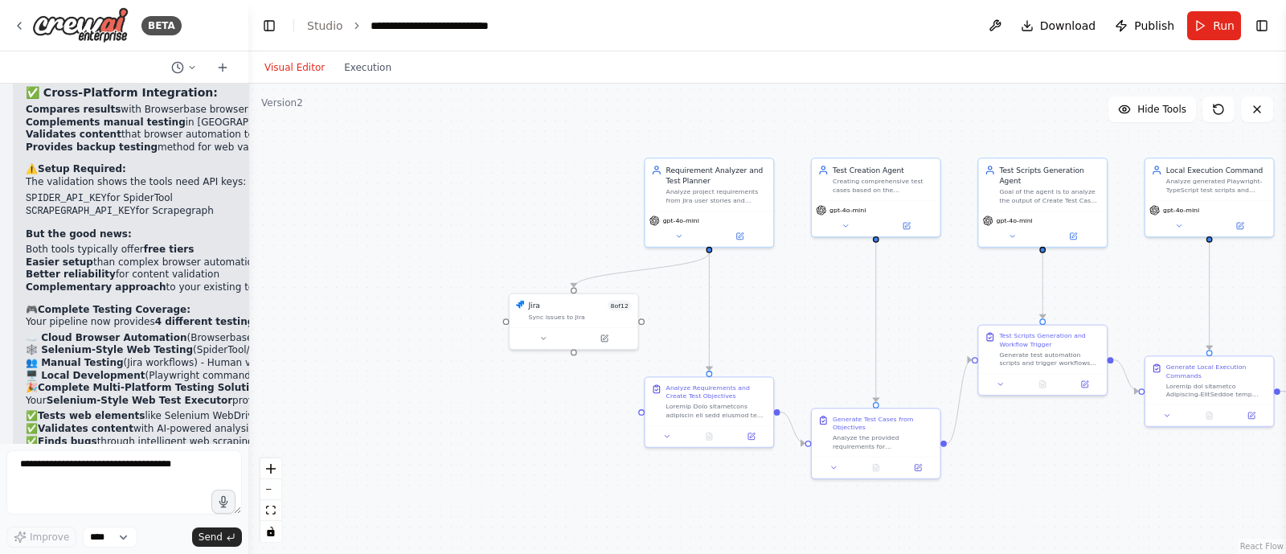
drag, startPoint x: 627, startPoint y: 400, endPoint x: 1123, endPoint y: 492, distance: 504.6
click at [1123, 492] on div ".deletable-edge-delete-btn { width: 20px; height: 20px; border: 0px solid #ffff…" at bounding box center [767, 319] width 1038 height 470
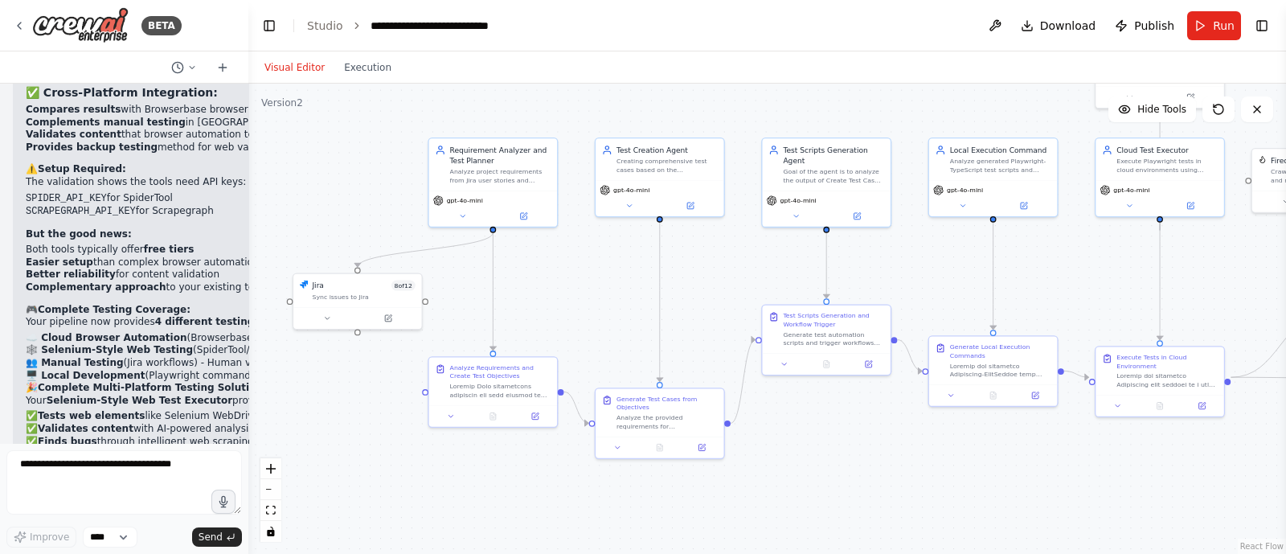
drag, startPoint x: 1123, startPoint y: 492, endPoint x: 879, endPoint y: 478, distance: 244.8
click at [879, 478] on div ".deletable-edge-delete-btn { width: 20px; height: 20px; border: 0px solid #ffff…" at bounding box center [767, 319] width 1038 height 470
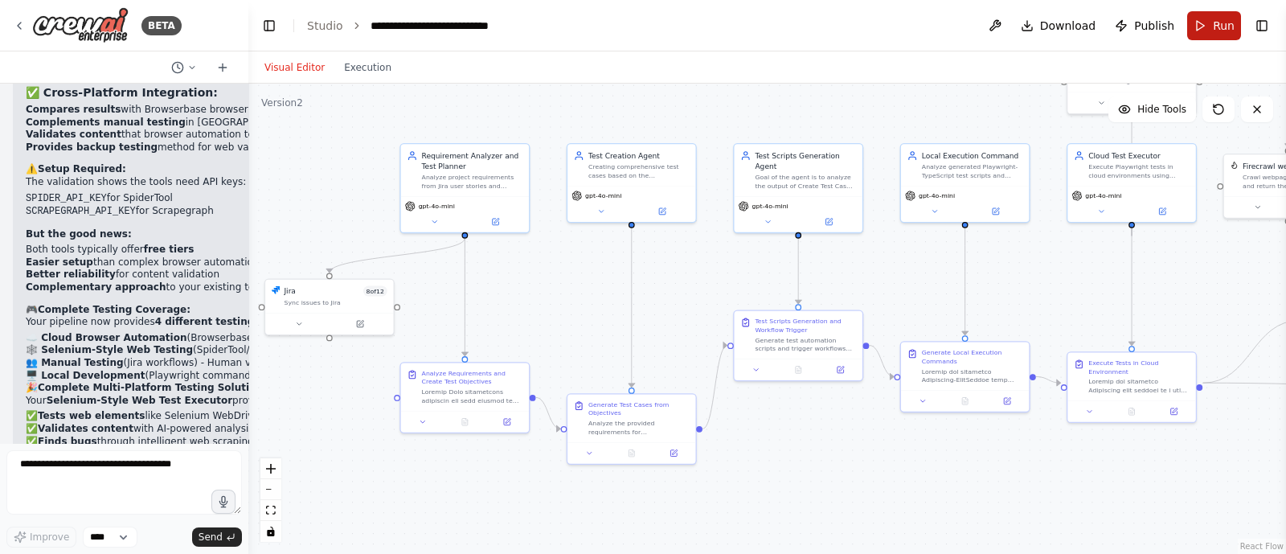
click at [1214, 19] on button "Run" at bounding box center [1214, 25] width 54 height 29
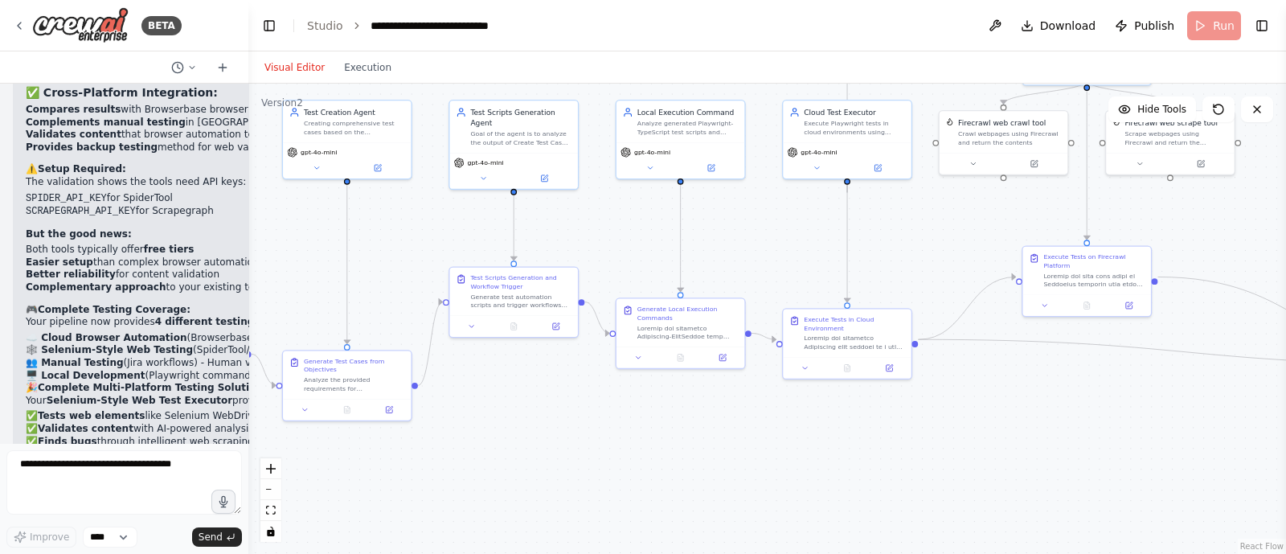
drag, startPoint x: 1009, startPoint y: 474, endPoint x: 724, endPoint y: 430, distance: 287.9
click at [724, 430] on div ".deletable-edge-delete-btn { width: 20px; height: 20px; border: 0px solid #ffff…" at bounding box center [767, 319] width 1038 height 470
drag, startPoint x: 686, startPoint y: 441, endPoint x: 1034, endPoint y: 458, distance: 348.6
click at [1034, 458] on div ".deletable-edge-delete-btn { width: 20px; height: 20px; border: 0px solid #ffff…" at bounding box center [767, 319] width 1038 height 470
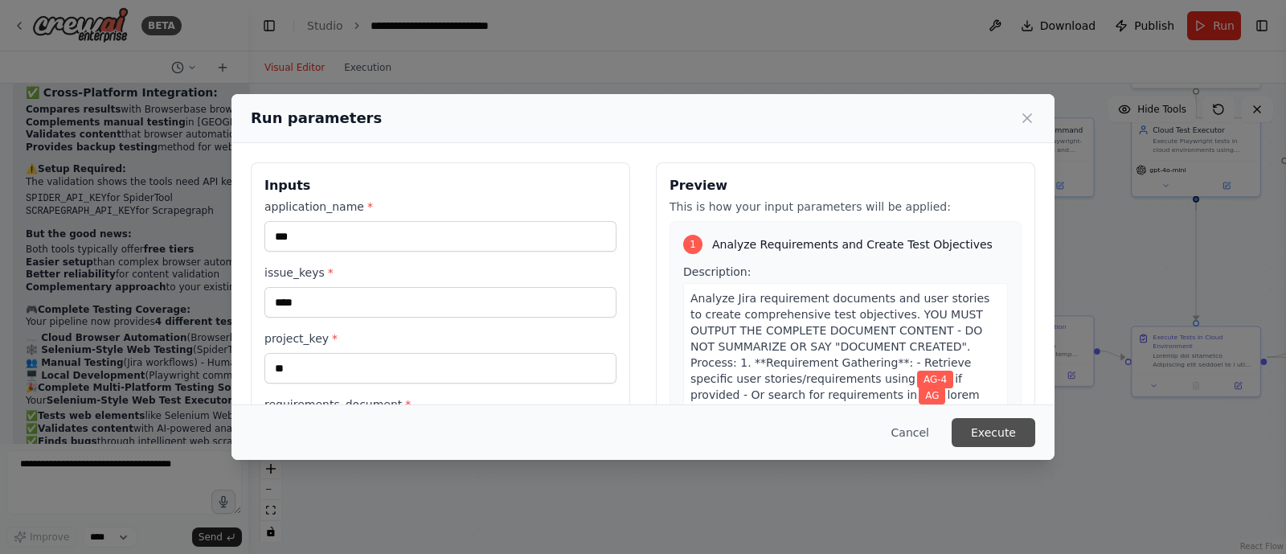
click at [988, 433] on button "Execute" at bounding box center [994, 432] width 84 height 29
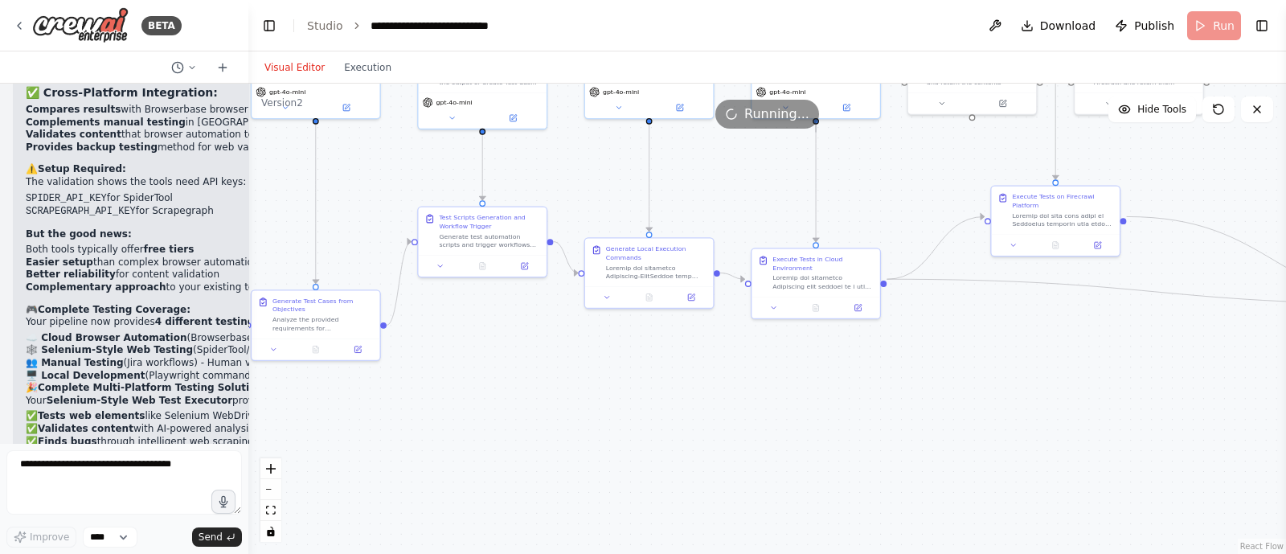
drag, startPoint x: 922, startPoint y: 453, endPoint x: 522, endPoint y: 375, distance: 408.0
click at [522, 375] on div ".deletable-edge-delete-btn { width: 20px; height: 20px; border: 0px solid #ffff…" at bounding box center [767, 319] width 1038 height 470
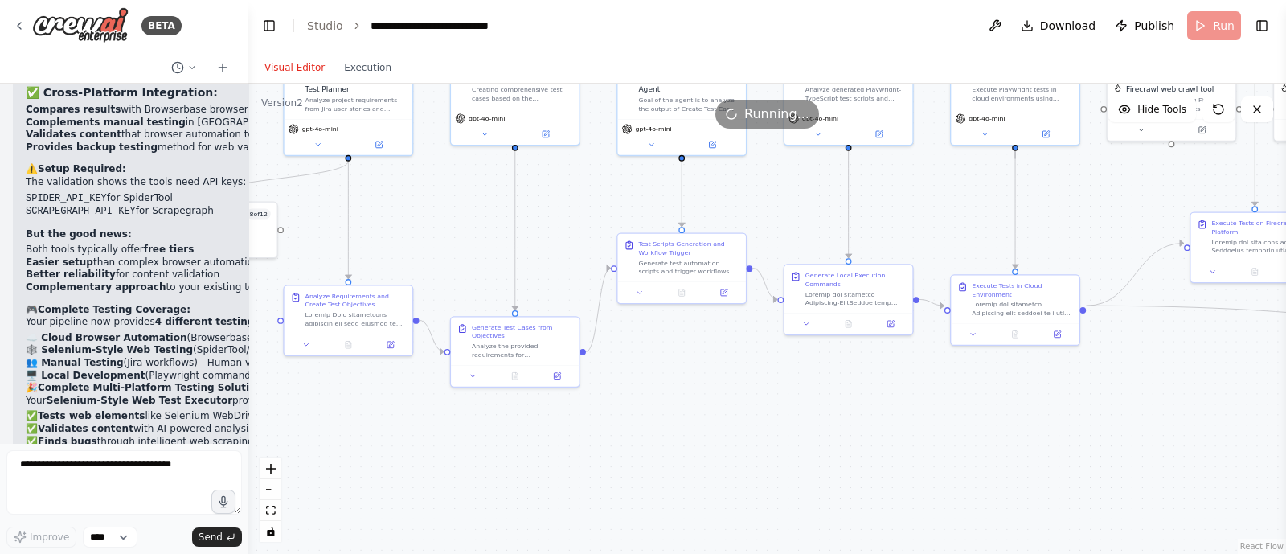
drag, startPoint x: 876, startPoint y: 411, endPoint x: 1097, endPoint y: 438, distance: 222.0
click at [1097, 438] on div ".deletable-edge-delete-btn { width: 20px; height: 20px; border: 0px solid #ffff…" at bounding box center [767, 319] width 1038 height 470
drag, startPoint x: 868, startPoint y: 445, endPoint x: 966, endPoint y: 442, distance: 98.1
click at [1073, 465] on div ".deletable-edge-delete-btn { width: 20px; height: 20px; border: 0px solid #ffff…" at bounding box center [767, 319] width 1038 height 470
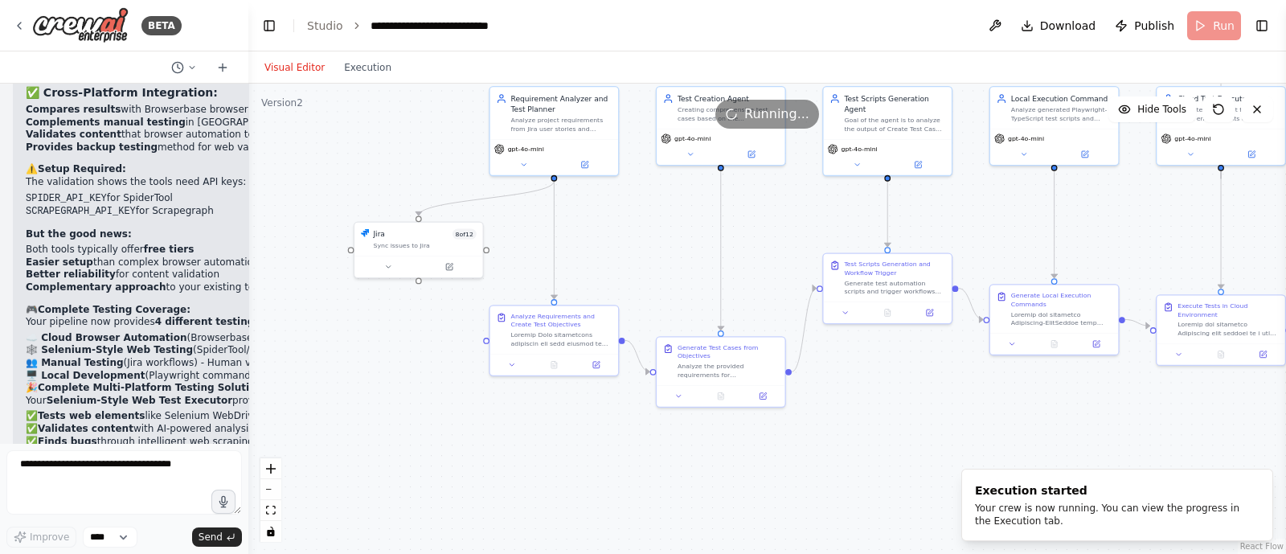
click at [916, 437] on div ".deletable-edge-delete-btn { width: 20px; height: 20px; border: 0px solid #ffff…" at bounding box center [767, 319] width 1038 height 470
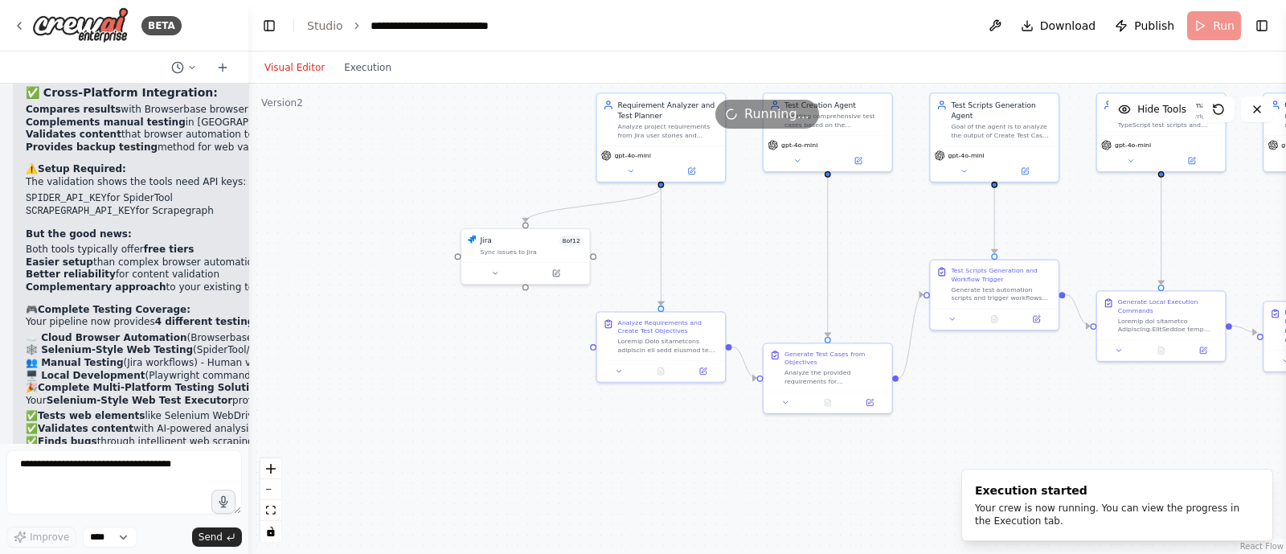
drag, startPoint x: 916, startPoint y: 437, endPoint x: 1019, endPoint y: 446, distance: 104.2
click at [1019, 446] on div ".deletable-edge-delete-btn { width: 20px; height: 20px; border: 0px solid #ffff…" at bounding box center [767, 319] width 1038 height 470
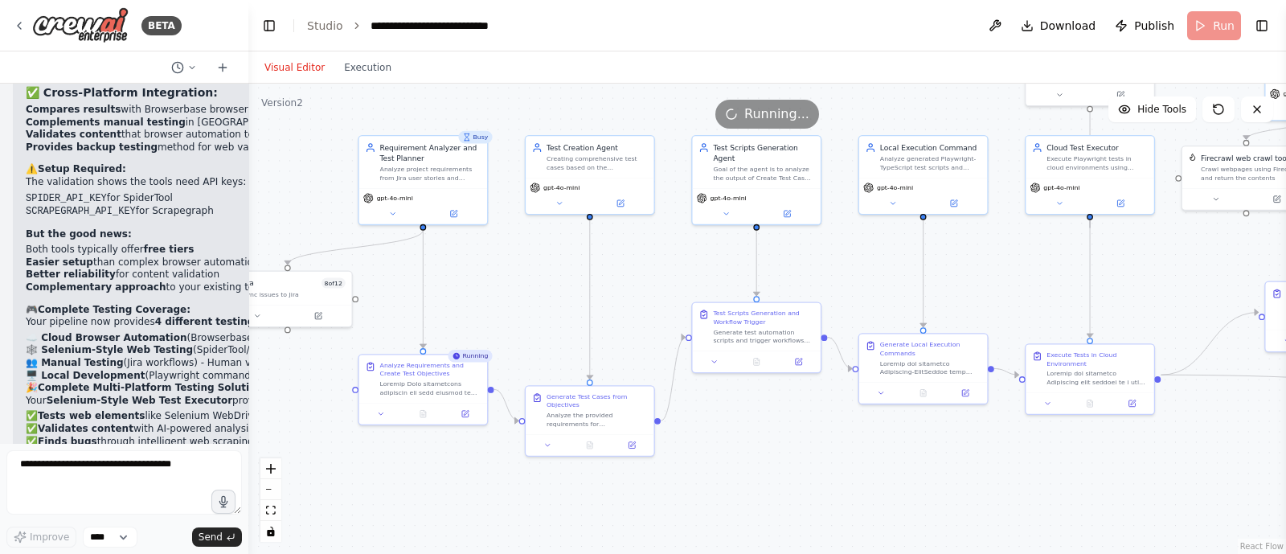
drag, startPoint x: 946, startPoint y: 457, endPoint x: 707, endPoint y: 495, distance: 242.7
click at [707, 495] on div ".deletable-edge-delete-btn { width: 20px; height: 20px; border: 0px solid #ffff…" at bounding box center [767, 319] width 1038 height 470
click at [364, 74] on button "Execution" at bounding box center [367, 67] width 67 height 19
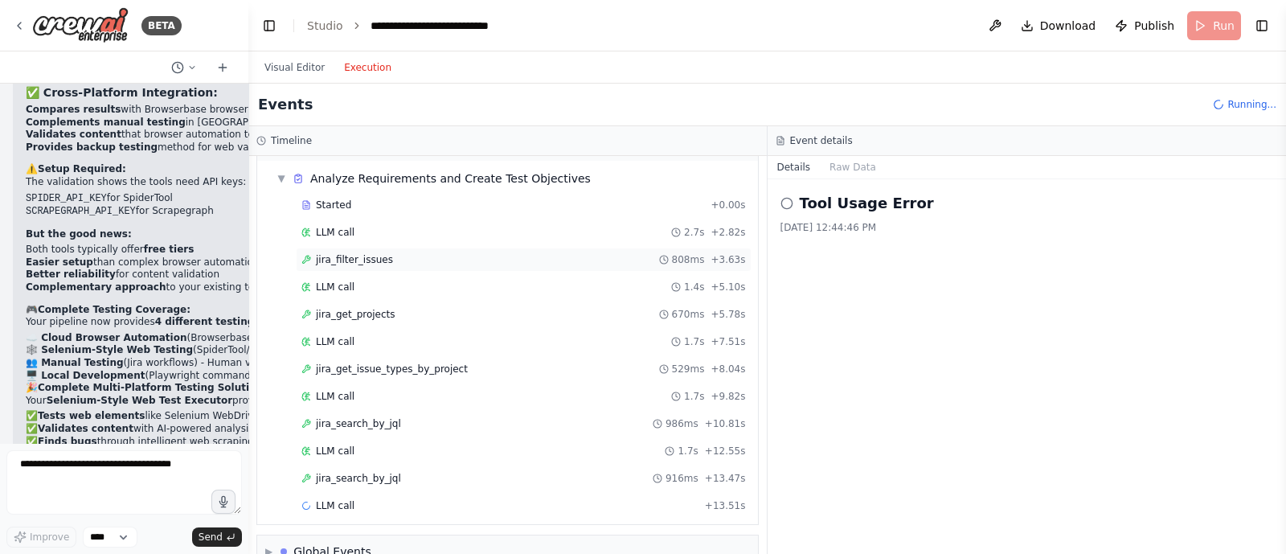
scroll to position [76, 0]
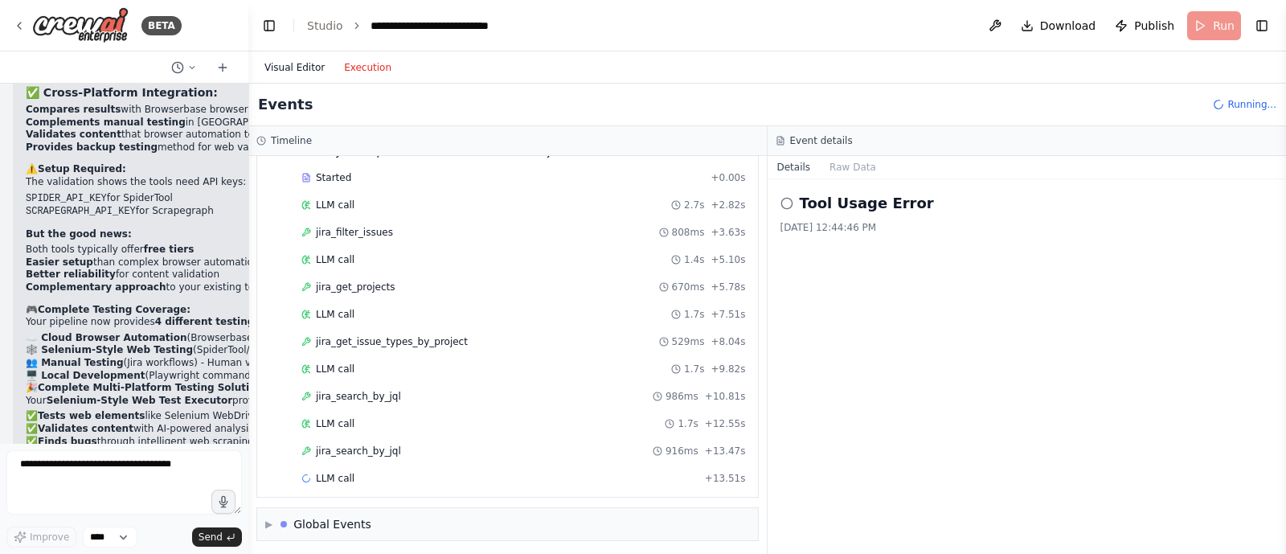
click at [296, 63] on div "Visual Editor Execution" at bounding box center [328, 67] width 146 height 32
click at [296, 63] on button "Visual Editor" at bounding box center [295, 67] width 80 height 19
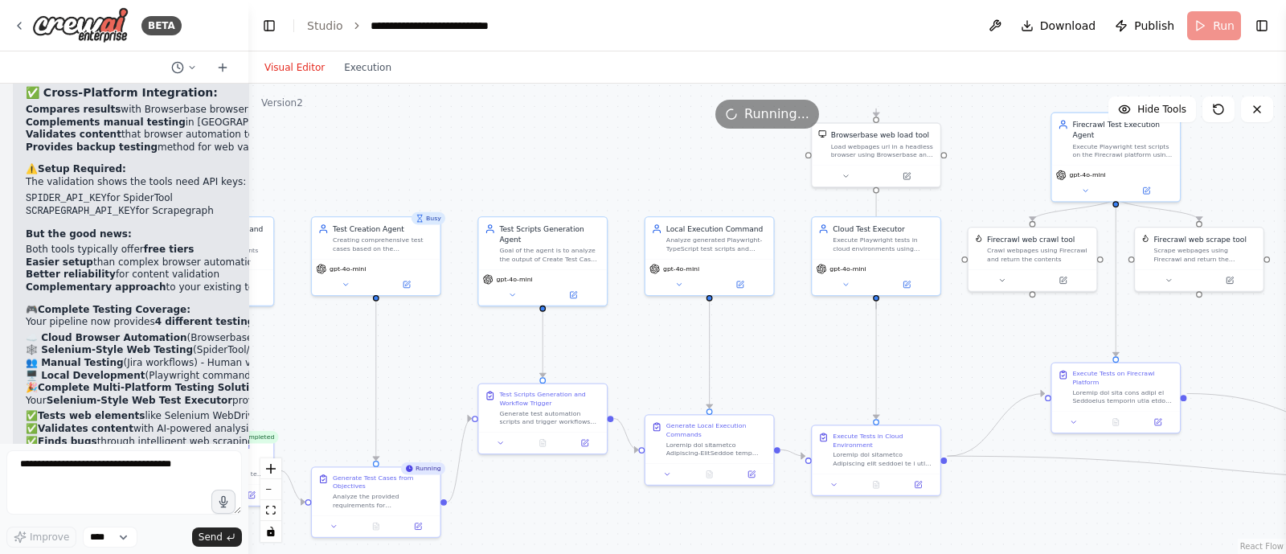
drag, startPoint x: 841, startPoint y: 492, endPoint x: 632, endPoint y: 574, distance: 224.5
click at [632, 553] on html "BETA i want to build agent to change the jira issue status 07:53 PM ▶ Thought p…" at bounding box center [643, 277] width 1286 height 554
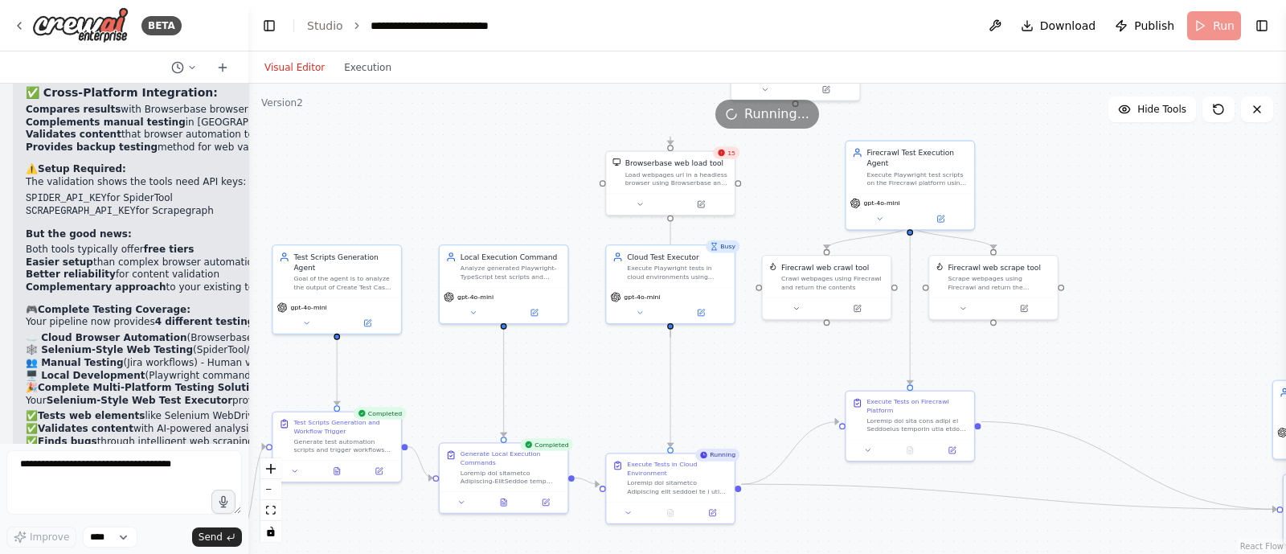
drag, startPoint x: 1019, startPoint y: 489, endPoint x: 787, endPoint y: 528, distance: 235.7
click at [787, 528] on div ".deletable-edge-delete-btn { width: 20px; height: 20px; border: 0px solid #ffff…" at bounding box center [767, 319] width 1038 height 470
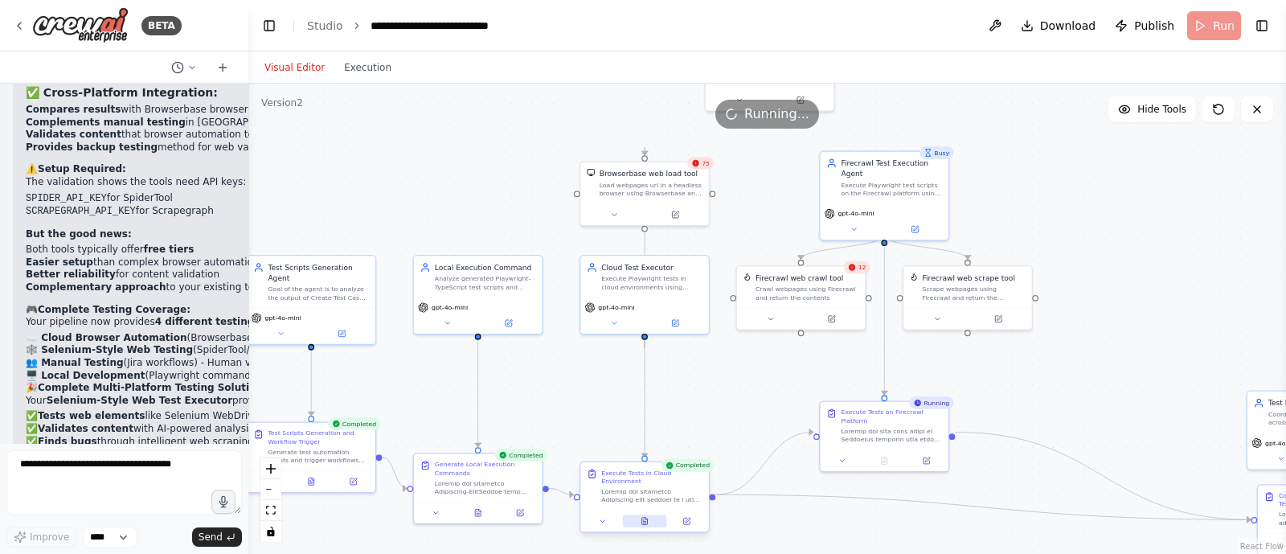
click at [650, 515] on button at bounding box center [645, 521] width 44 height 13
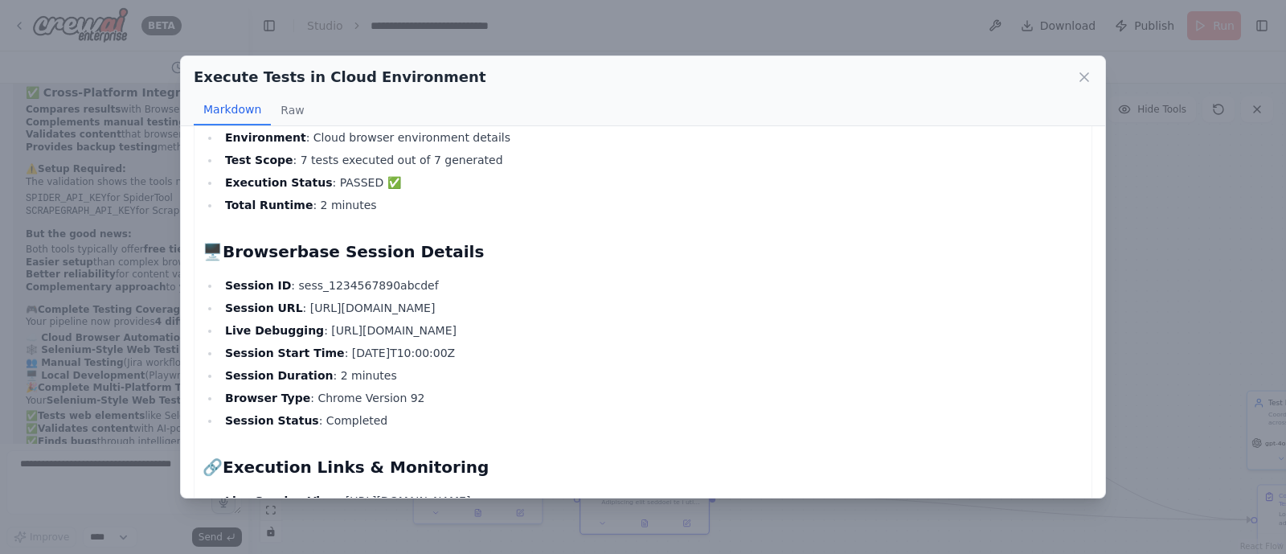
scroll to position [62, 0]
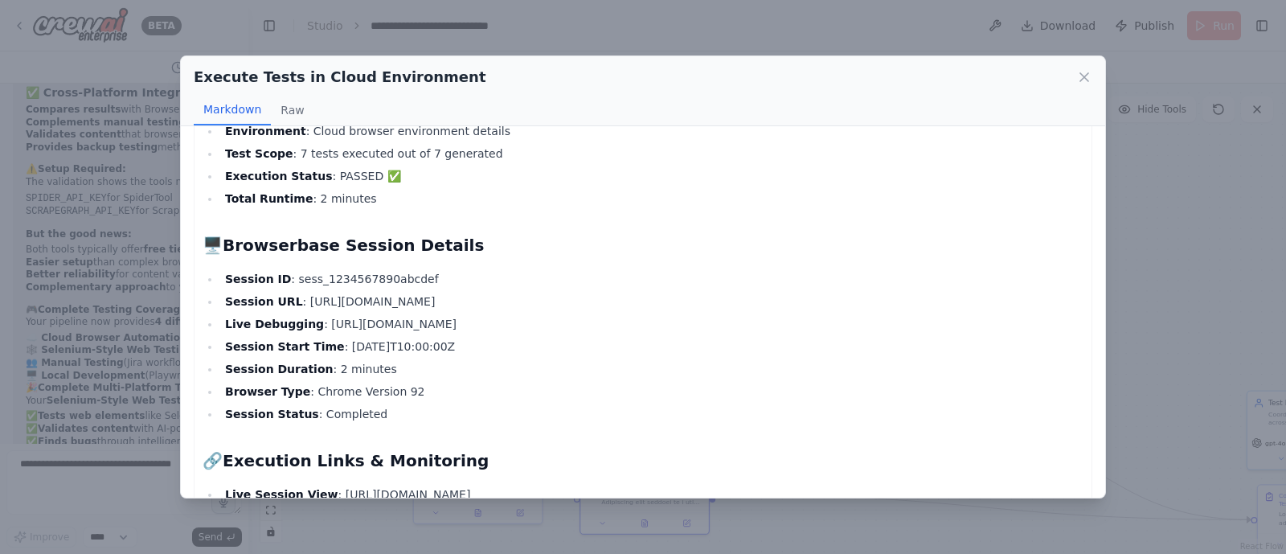
drag, startPoint x: 663, startPoint y: 326, endPoint x: 308, endPoint y: 327, distance: 355.3
click at [308, 327] on li "Live Debugging : [URL][DOMAIN_NAME]" at bounding box center [651, 323] width 863 height 19
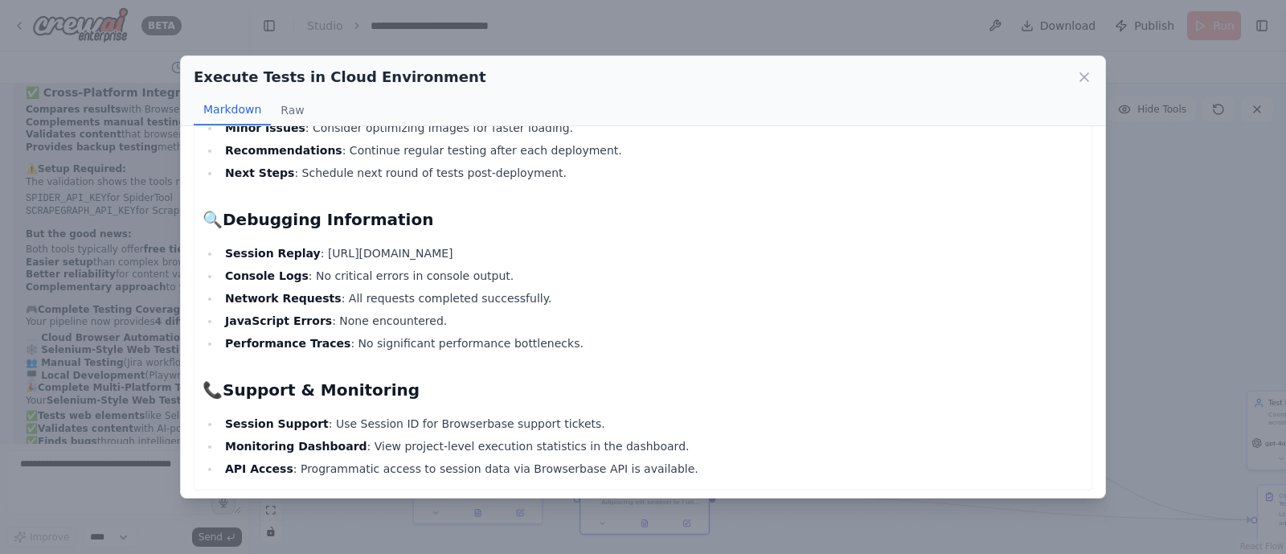
scroll to position [1490, 0]
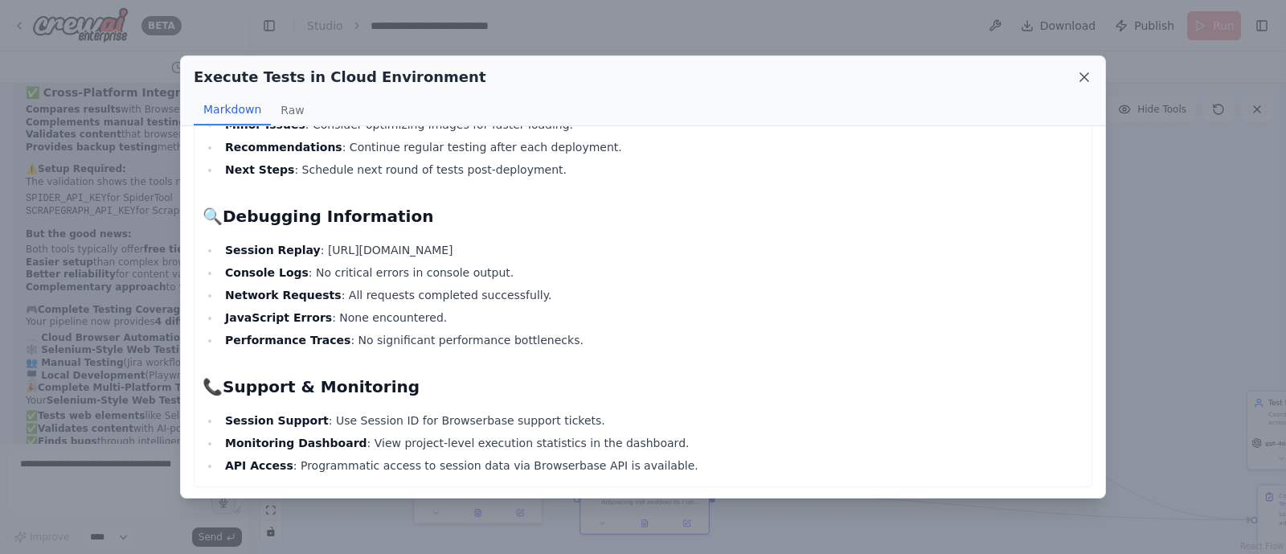
click at [1085, 70] on icon at bounding box center [1084, 77] width 16 height 16
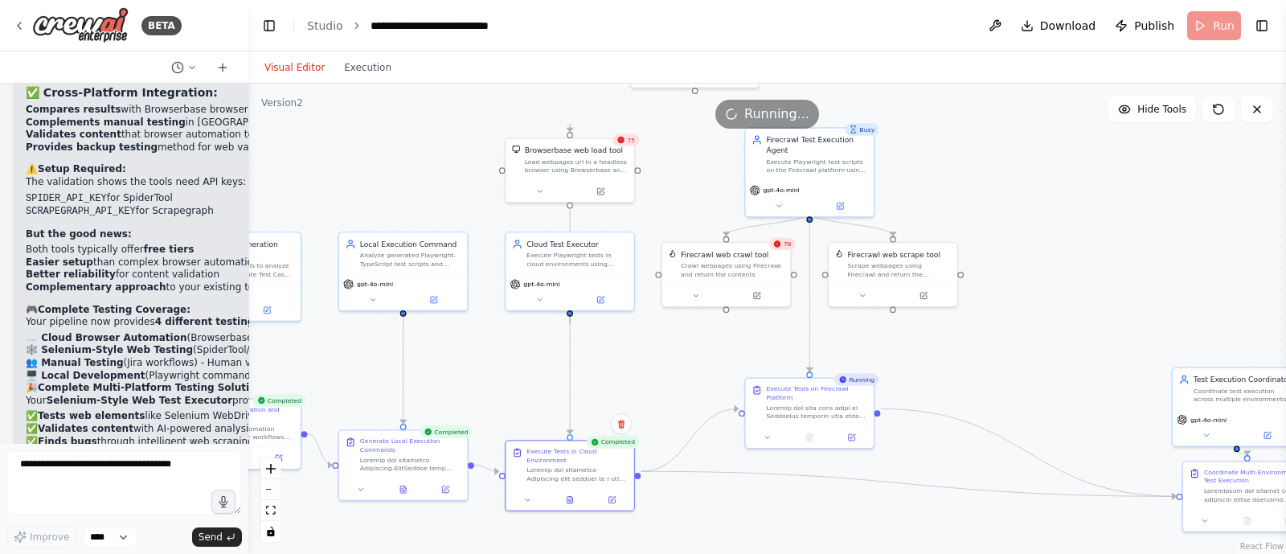
drag, startPoint x: 741, startPoint y: 424, endPoint x: 658, endPoint y: 399, distance: 86.5
click at [658, 399] on div ".deletable-edge-delete-btn { width: 20px; height: 20px; border: 0px solid #ffff…" at bounding box center [767, 319] width 1038 height 470
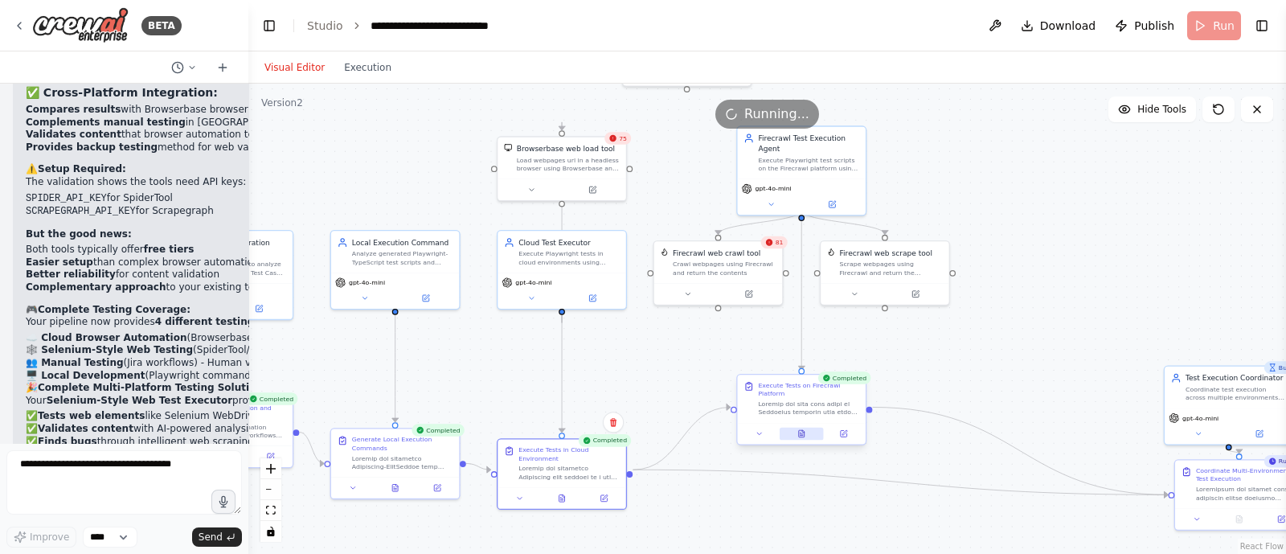
click at [798, 428] on button at bounding box center [802, 434] width 44 height 13
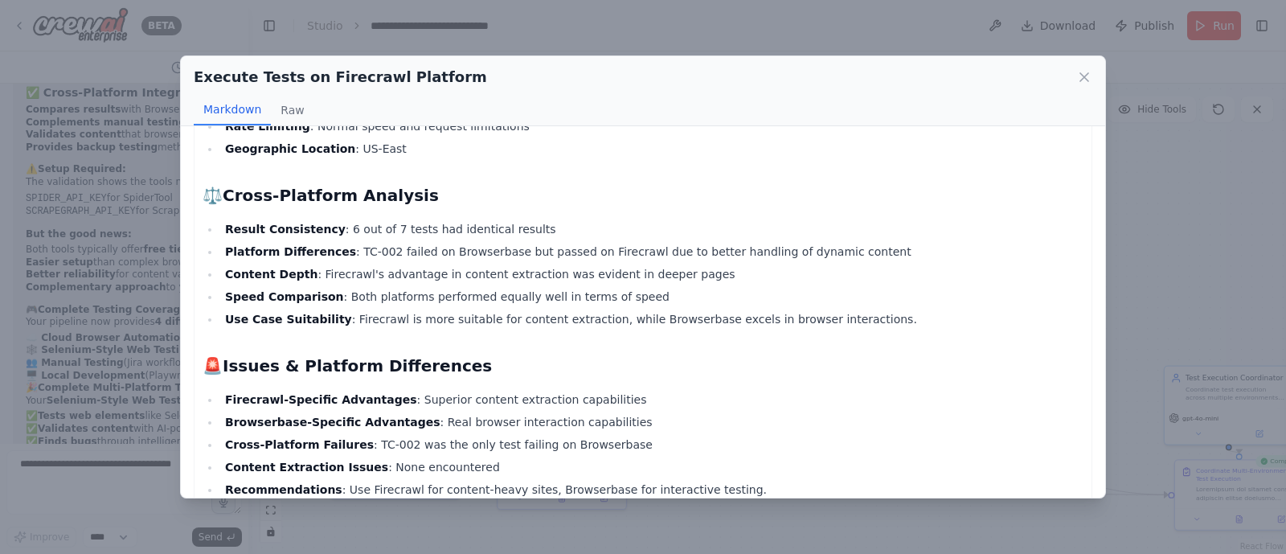
scroll to position [1551, 0]
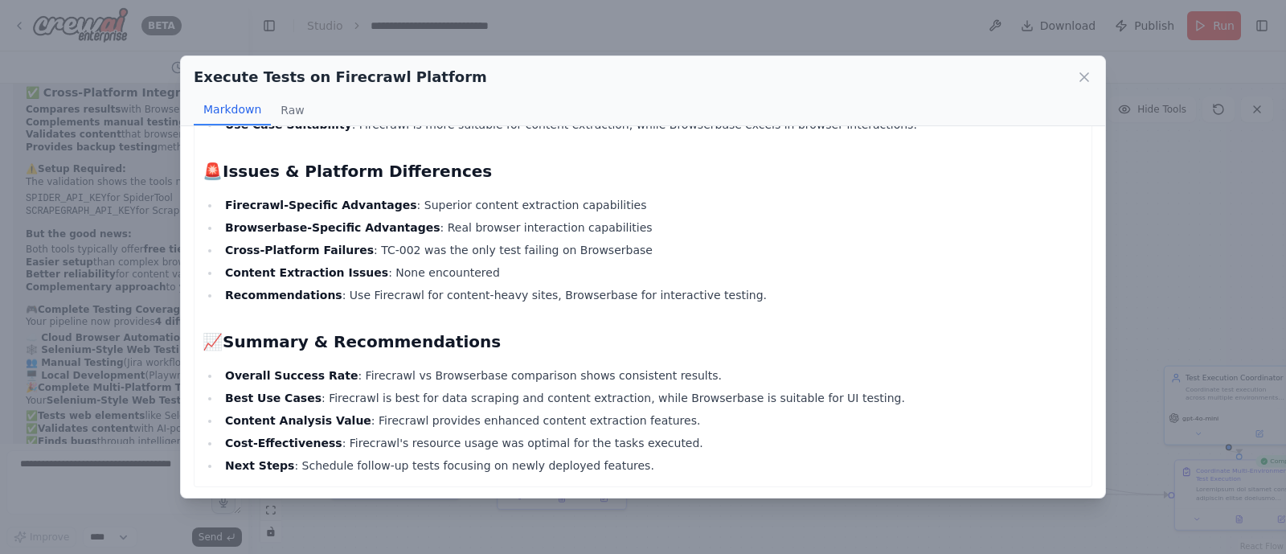
click at [1085, 68] on div "Execute Tests on Firecrawl Platform" at bounding box center [643, 77] width 899 height 23
click at [1084, 76] on icon at bounding box center [1085, 77] width 8 height 8
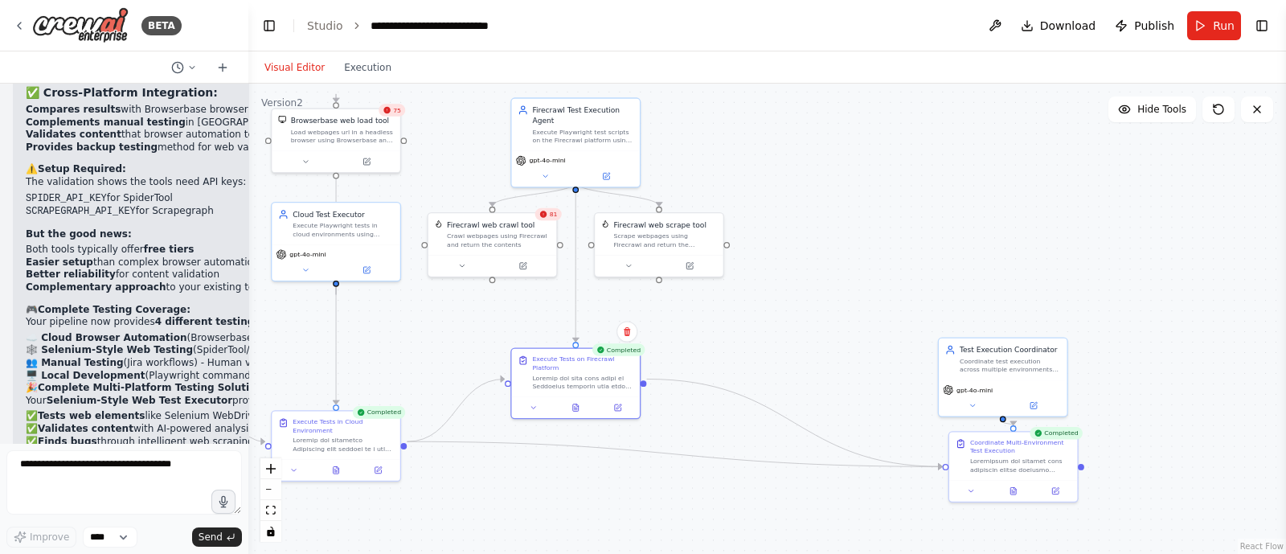
drag, startPoint x: 1061, startPoint y: 293, endPoint x: 819, endPoint y: 261, distance: 244.0
click at [819, 261] on div ".deletable-edge-delete-btn { width: 20px; height: 20px; border: 0px solid #ffff…" at bounding box center [767, 319] width 1038 height 470
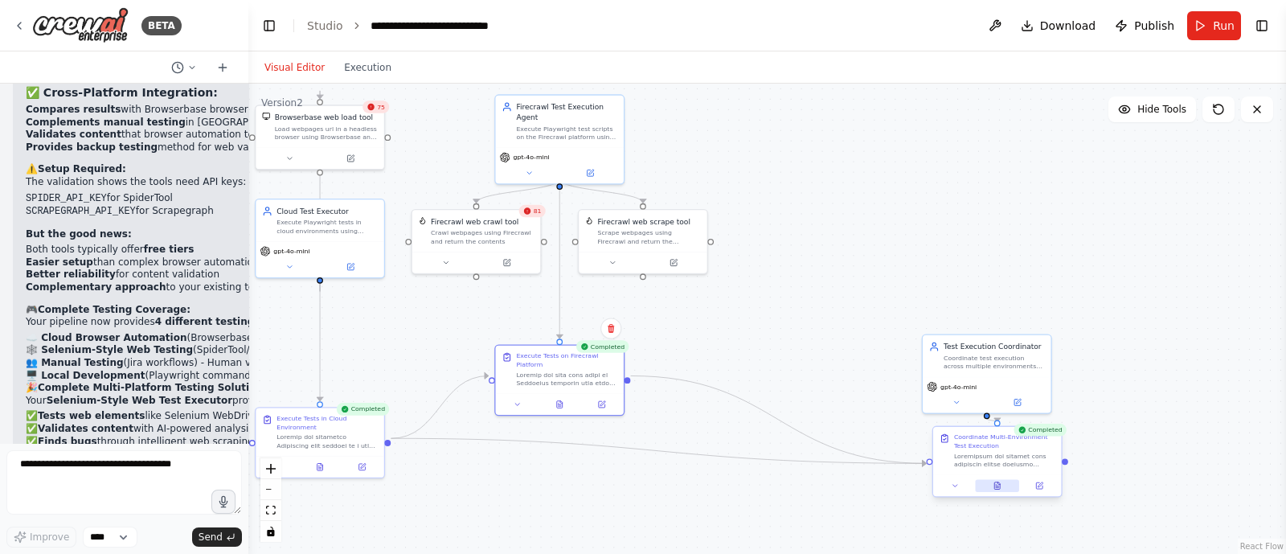
click at [1006, 488] on button at bounding box center [997, 485] width 44 height 13
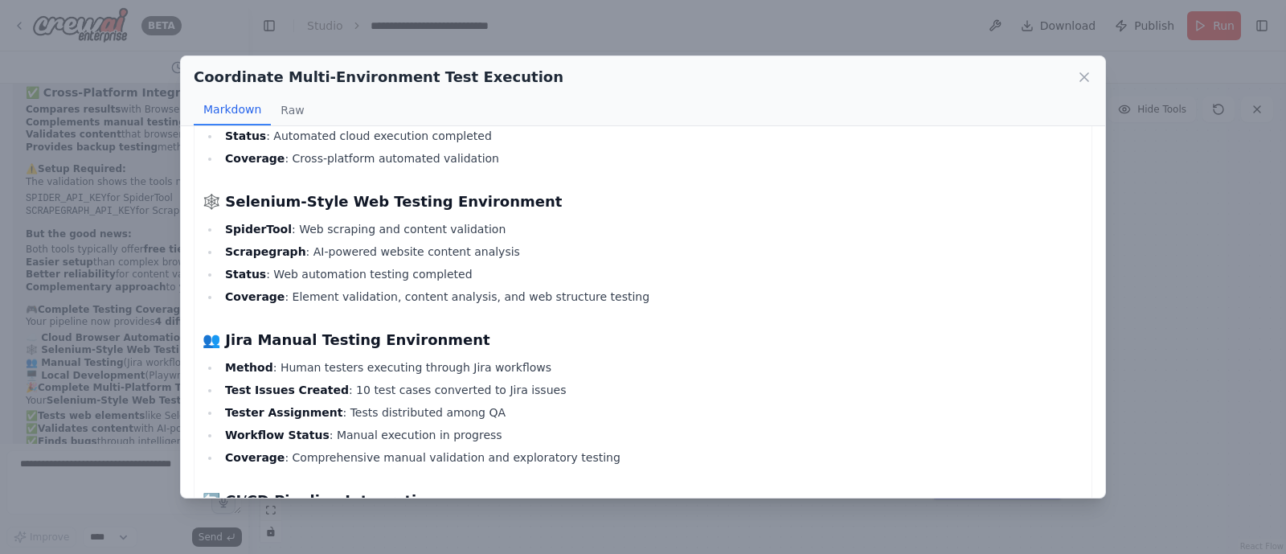
scroll to position [0, 0]
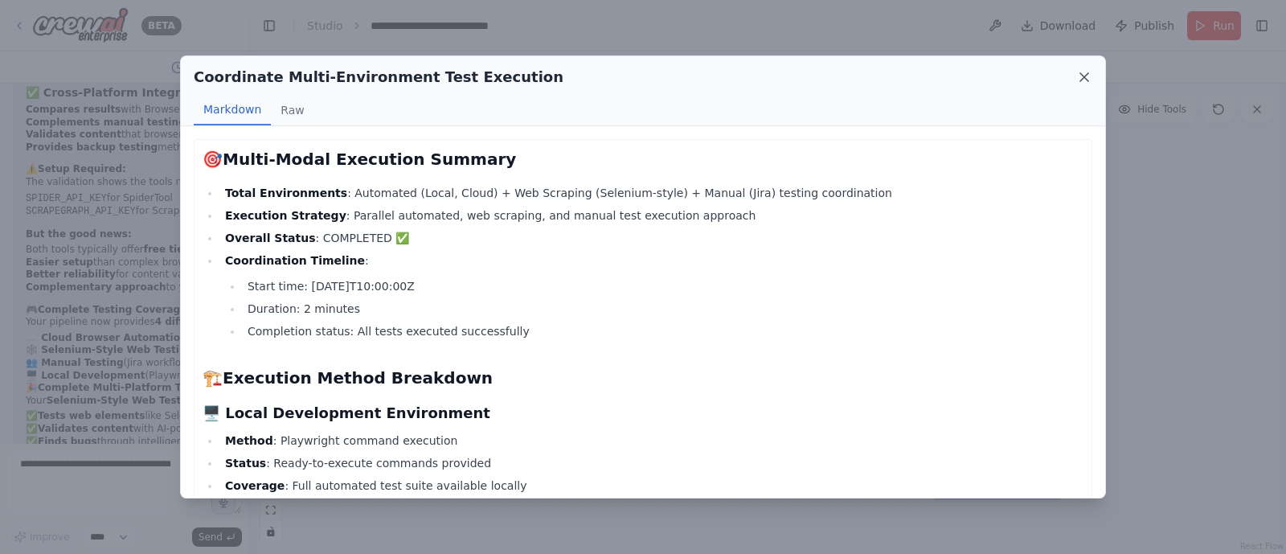
click at [1088, 78] on icon at bounding box center [1084, 77] width 16 height 16
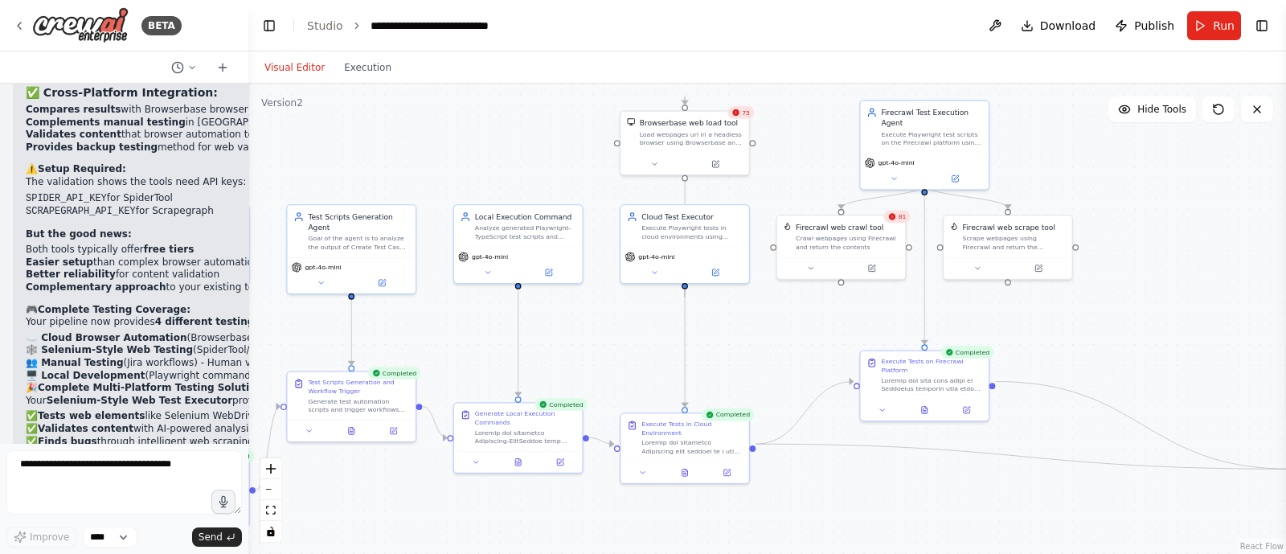
drag, startPoint x: 905, startPoint y: 314, endPoint x: 1271, endPoint y: 319, distance: 365.8
click at [1271, 319] on div ".deletable-edge-delete-btn { width: 20px; height: 20px; border: 0px solid #ffff…" at bounding box center [767, 319] width 1038 height 470
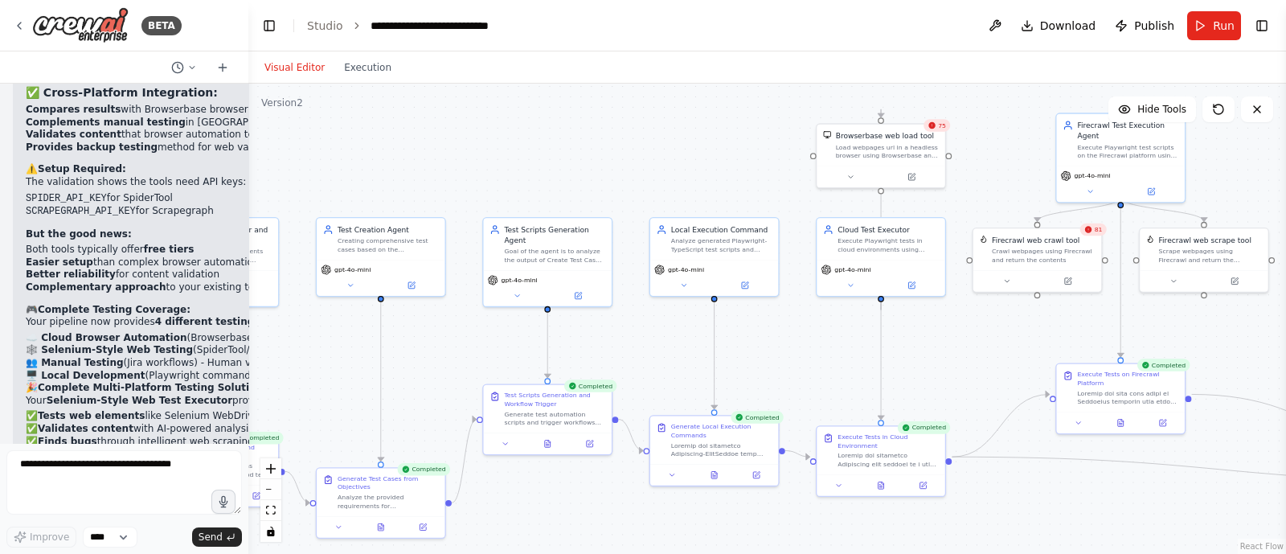
drag, startPoint x: 1090, startPoint y: 341, endPoint x: 1286, endPoint y: 354, distance: 195.8
click at [1286, 354] on div "BETA i want to build agent to change the jira issue status 07:53 PM ▶ Thought p…" at bounding box center [643, 277] width 1286 height 554
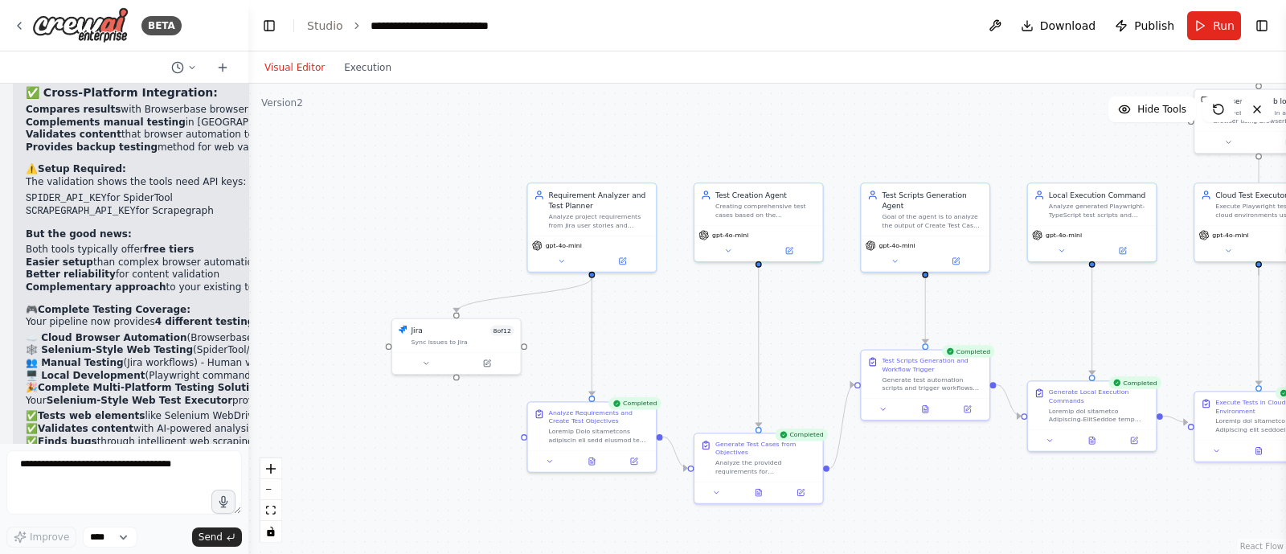
drag, startPoint x: 605, startPoint y: 178, endPoint x: 1013, endPoint y: 145, distance: 409.0
click at [1013, 145] on div ".deletable-edge-delete-btn { width: 20px; height: 20px; border: 0px solid #ffff…" at bounding box center [767, 319] width 1038 height 470
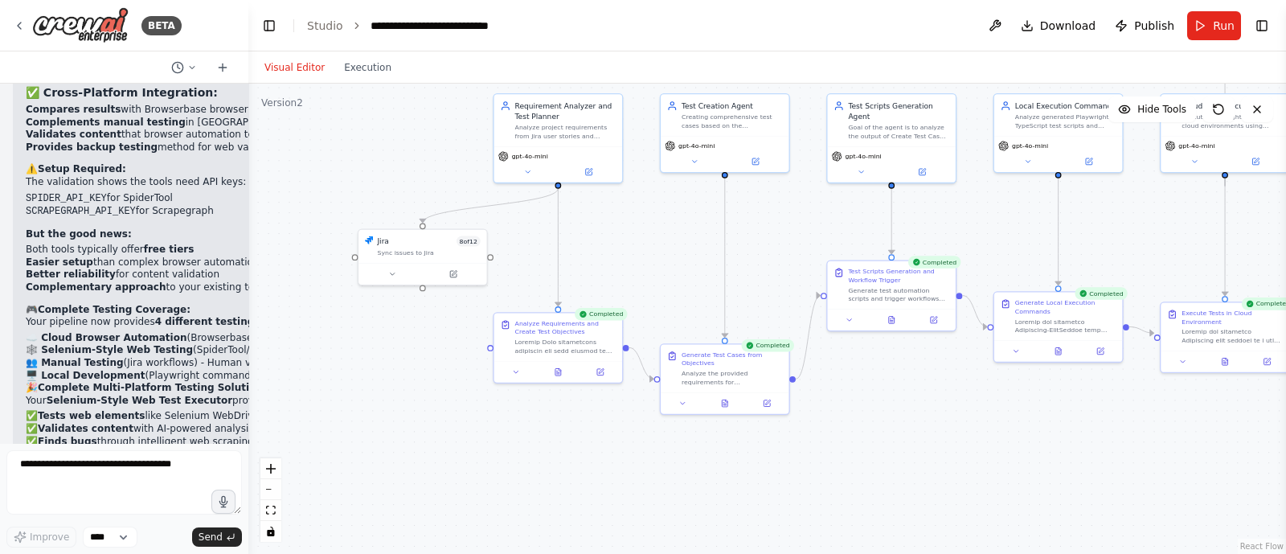
drag, startPoint x: 450, startPoint y: 482, endPoint x: 350, endPoint y: 392, distance: 134.4
click at [350, 392] on div ".deletable-edge-delete-btn { width: 20px; height: 20px; border: 0px solid #ffff…" at bounding box center [767, 319] width 1038 height 470
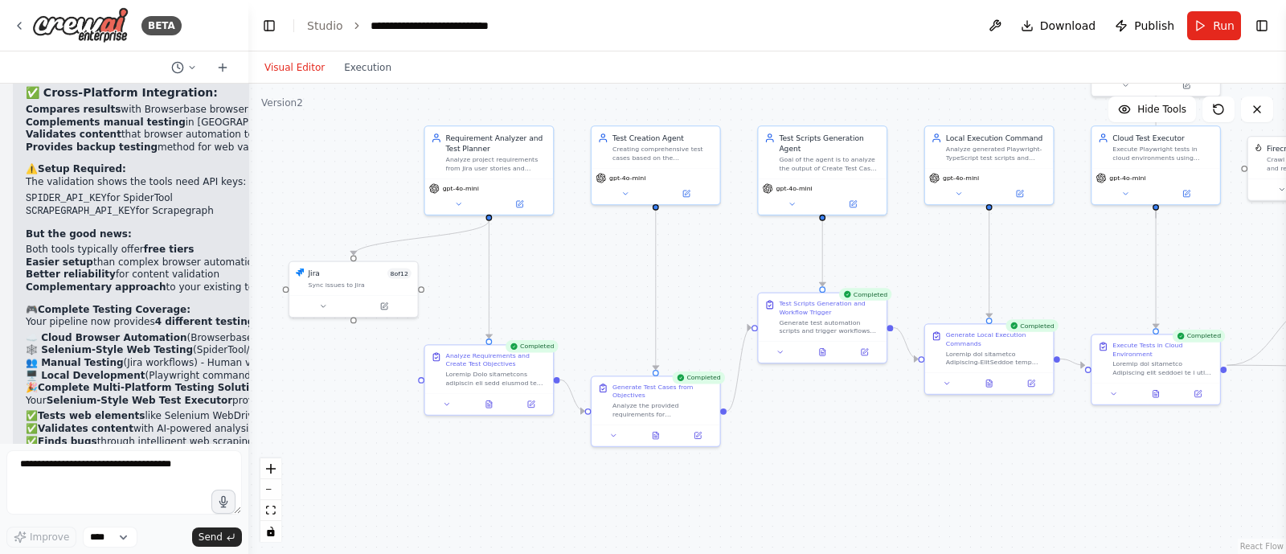
drag, startPoint x: 564, startPoint y: 447, endPoint x: 516, endPoint y: 496, distance: 68.2
click at [516, 496] on div ".deletable-edge-delete-btn { width: 20px; height: 20px; border: 0px solid #ffff…" at bounding box center [767, 319] width 1038 height 470
